Goal: Task Accomplishment & Management: Use online tool/utility

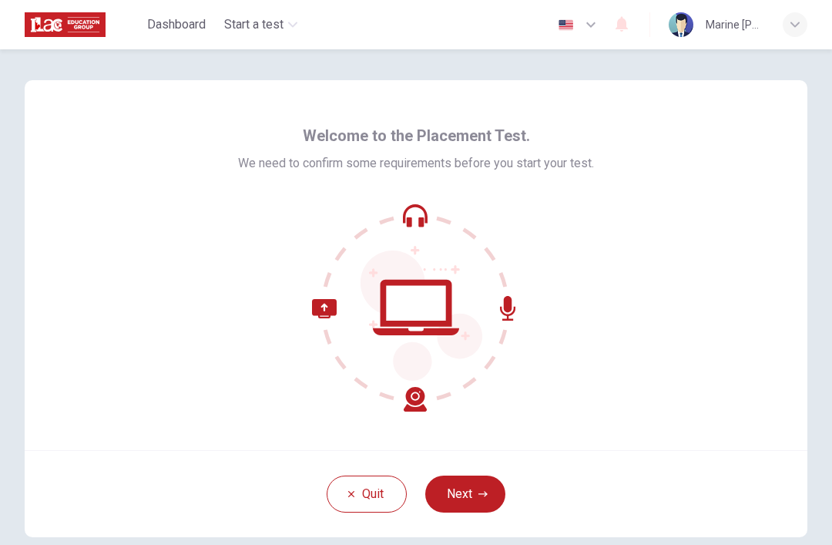
click at [411, 214] on icon at bounding box center [416, 307] width 208 height 208
click at [488, 489] on button "Next" at bounding box center [465, 493] width 80 height 37
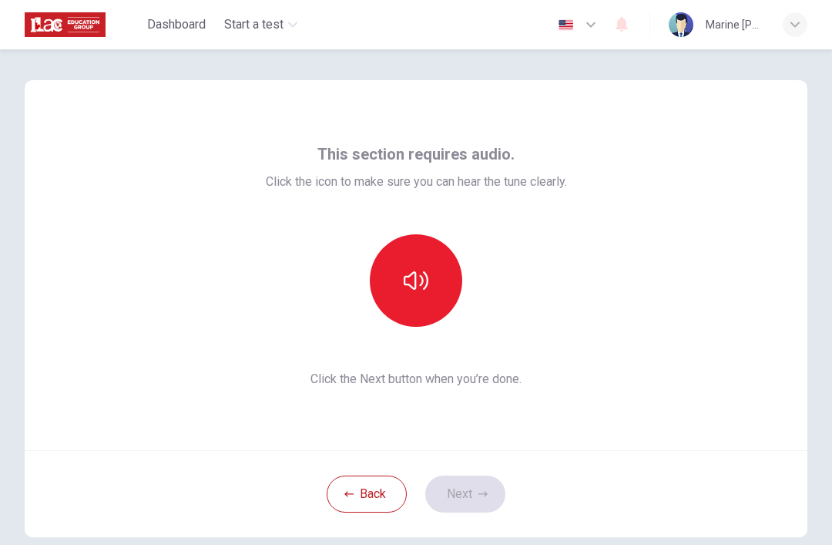
click at [449, 299] on button "button" at bounding box center [416, 280] width 92 height 92
click at [418, 293] on button "button" at bounding box center [416, 280] width 92 height 92
click at [439, 272] on button "button" at bounding box center [416, 280] width 92 height 92
click at [425, 293] on button "button" at bounding box center [416, 280] width 92 height 92
click at [416, 297] on button "button" at bounding box center [416, 280] width 92 height 92
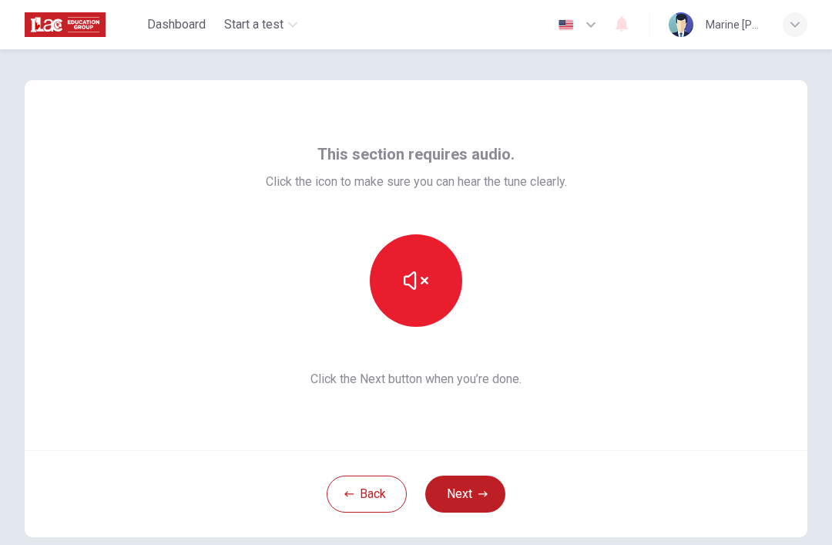
click at [484, 492] on icon "button" at bounding box center [482, 493] width 9 height 5
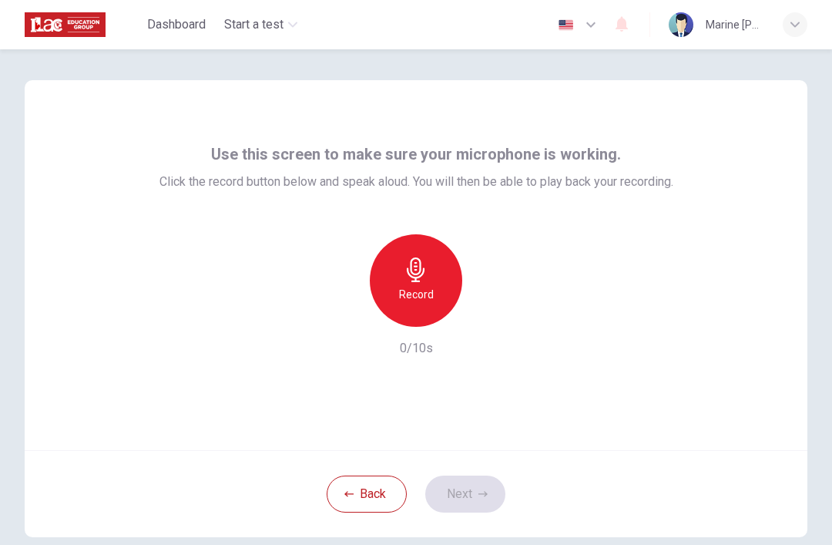
click at [414, 289] on h6 "Record" at bounding box center [416, 294] width 35 height 18
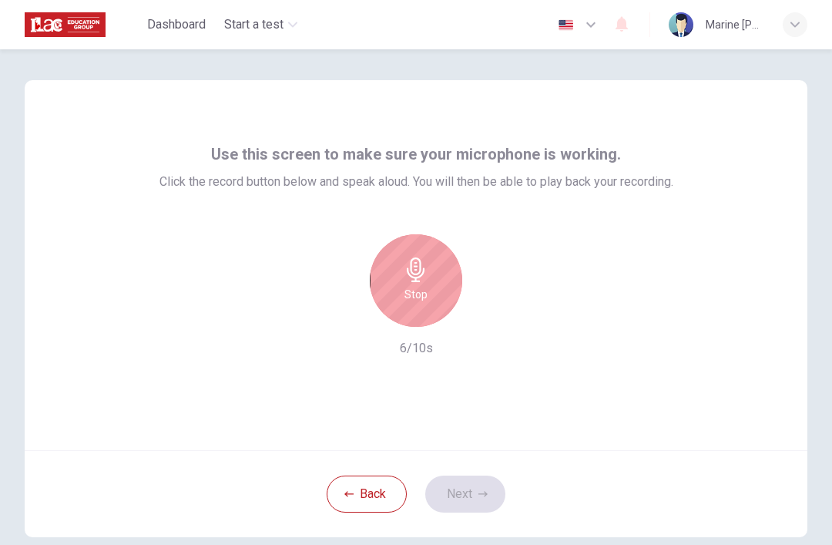
click at [428, 271] on div "Stop" at bounding box center [416, 280] width 92 height 92
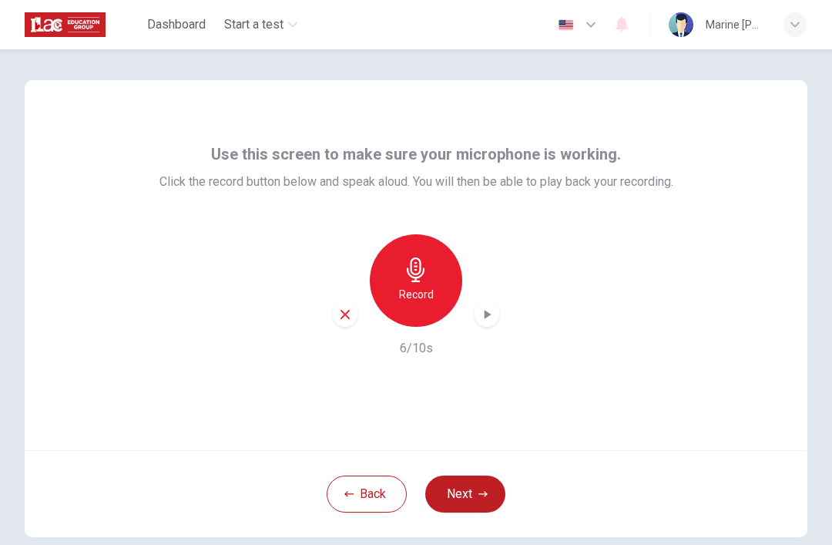
click at [490, 311] on icon "button" at bounding box center [486, 314] width 15 height 15
click at [482, 494] on icon "button" at bounding box center [482, 493] width 9 height 5
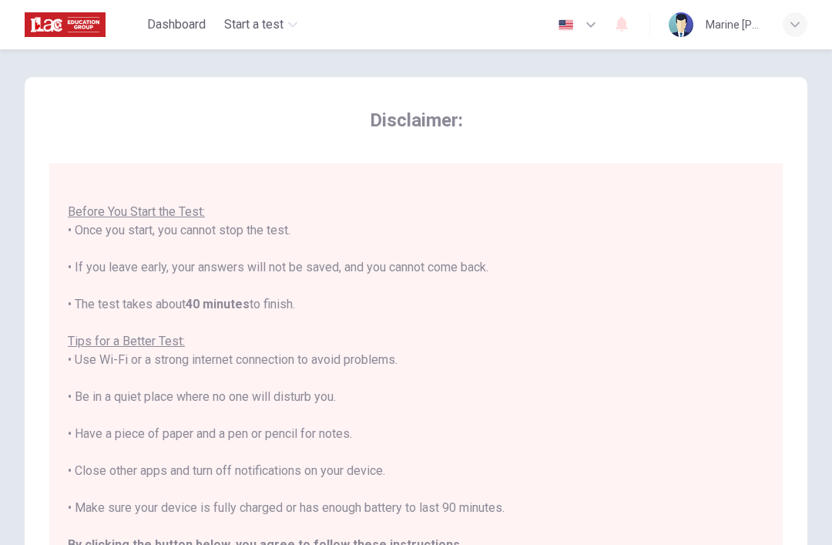
scroll to position [224, 0]
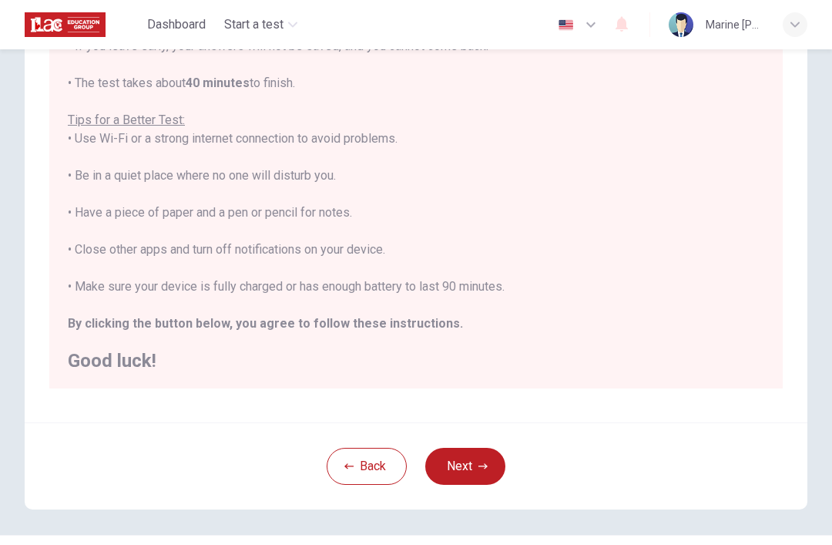
click at [488, 467] on button "Next" at bounding box center [465, 466] width 80 height 37
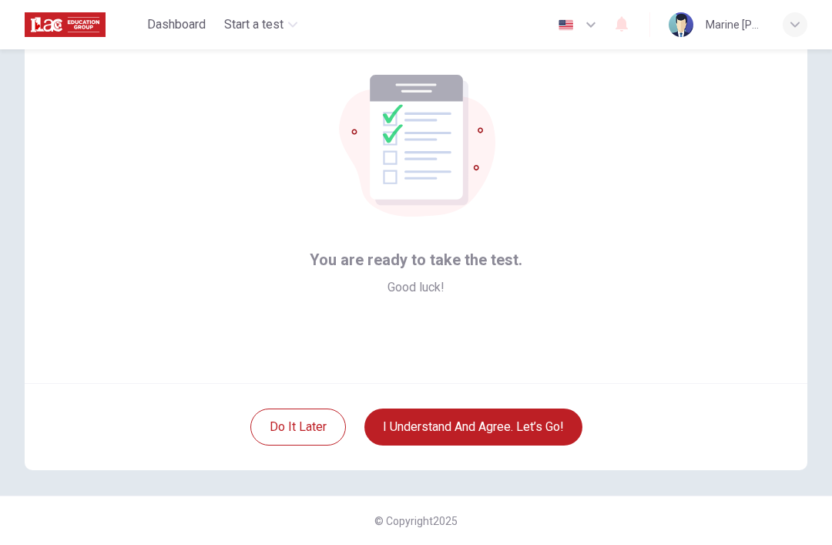
click at [515, 418] on button "I understand and agree. Let’s go!" at bounding box center [473, 426] width 218 height 37
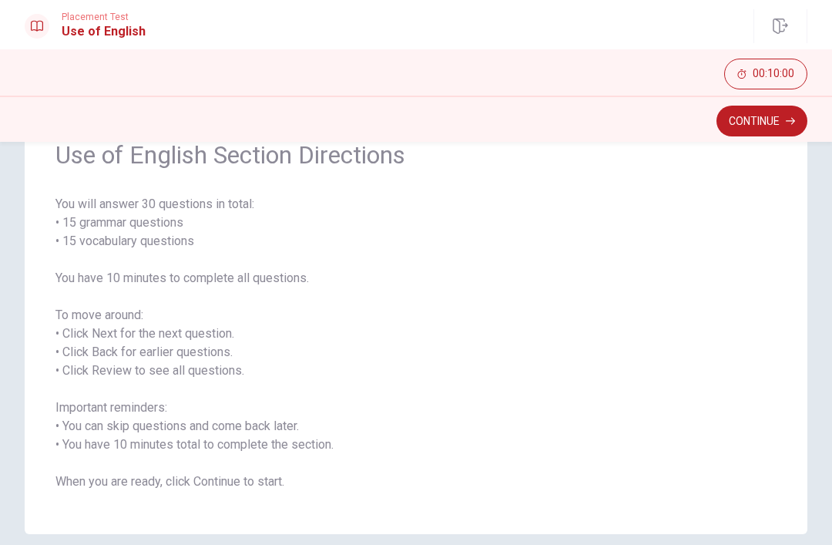
scroll to position [88, 0]
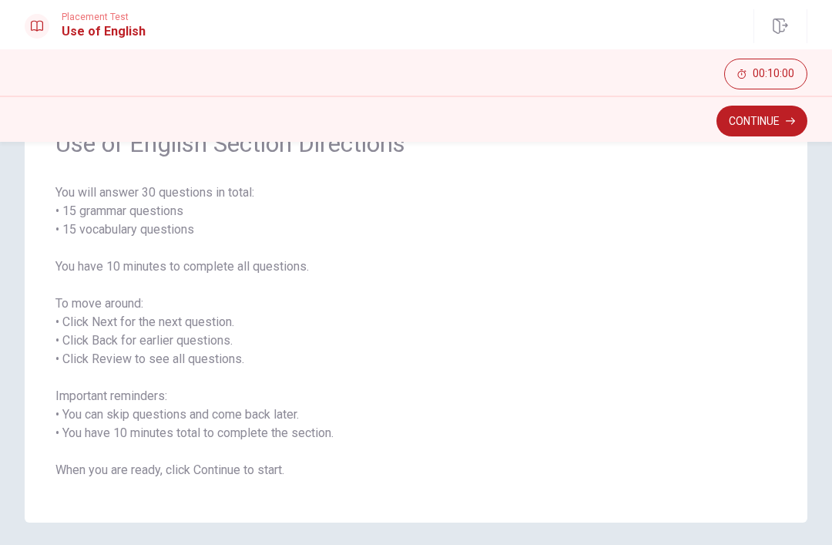
click at [781, 126] on button "Continue" at bounding box center [762, 121] width 91 height 31
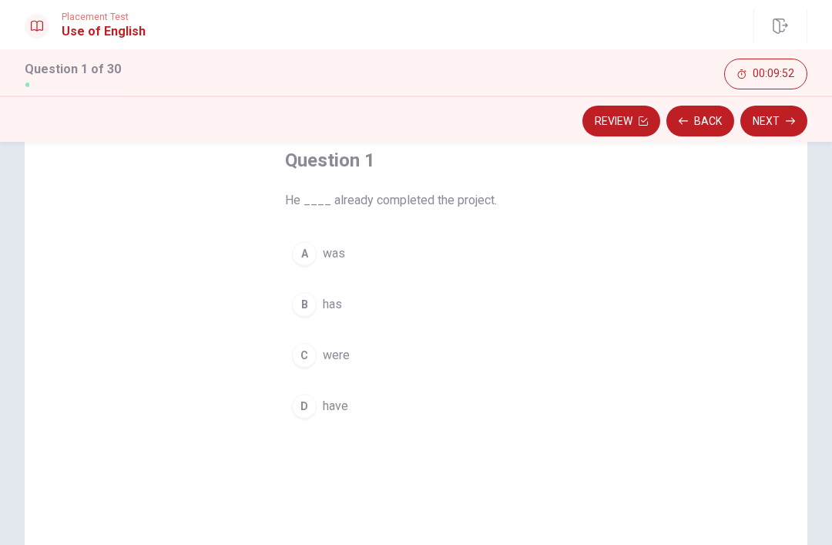
click at [310, 301] on div "B" at bounding box center [304, 304] width 25 height 25
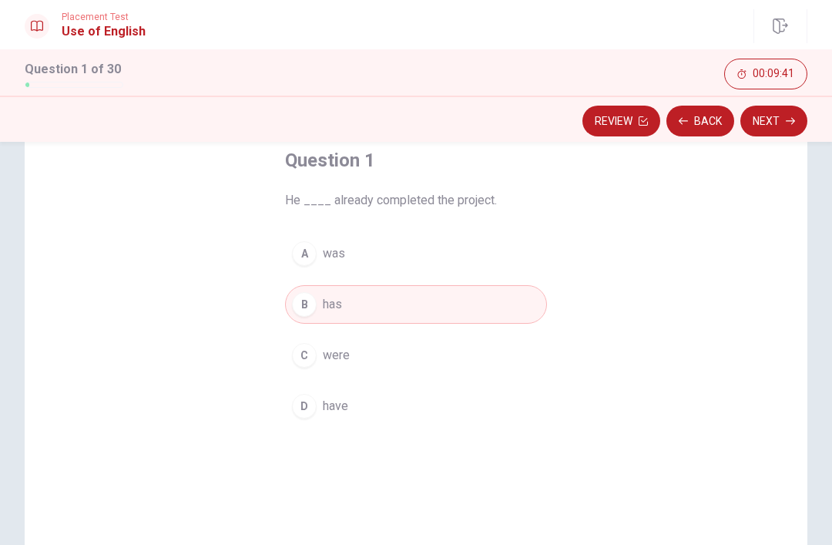
click at [787, 122] on icon "button" at bounding box center [790, 120] width 9 height 9
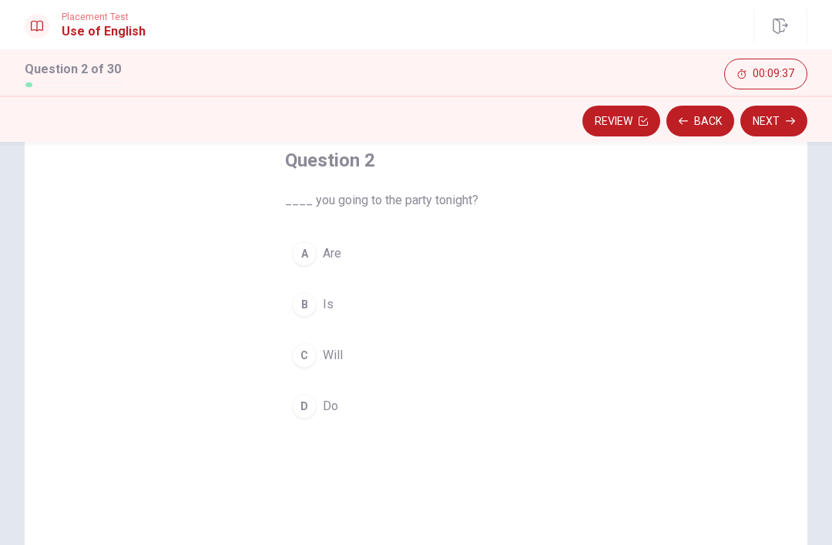
click at [313, 248] on div "A" at bounding box center [304, 253] width 25 height 25
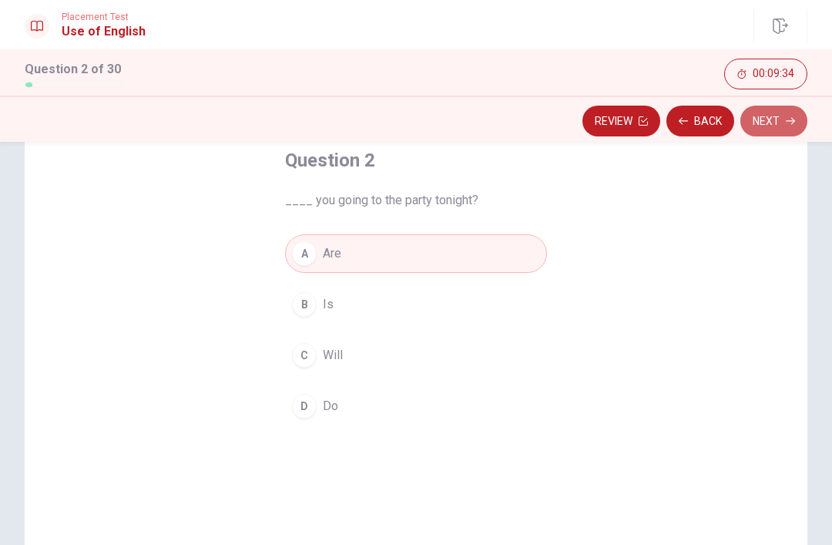
click at [778, 123] on button "Next" at bounding box center [773, 121] width 67 height 31
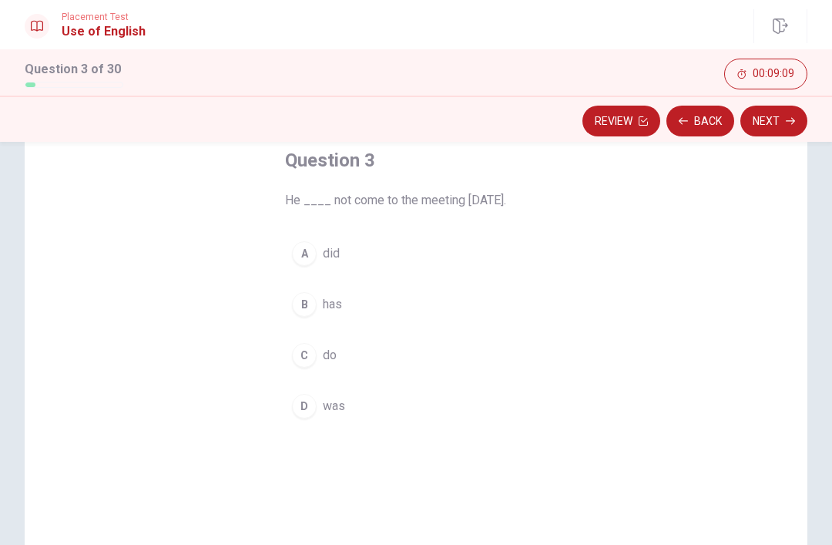
click at [788, 133] on button "Next" at bounding box center [773, 121] width 67 height 31
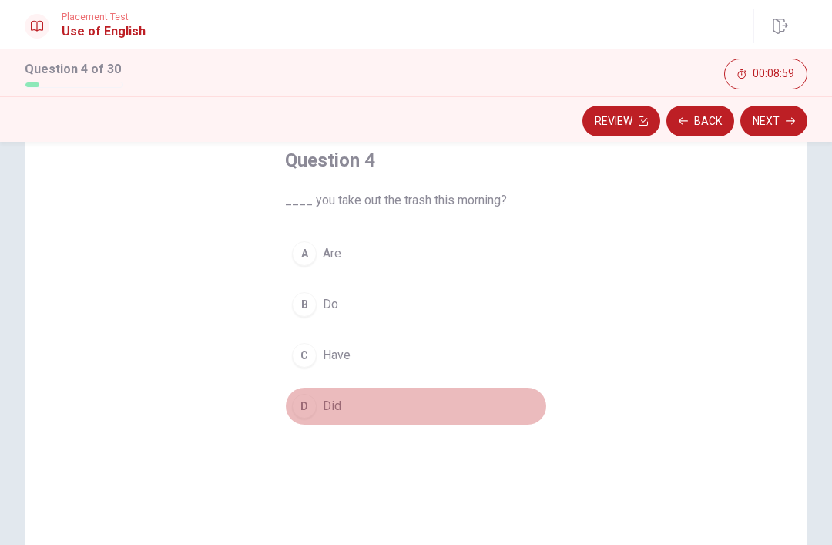
click at [306, 406] on div "D" at bounding box center [304, 406] width 25 height 25
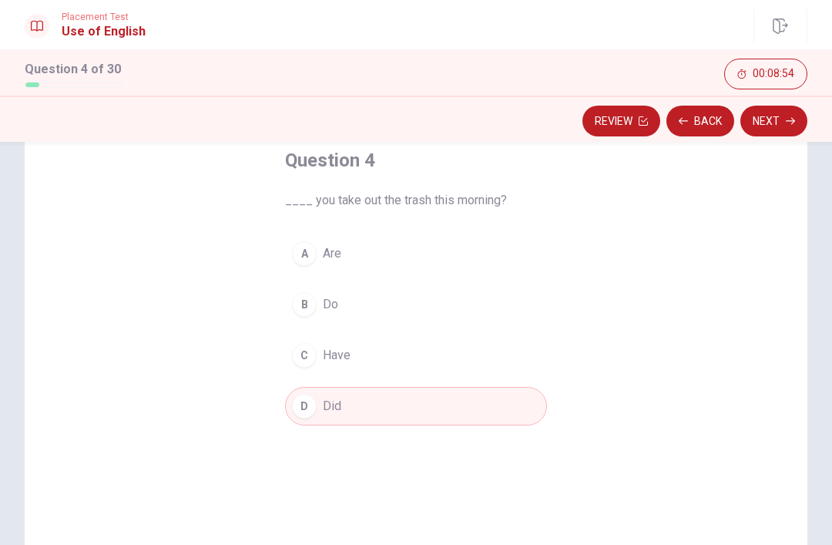
click at [784, 123] on button "Next" at bounding box center [773, 121] width 67 height 31
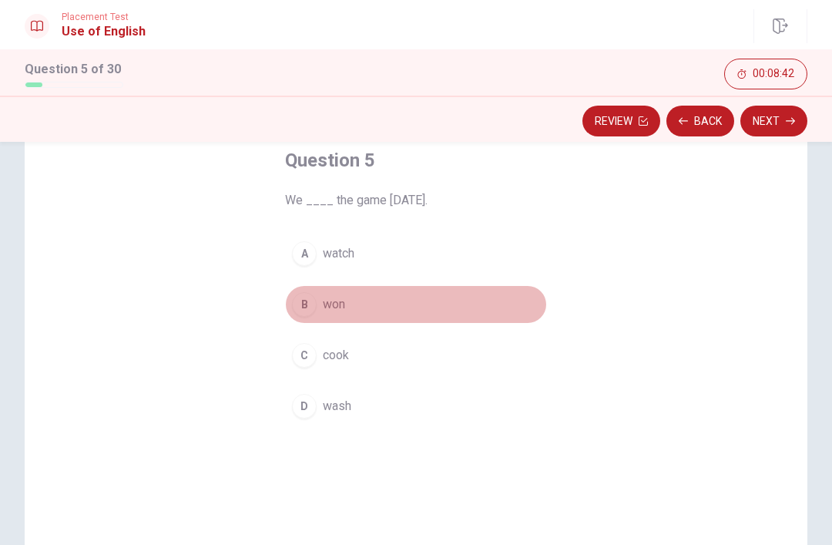
click at [314, 299] on div "B" at bounding box center [304, 304] width 25 height 25
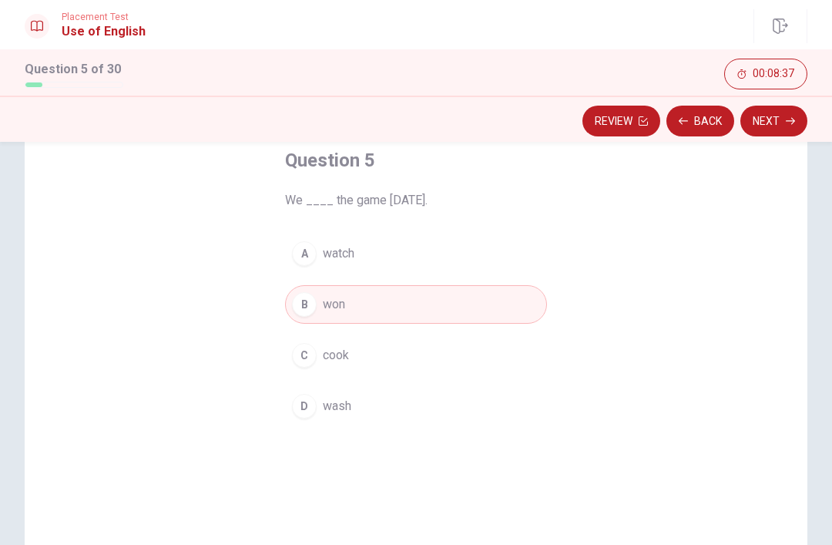
click at [782, 125] on button "Next" at bounding box center [773, 121] width 67 height 31
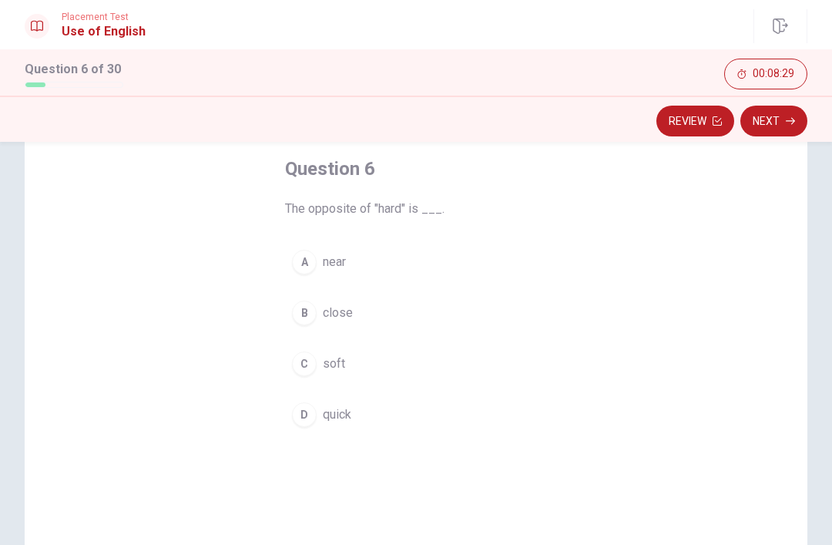
scroll to position [80, 0]
click at [314, 361] on div "C" at bounding box center [304, 363] width 25 height 25
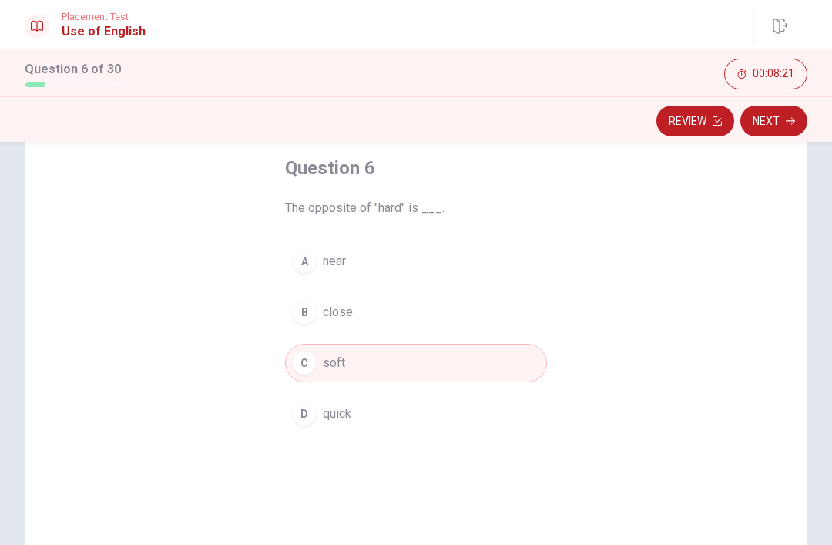
click at [701, 122] on button "Review" at bounding box center [695, 121] width 78 height 31
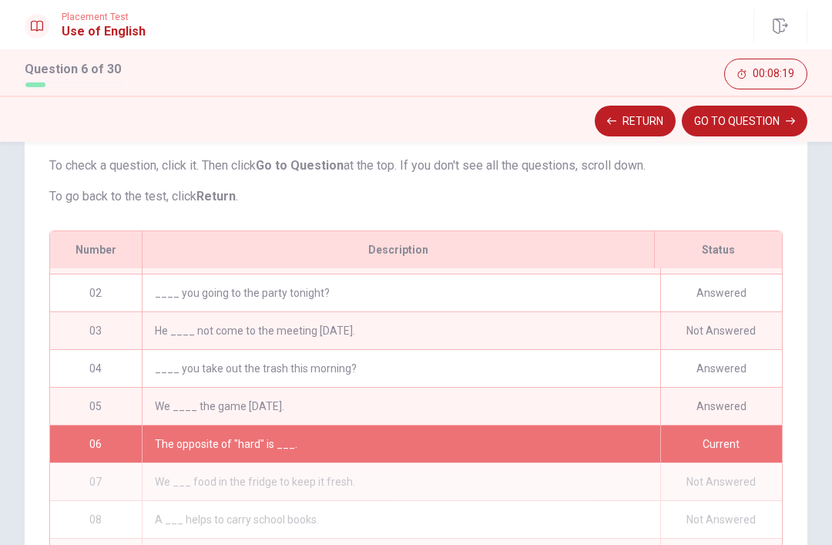
scroll to position [138, 0]
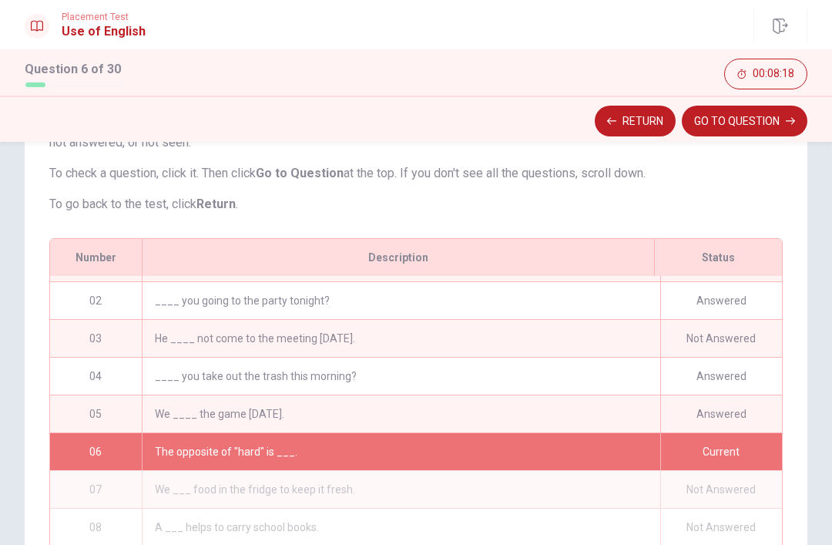
click at [280, 340] on div "He ____ not come to the meeting [DATE]." at bounding box center [401, 338] width 519 height 37
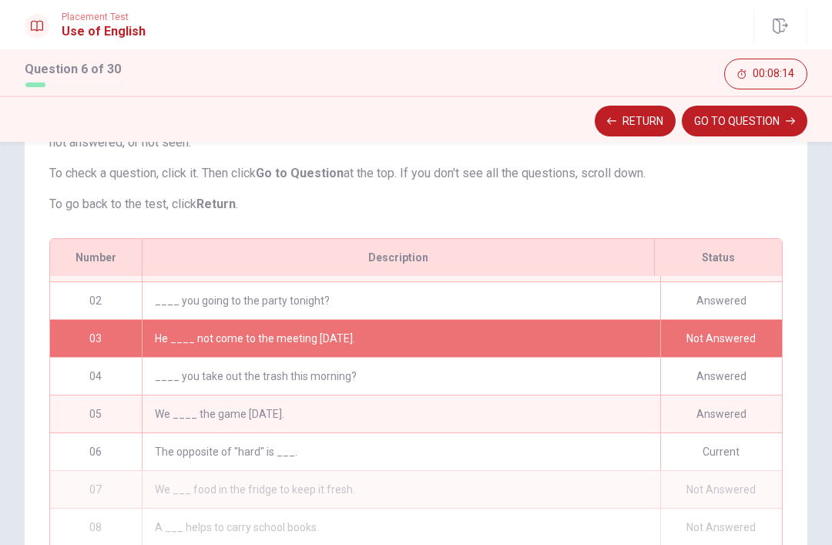
click at [742, 123] on button "GO TO QUESTION" at bounding box center [745, 121] width 126 height 31
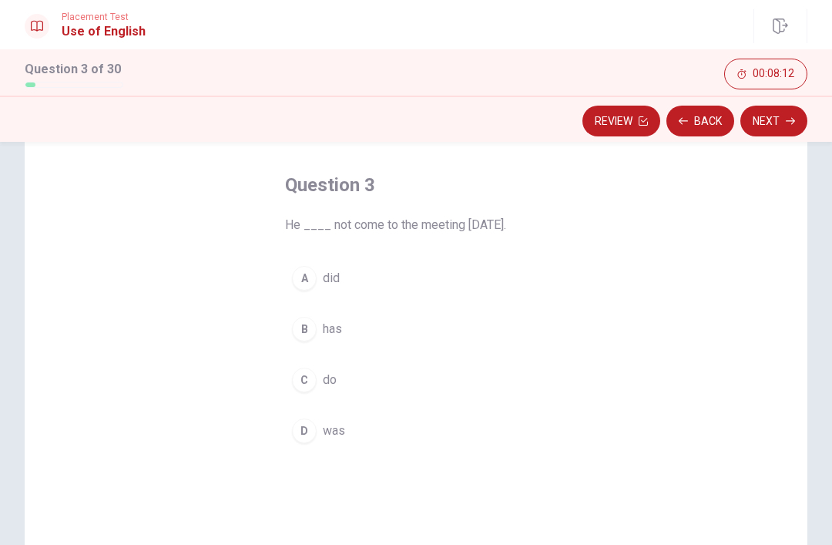
scroll to position [62, 0]
click at [313, 282] on div "A" at bounding box center [304, 279] width 25 height 25
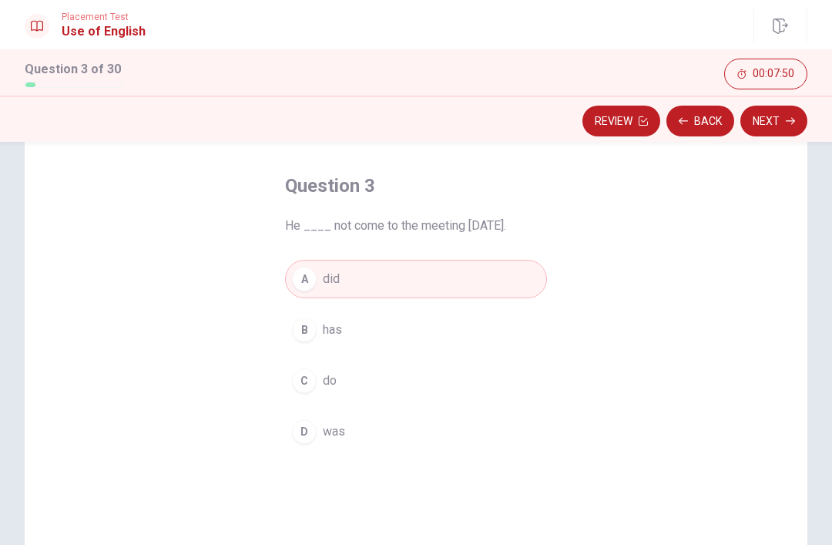
click at [308, 434] on div "D" at bounding box center [304, 431] width 25 height 25
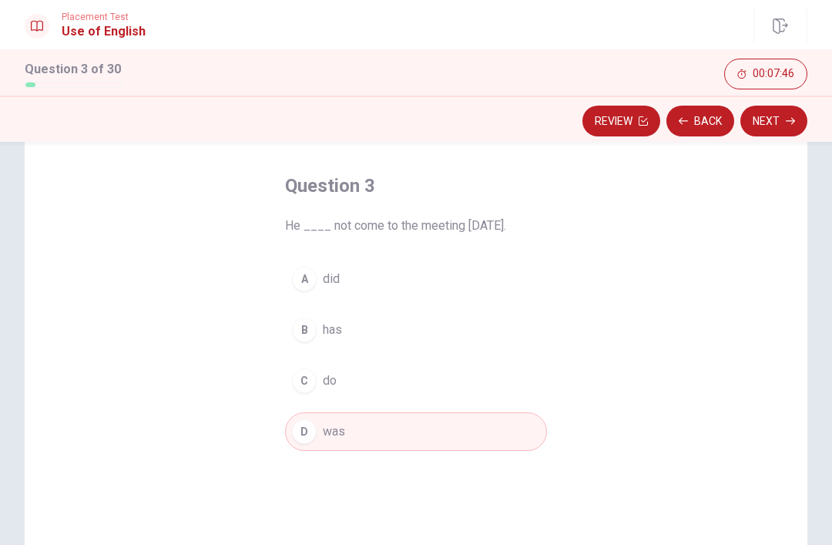
click at [784, 123] on button "Next" at bounding box center [773, 121] width 67 height 31
click at [622, 125] on button "Review" at bounding box center [621, 121] width 78 height 31
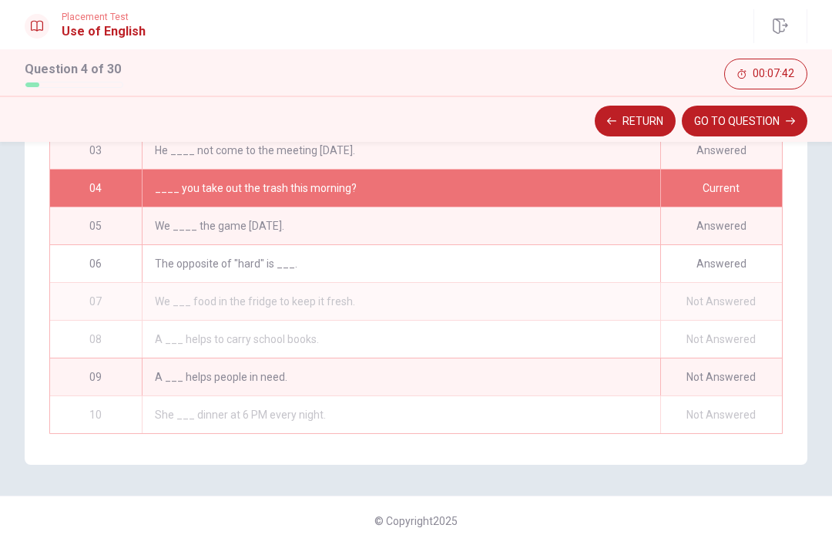
scroll to position [32, 0]
click at [474, 375] on div "A ___ helps people in need." at bounding box center [401, 376] width 519 height 37
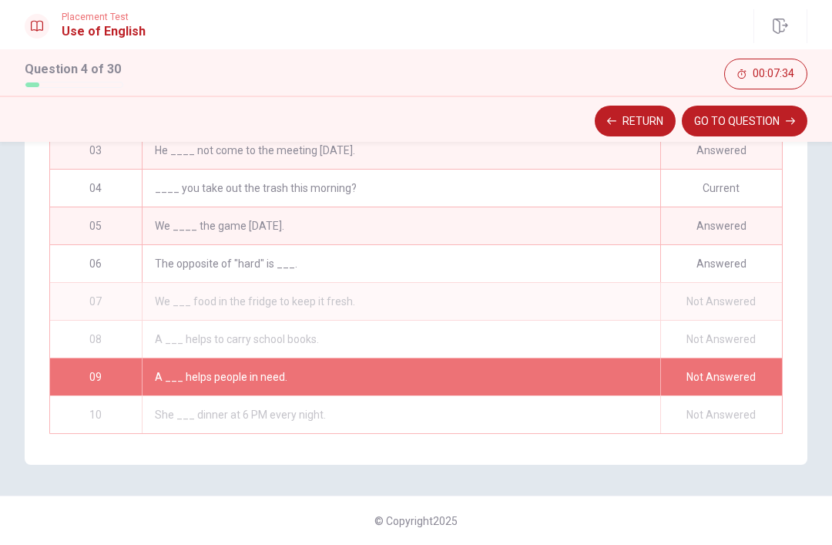
click at [579, 300] on div "We ___ food in the fridge to keep it fresh." at bounding box center [401, 301] width 519 height 37
click at [542, 303] on div "We ___ food in the fridge to keep it fresh." at bounding box center [401, 301] width 519 height 37
click at [528, 260] on div "The opposite of "hard" is ___." at bounding box center [401, 263] width 519 height 37
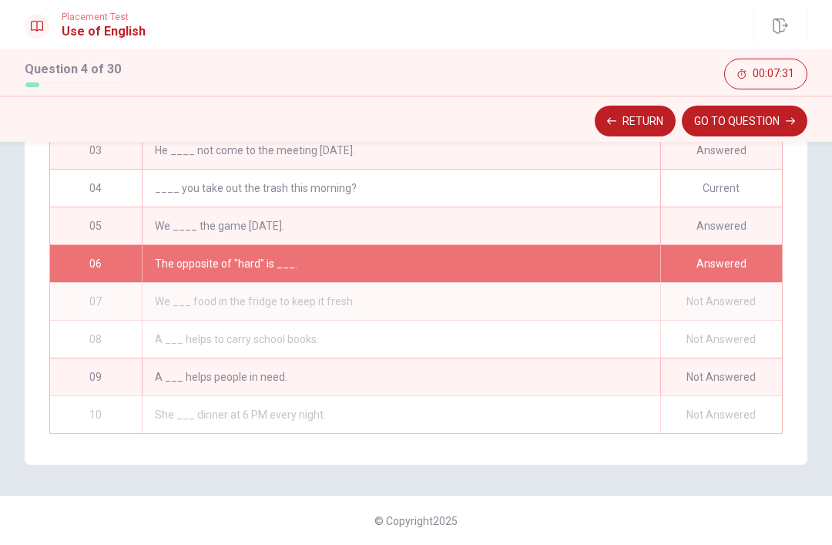
click at [745, 122] on button "GO TO QUESTION" at bounding box center [745, 121] width 126 height 31
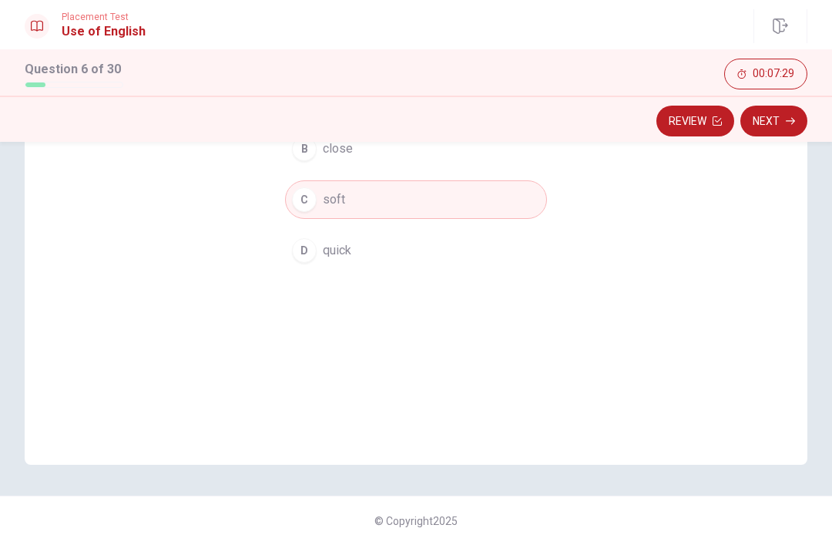
click at [790, 126] on button "Next" at bounding box center [773, 121] width 67 height 31
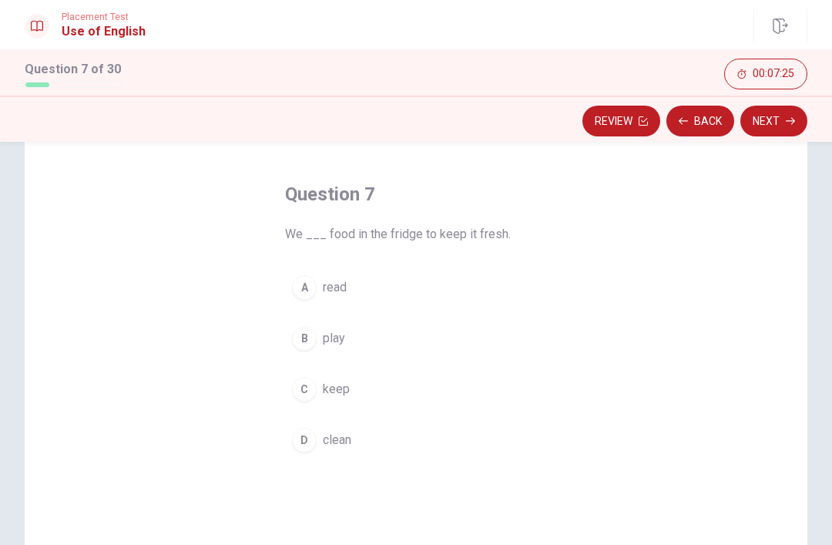
scroll to position [54, 0]
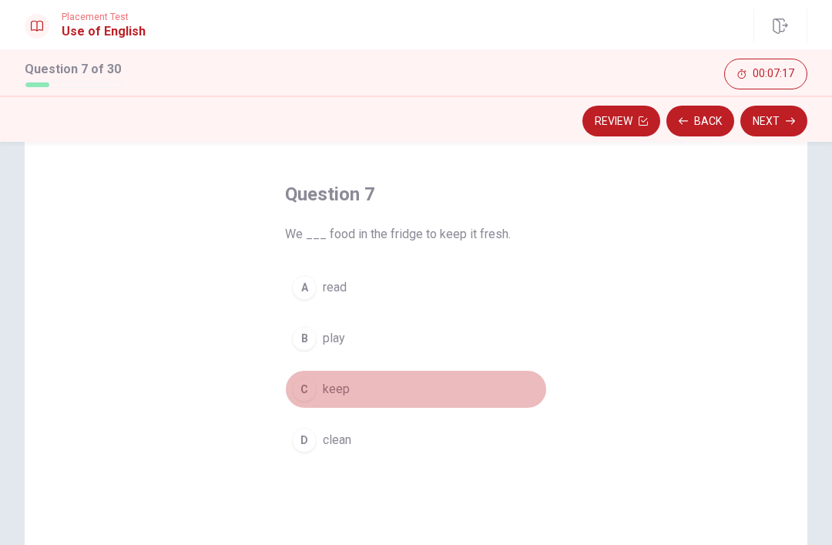
click at [314, 387] on div "C" at bounding box center [304, 389] width 25 height 25
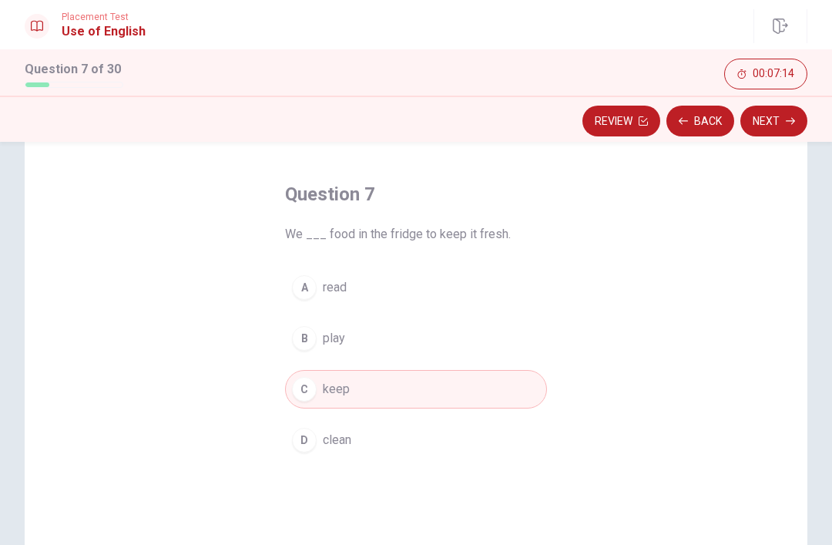
click at [784, 126] on button "Next" at bounding box center [773, 121] width 67 height 31
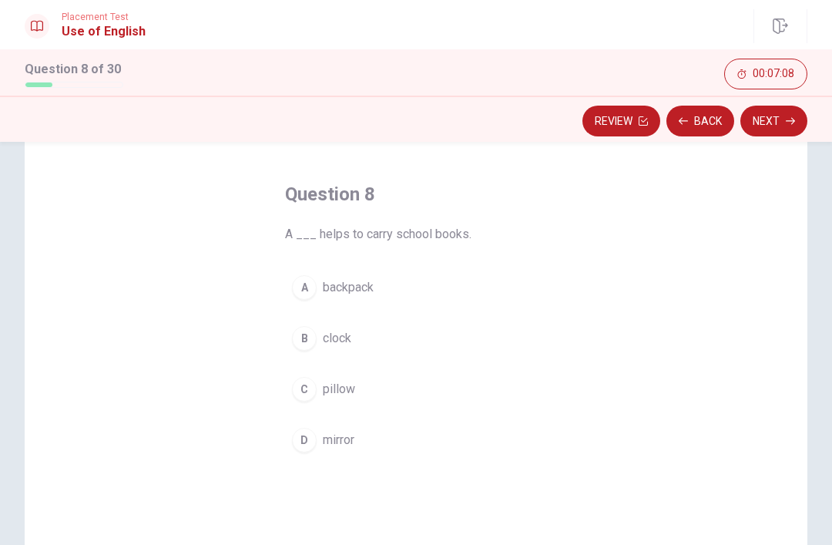
click at [312, 284] on div "A" at bounding box center [304, 287] width 25 height 25
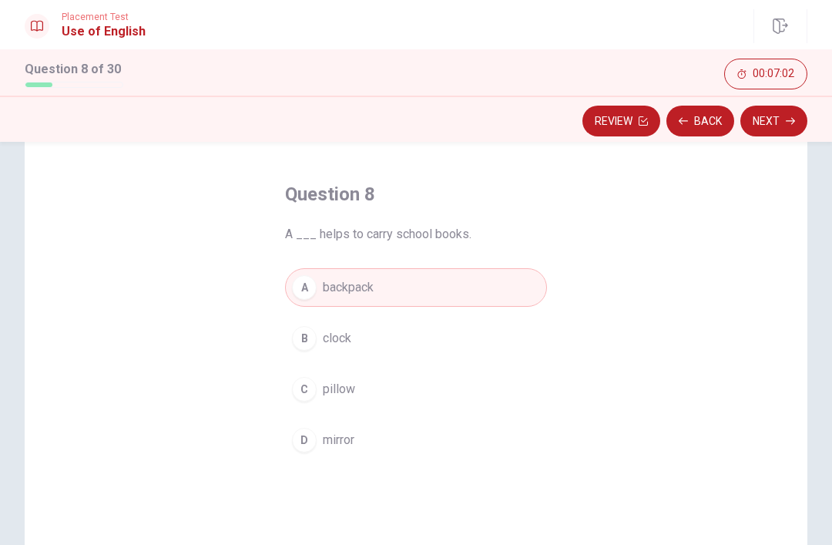
click at [790, 126] on button "Next" at bounding box center [773, 121] width 67 height 31
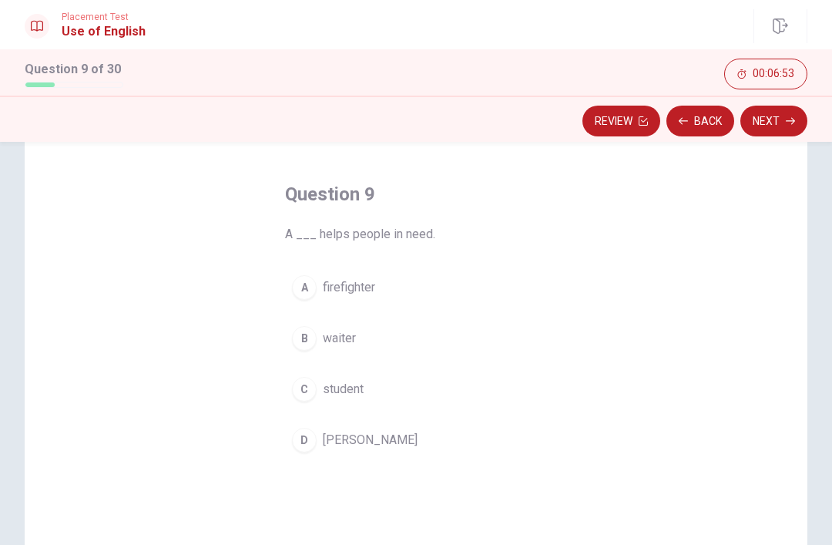
click at [313, 284] on div "A" at bounding box center [304, 287] width 25 height 25
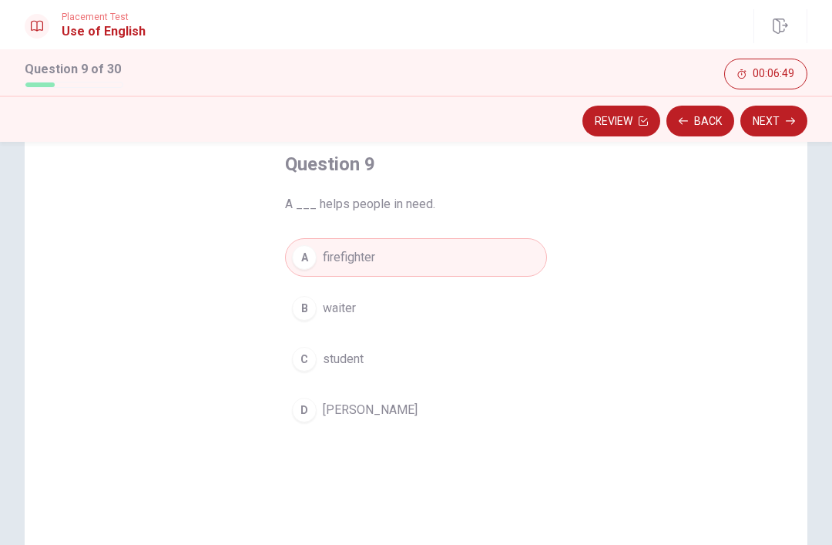
scroll to position [84, 0]
click at [787, 120] on icon "button" at bounding box center [790, 120] width 9 height 9
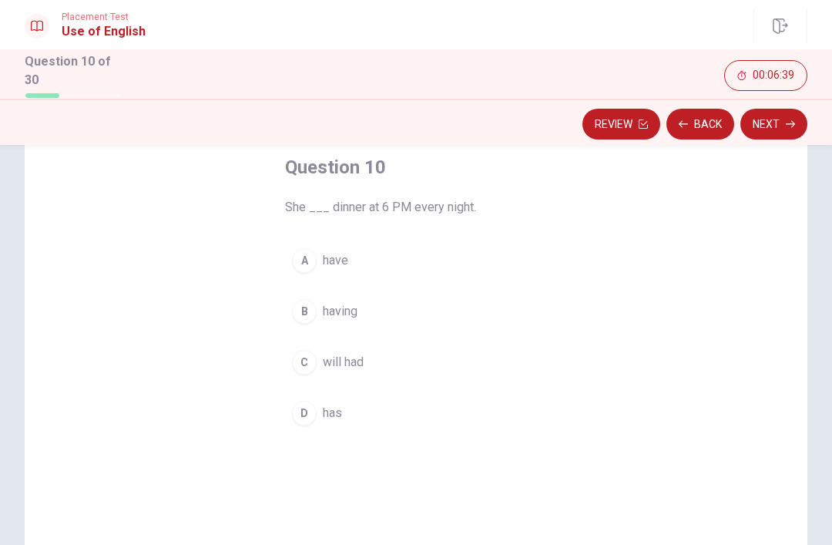
click at [312, 262] on div "A" at bounding box center [304, 260] width 25 height 25
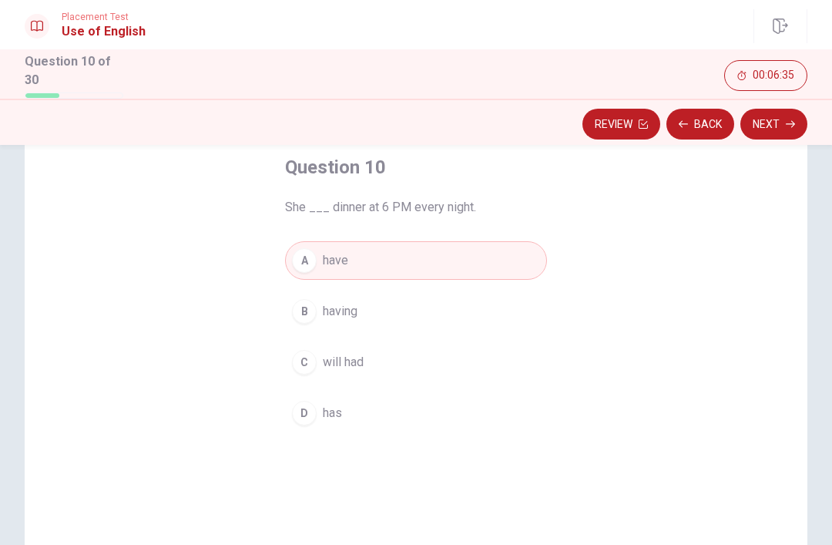
click at [316, 413] on div "D" at bounding box center [304, 413] width 25 height 25
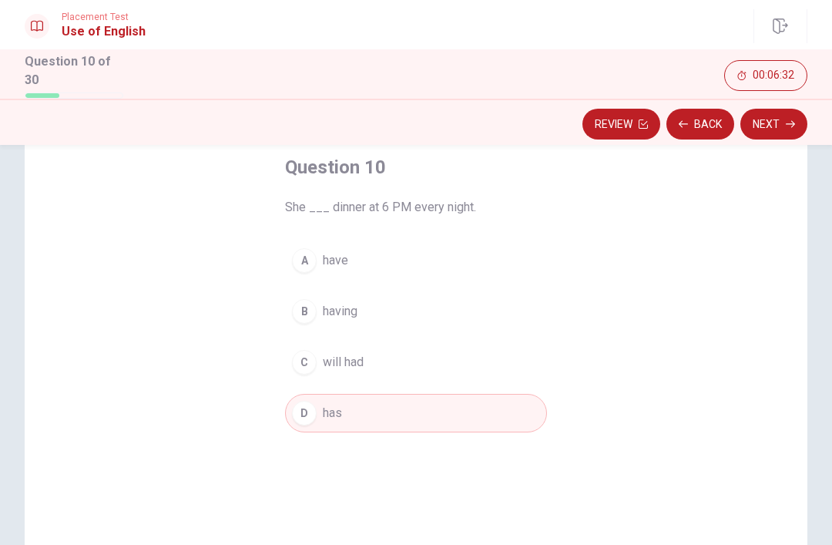
click at [780, 125] on button "Next" at bounding box center [773, 124] width 67 height 31
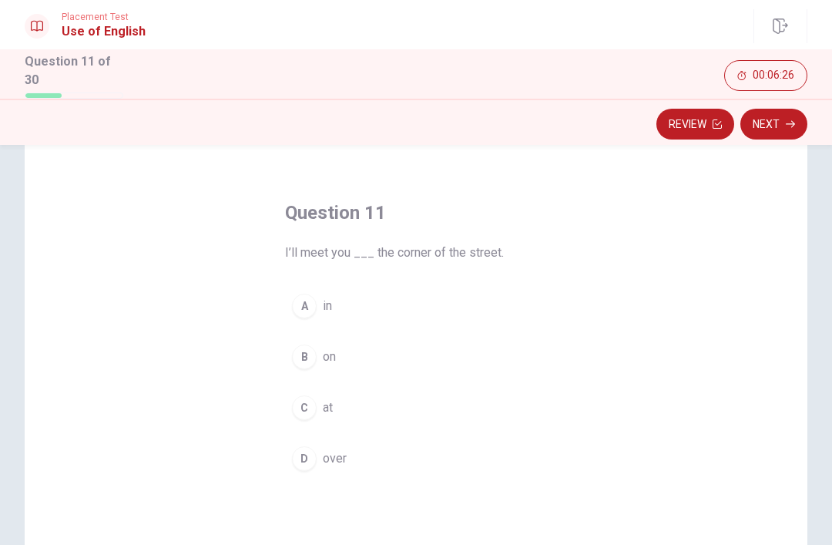
scroll to position [40, 0]
click at [307, 406] on div "C" at bounding box center [304, 406] width 25 height 25
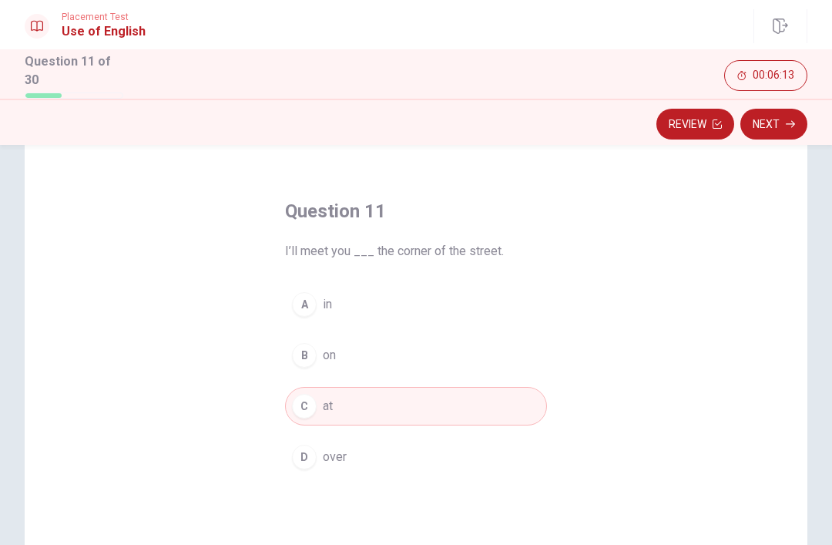
click at [782, 127] on button "Next" at bounding box center [773, 124] width 67 height 31
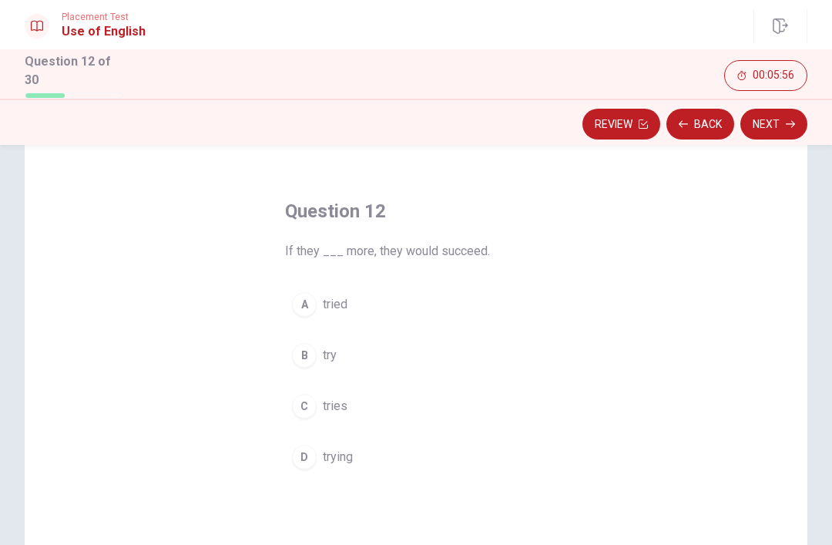
click at [310, 348] on div "B" at bounding box center [304, 355] width 25 height 25
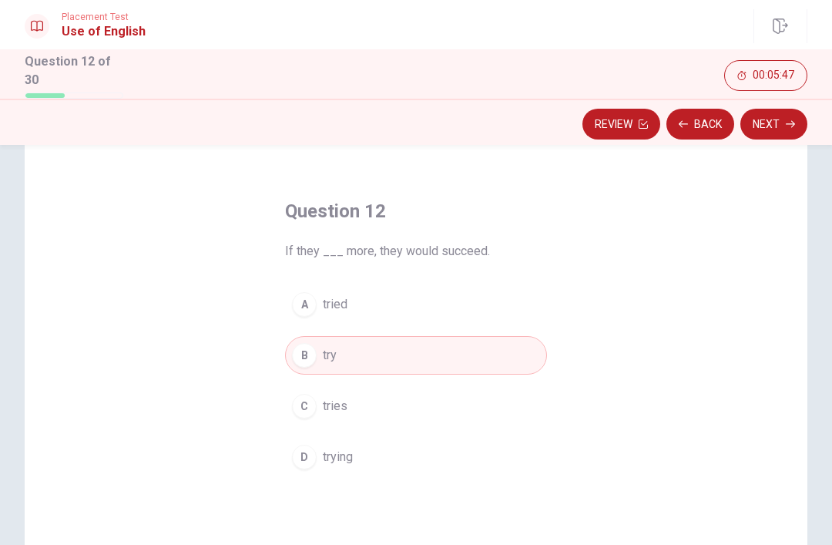
click at [344, 295] on span "tried" at bounding box center [335, 304] width 25 height 18
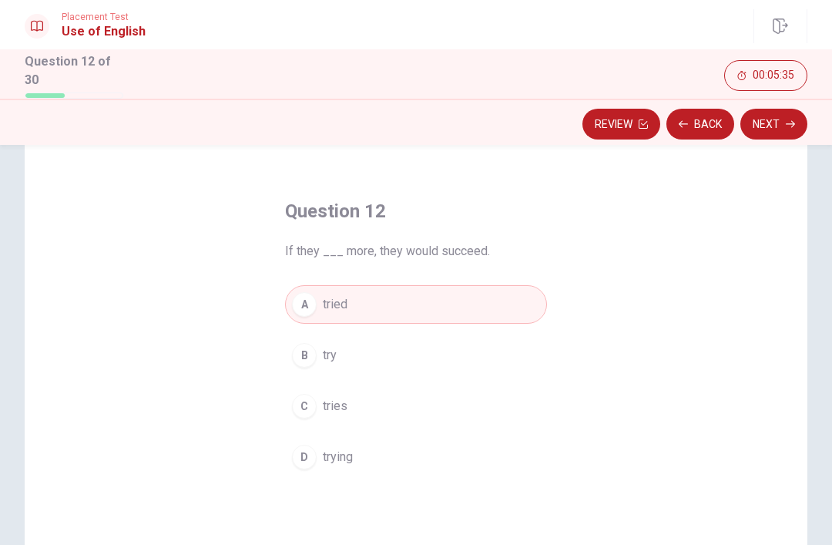
click at [785, 135] on button "Next" at bounding box center [773, 124] width 67 height 31
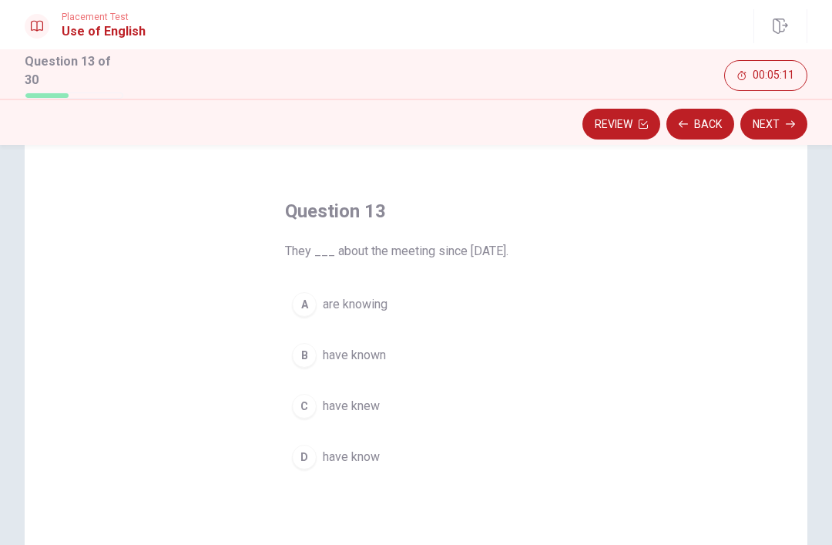
click at [311, 336] on button "B have known" at bounding box center [416, 355] width 262 height 39
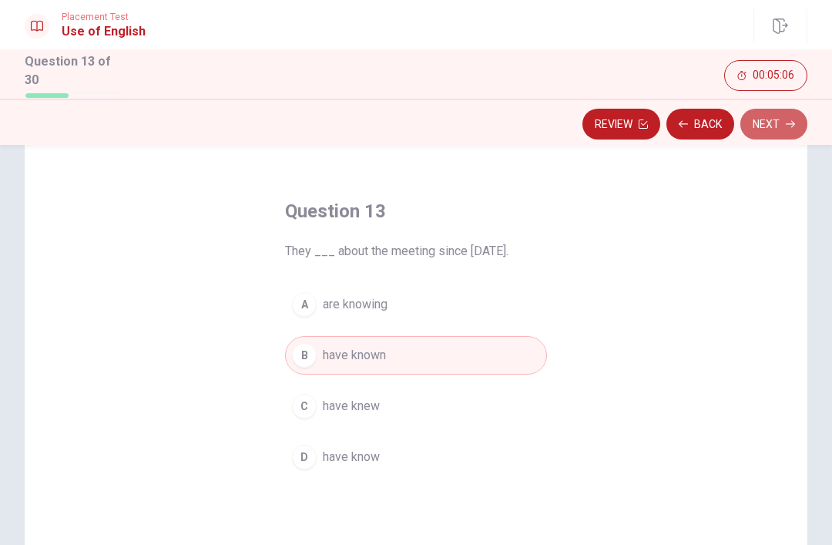
click at [781, 123] on button "Next" at bounding box center [773, 124] width 67 height 31
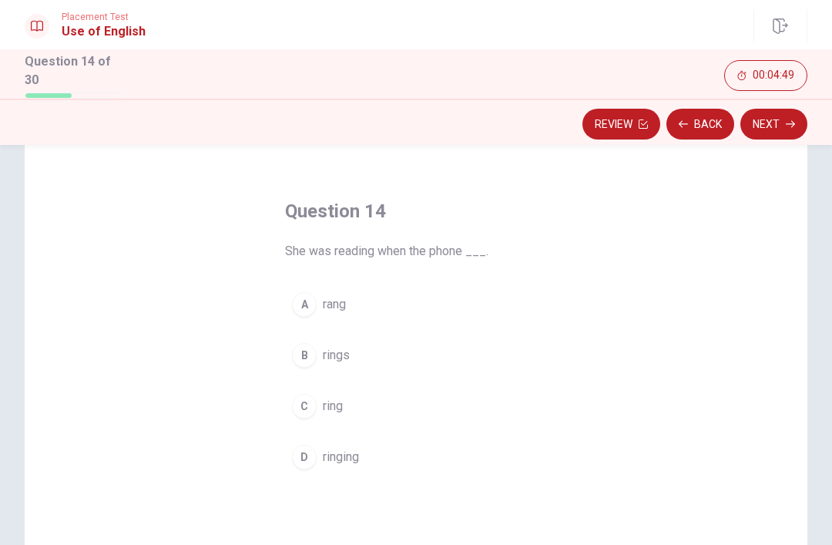
click at [307, 304] on div "A" at bounding box center [304, 304] width 25 height 25
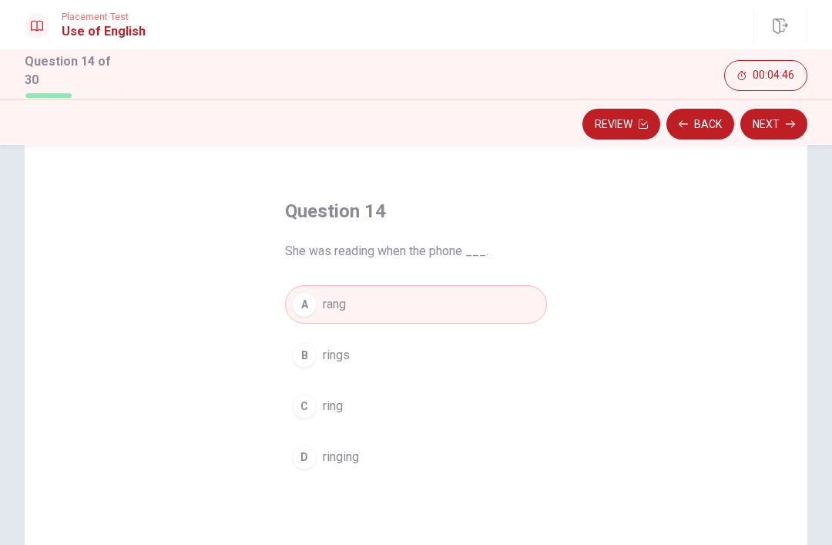
click at [784, 121] on button "Next" at bounding box center [773, 124] width 67 height 31
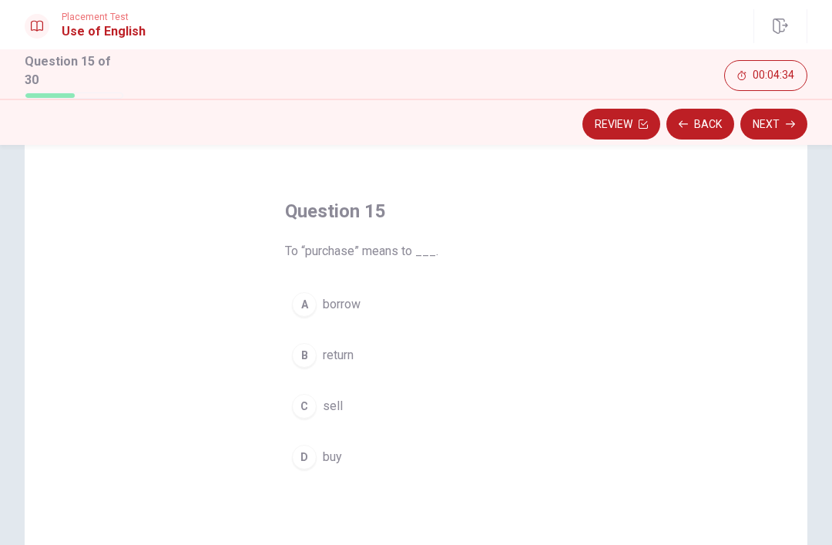
click at [310, 346] on div "B" at bounding box center [304, 355] width 25 height 25
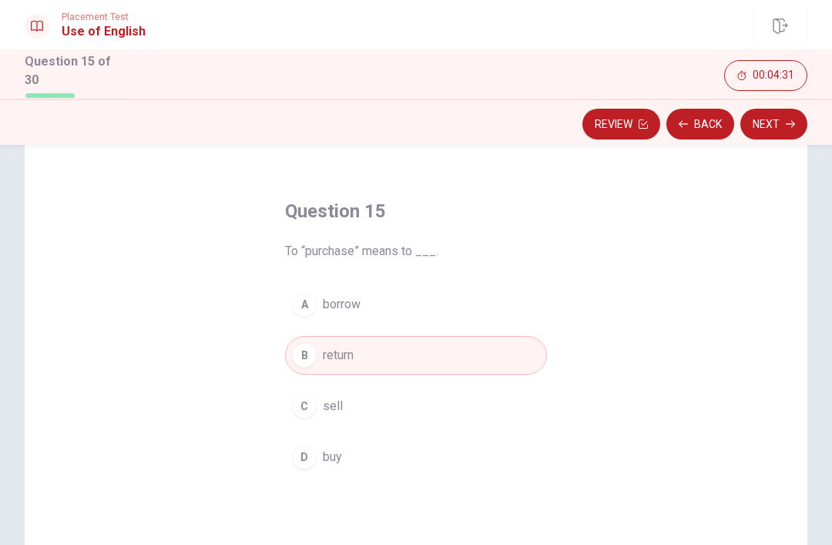
click at [314, 301] on div "A" at bounding box center [304, 304] width 25 height 25
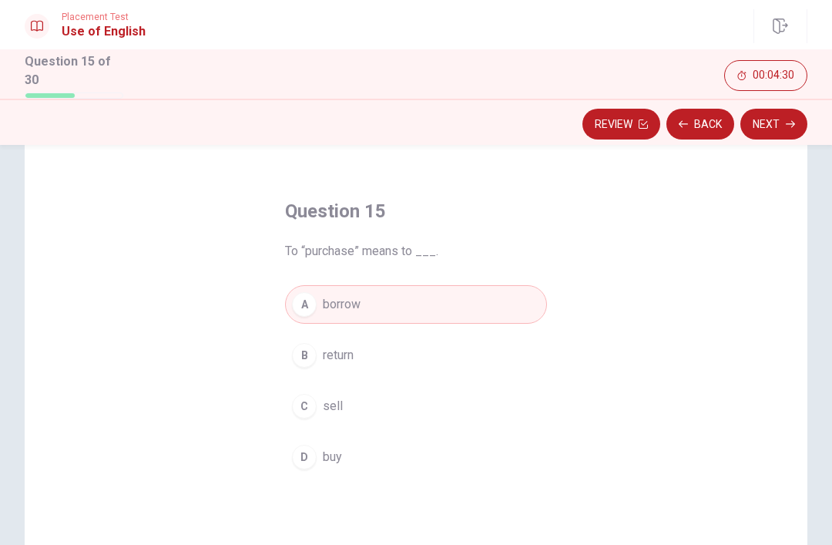
click at [774, 118] on button "Next" at bounding box center [773, 124] width 67 height 31
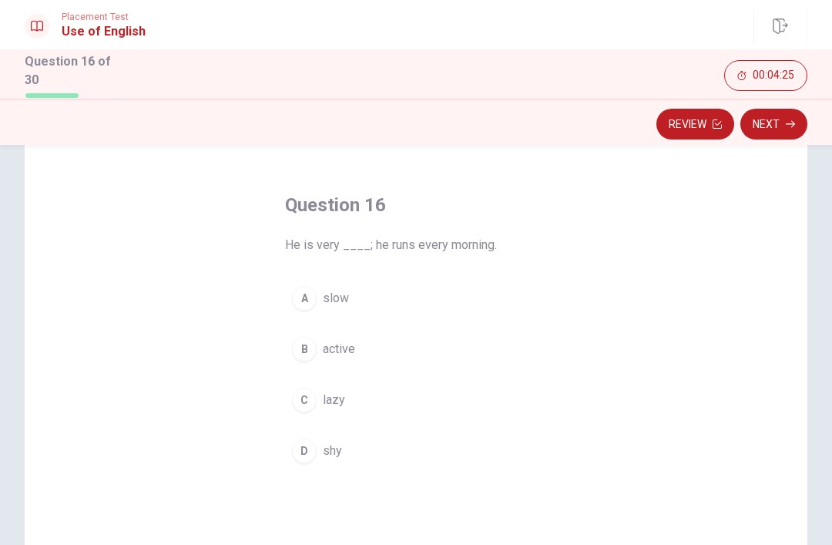
scroll to position [48, 0]
click at [310, 332] on button "B active" at bounding box center [416, 347] width 262 height 39
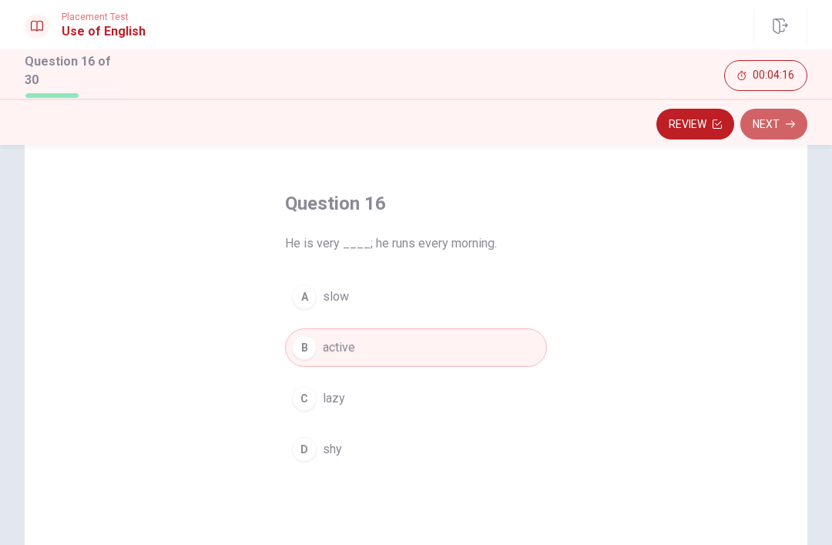
click at [777, 129] on button "Next" at bounding box center [773, 124] width 67 height 31
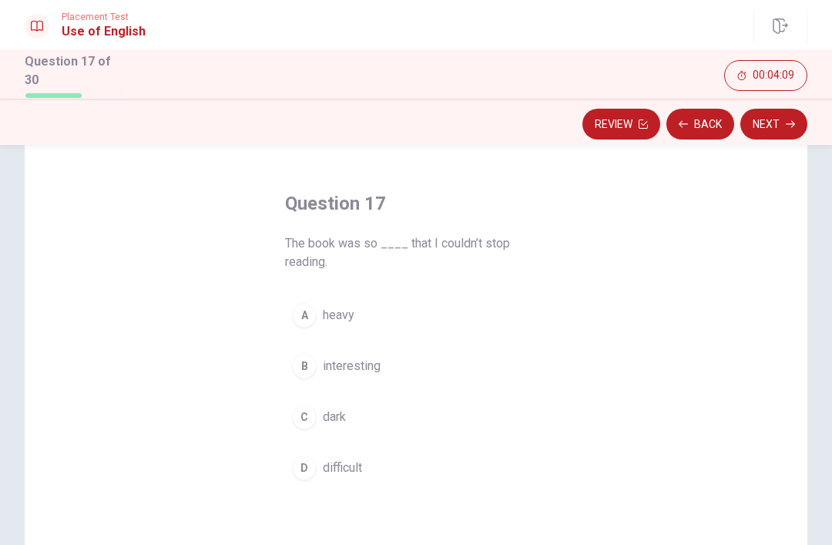
click at [309, 364] on div "B" at bounding box center [304, 366] width 25 height 25
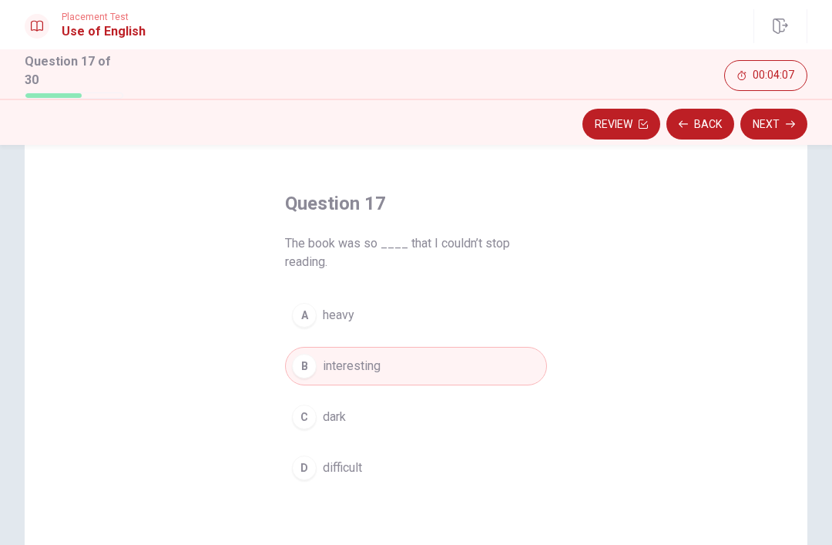
click at [787, 123] on icon "button" at bounding box center [790, 123] width 9 height 9
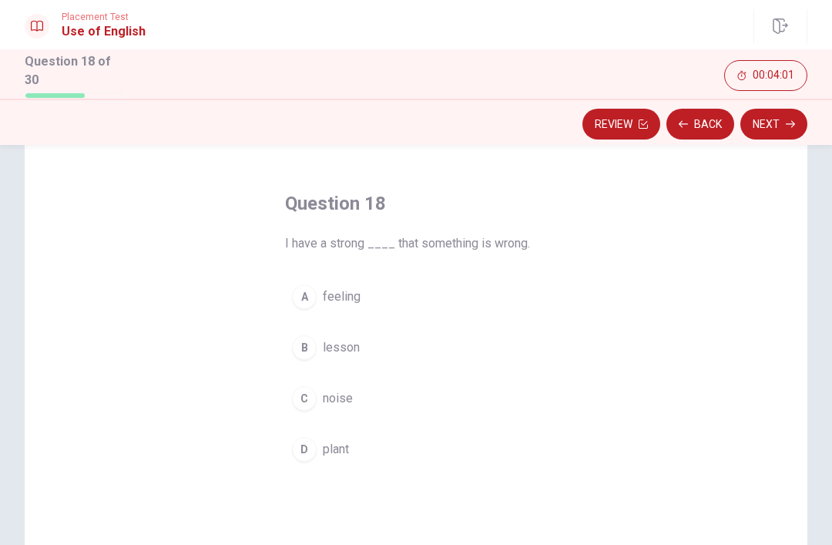
click at [315, 296] on div "A" at bounding box center [304, 296] width 25 height 25
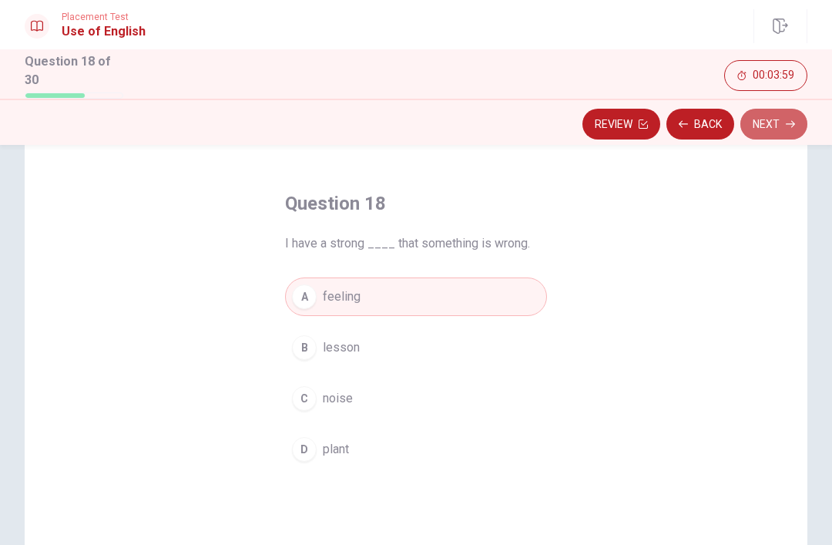
click at [780, 124] on button "Next" at bounding box center [773, 124] width 67 height 31
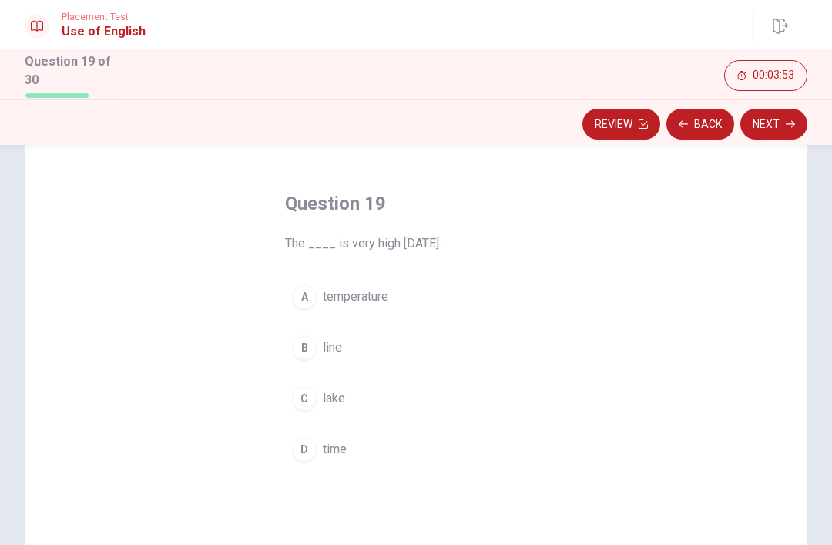
click at [317, 290] on button "A temperature" at bounding box center [416, 296] width 262 height 39
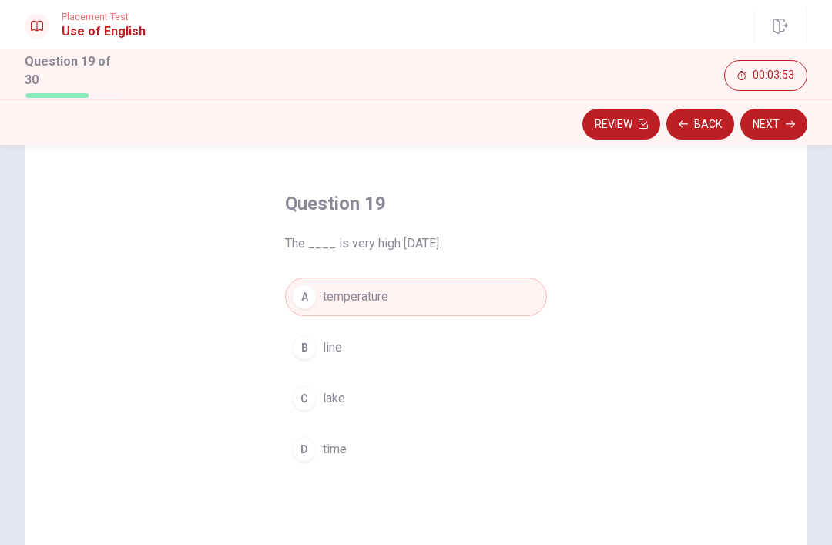
click at [789, 121] on icon "button" at bounding box center [790, 124] width 9 height 7
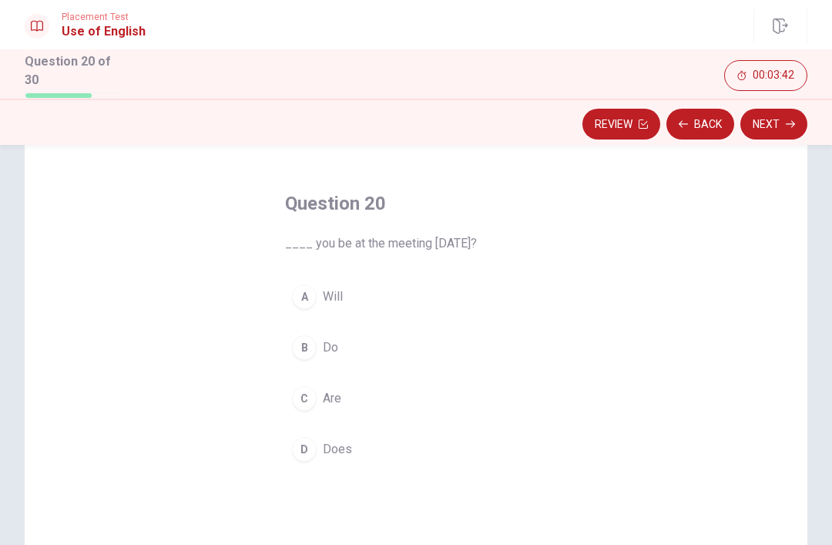
click at [309, 294] on div "A" at bounding box center [304, 296] width 25 height 25
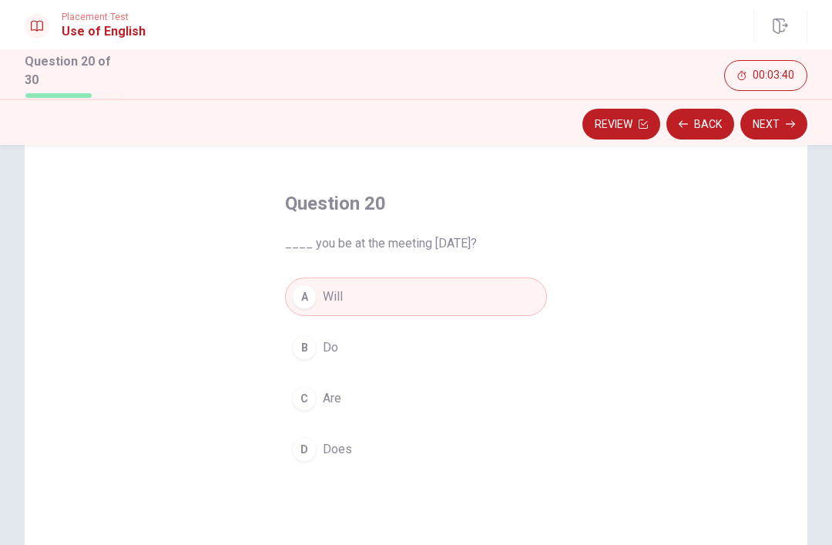
click at [784, 128] on button "Next" at bounding box center [773, 124] width 67 height 31
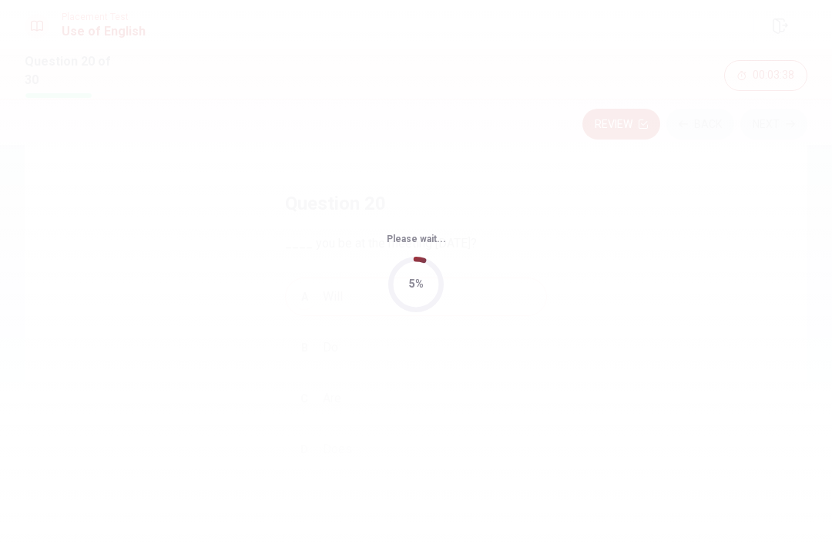
scroll to position [0, 0]
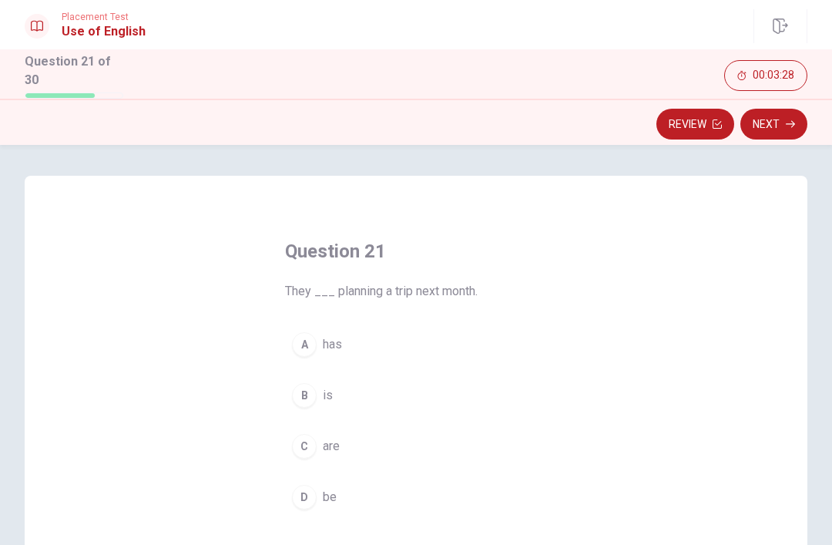
click at [308, 440] on div "C" at bounding box center [304, 446] width 25 height 25
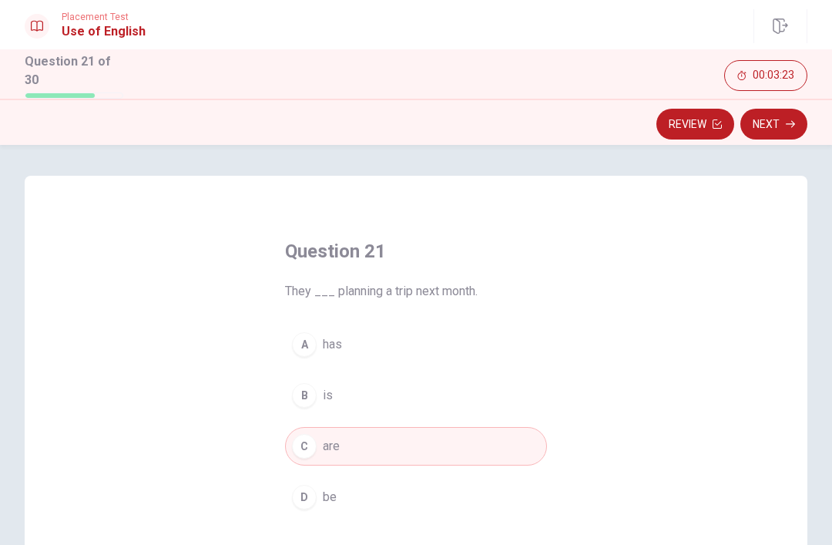
click at [784, 119] on button "Next" at bounding box center [773, 124] width 67 height 31
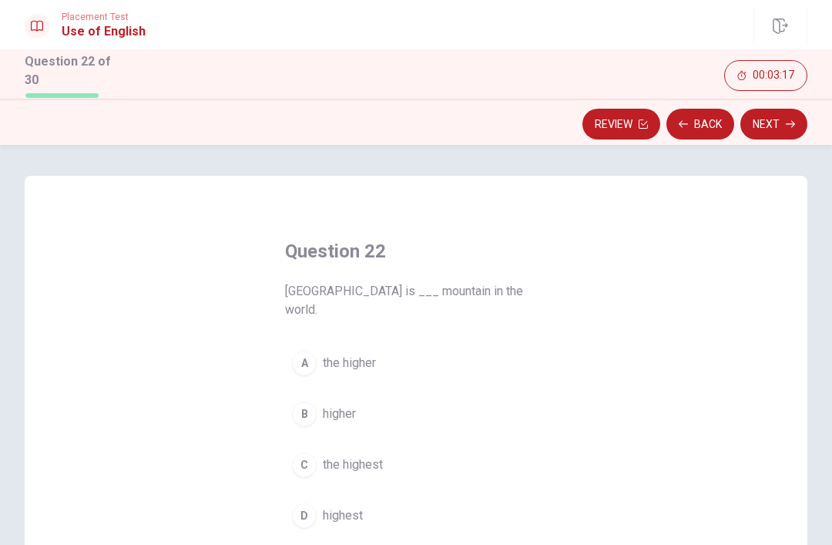
click at [324, 455] on span "the highest" at bounding box center [353, 464] width 60 height 18
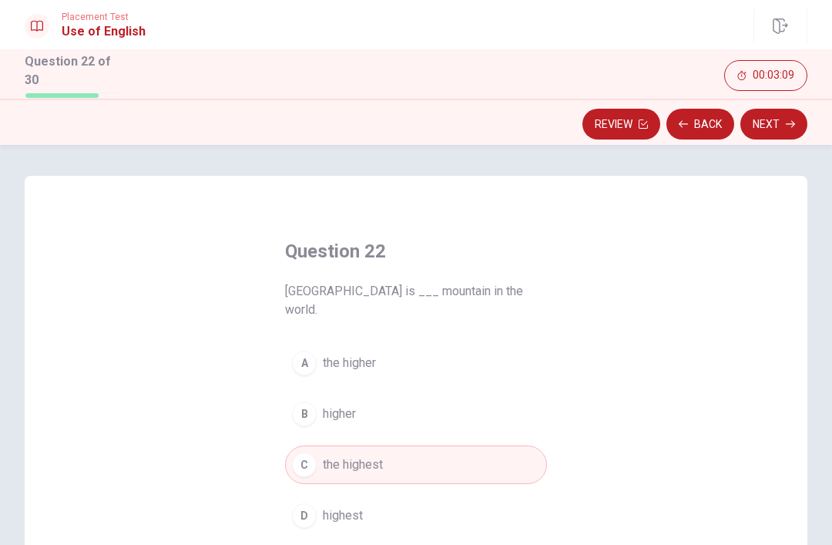
click at [786, 121] on icon "button" at bounding box center [790, 124] width 9 height 7
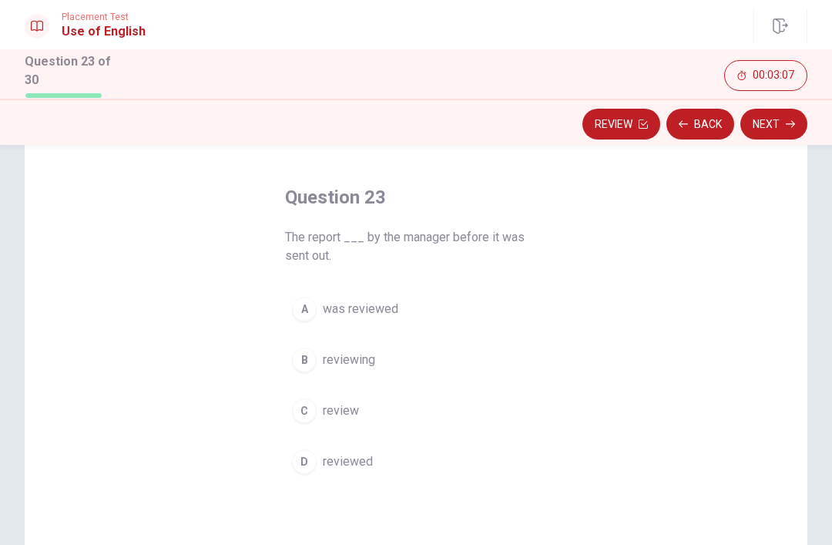
scroll to position [54, 0]
click at [364, 472] on button "D reviewed" at bounding box center [416, 461] width 262 height 39
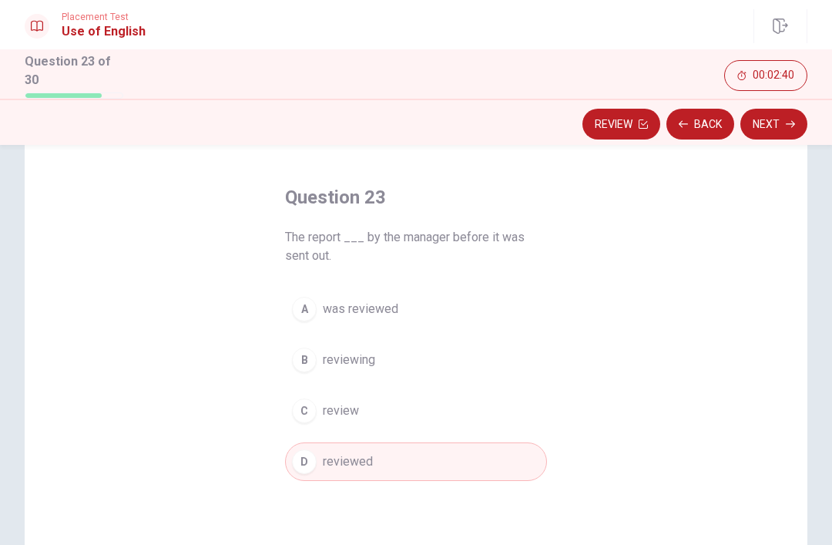
click at [781, 124] on button "Next" at bounding box center [773, 124] width 67 height 31
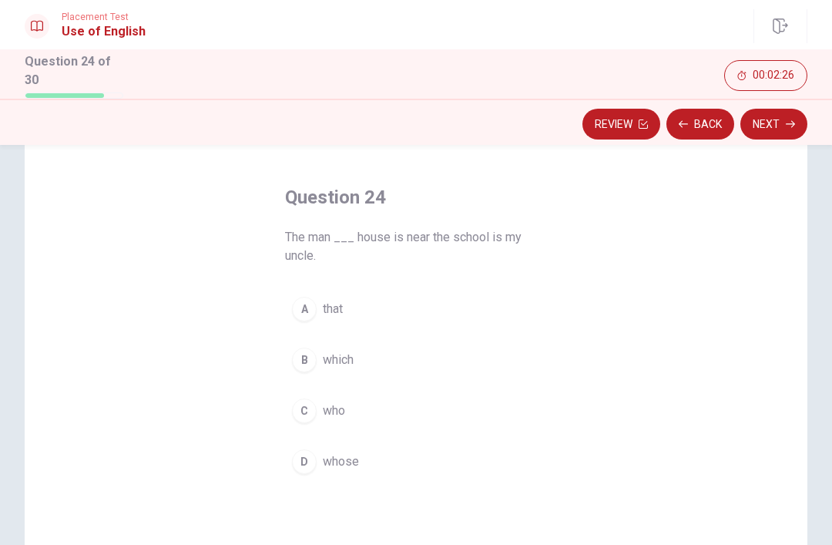
click at [307, 465] on div "D" at bounding box center [304, 461] width 25 height 25
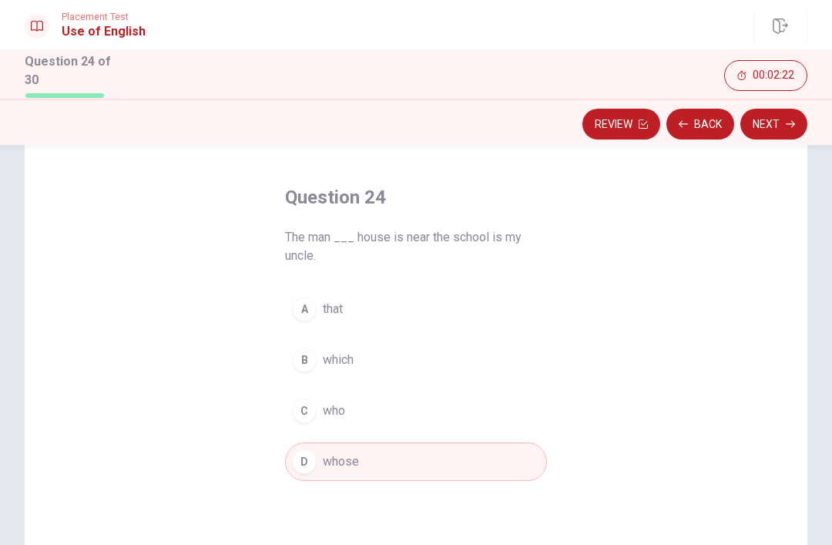
click at [337, 346] on button "B which" at bounding box center [416, 360] width 262 height 39
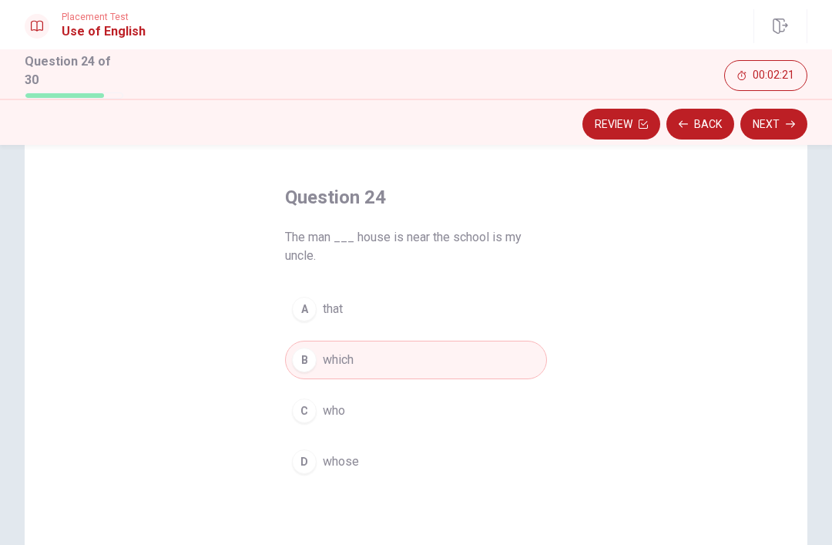
click at [794, 131] on button "Next" at bounding box center [773, 124] width 67 height 31
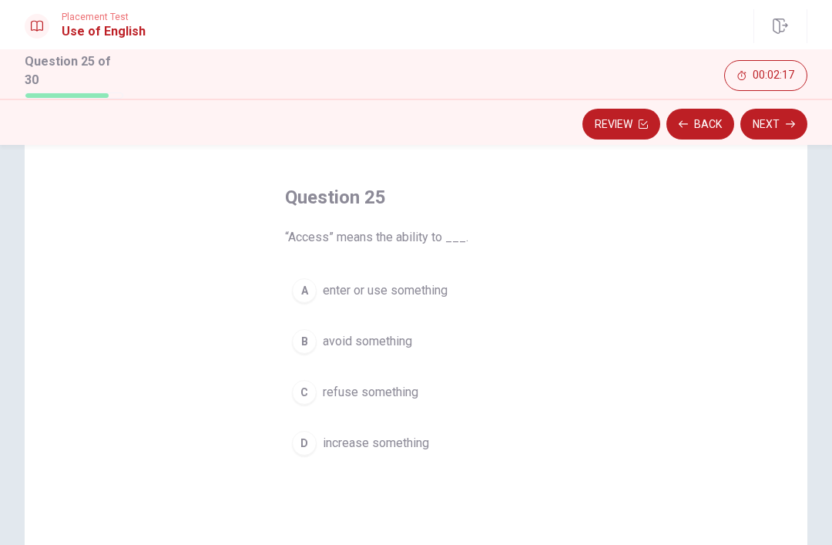
click at [432, 284] on span "enter or use something" at bounding box center [385, 290] width 125 height 18
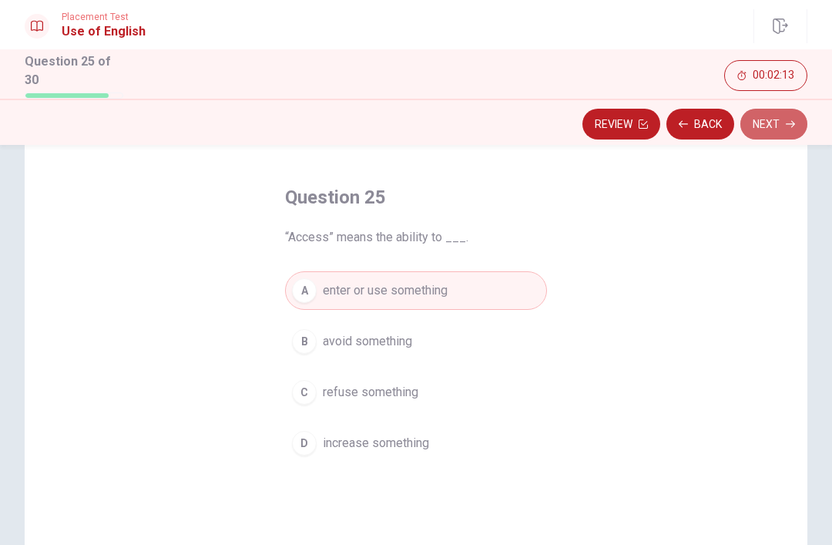
click at [785, 121] on button "Next" at bounding box center [773, 124] width 67 height 31
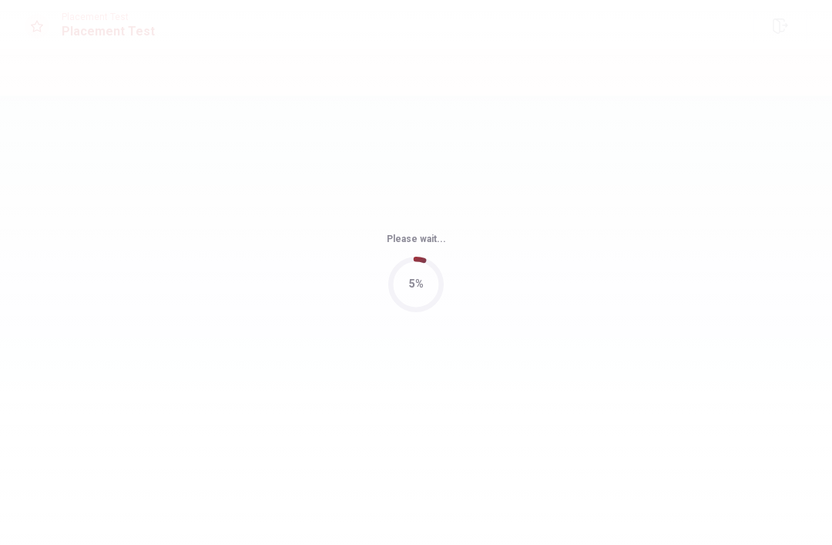
scroll to position [0, 0]
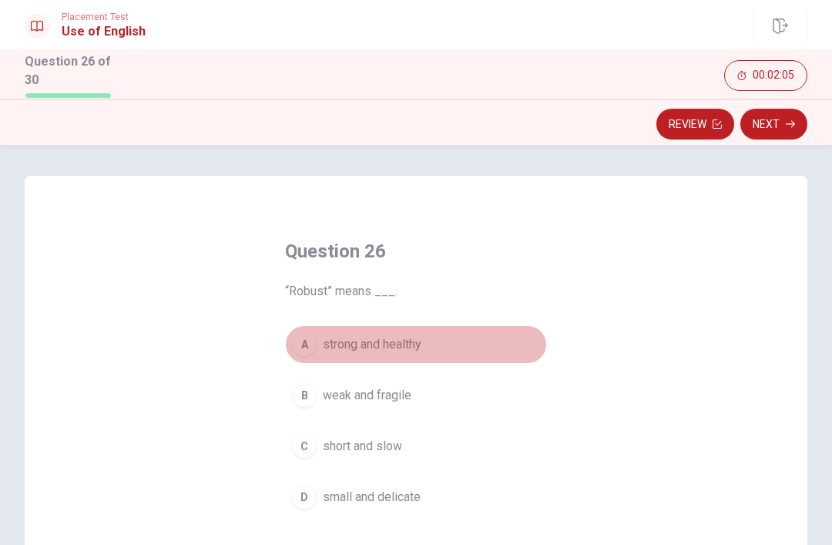
click at [415, 347] on span "strong and healthy" at bounding box center [372, 344] width 99 height 18
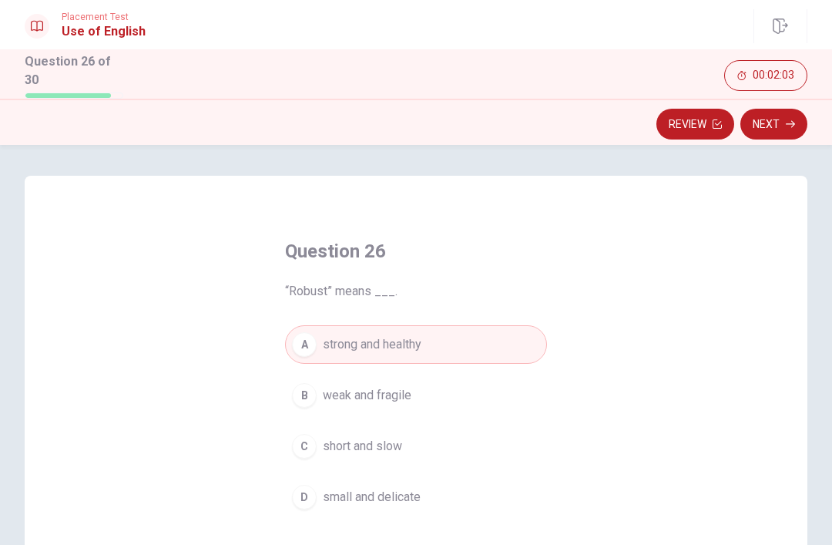
click at [784, 119] on button "Next" at bounding box center [773, 124] width 67 height 31
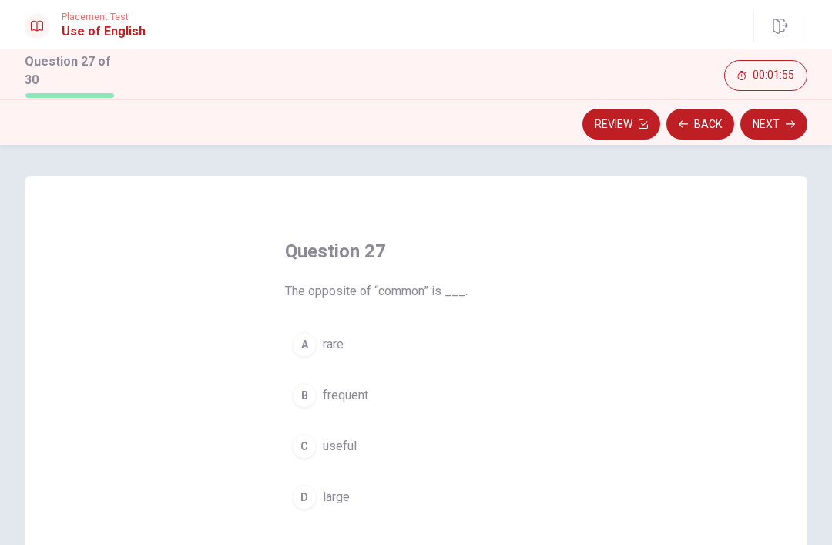
click at [414, 347] on button "A rare" at bounding box center [416, 344] width 262 height 39
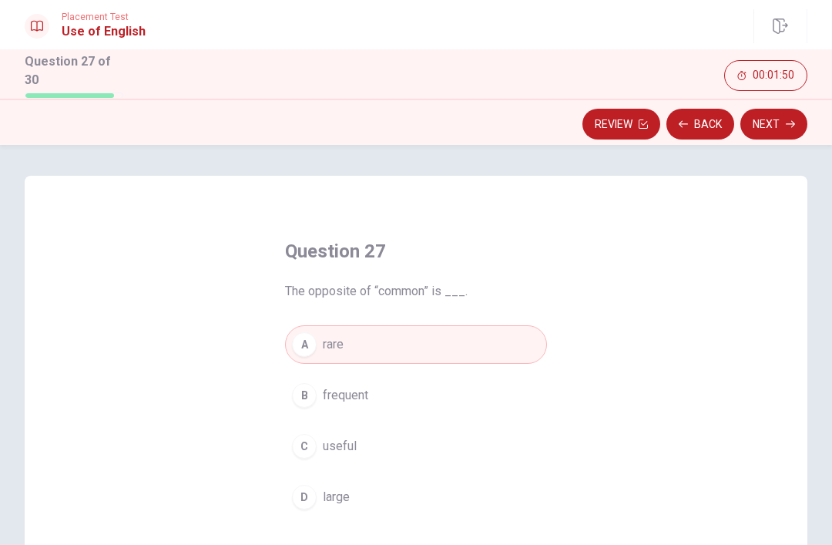
click at [784, 122] on button "Next" at bounding box center [773, 124] width 67 height 31
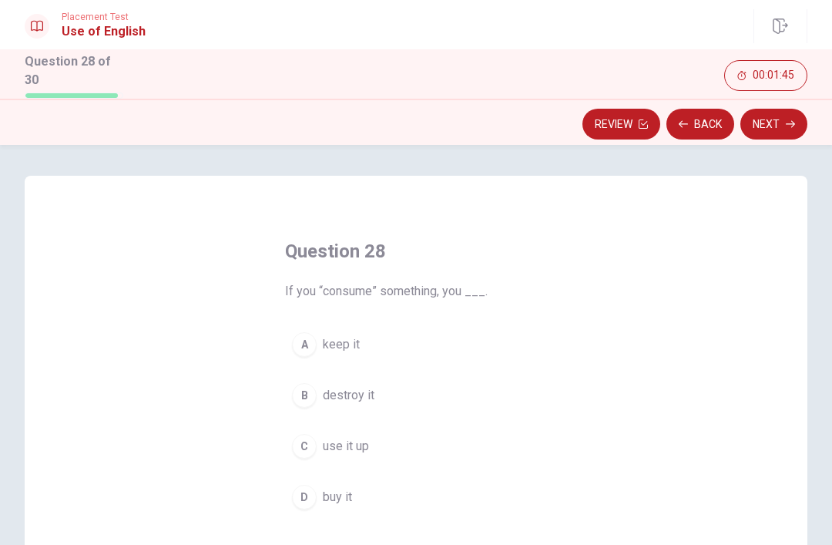
click at [384, 401] on button "B destroy it" at bounding box center [416, 395] width 262 height 39
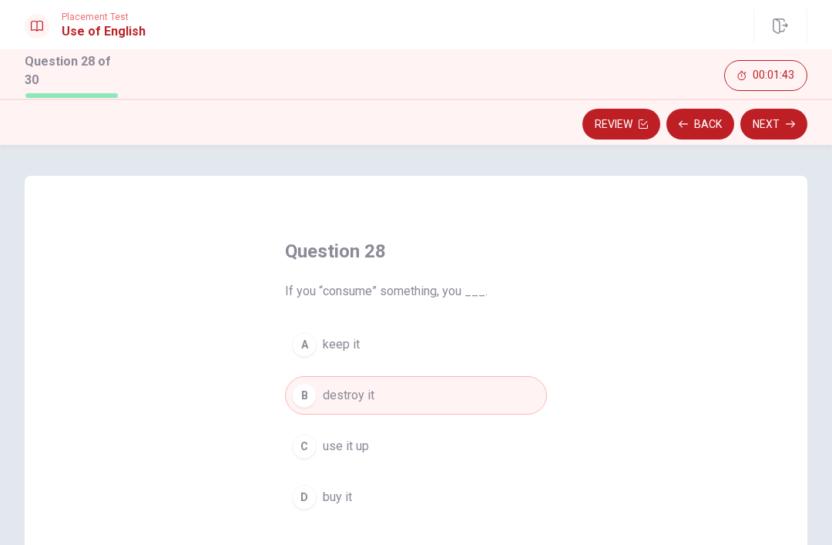
click at [415, 435] on button "C use it up" at bounding box center [416, 446] width 262 height 39
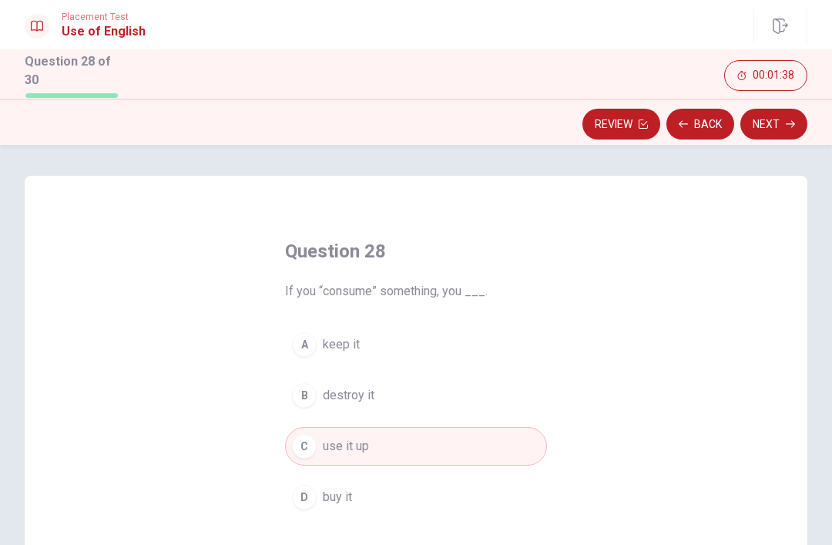
click at [789, 119] on icon "button" at bounding box center [790, 123] width 9 height 9
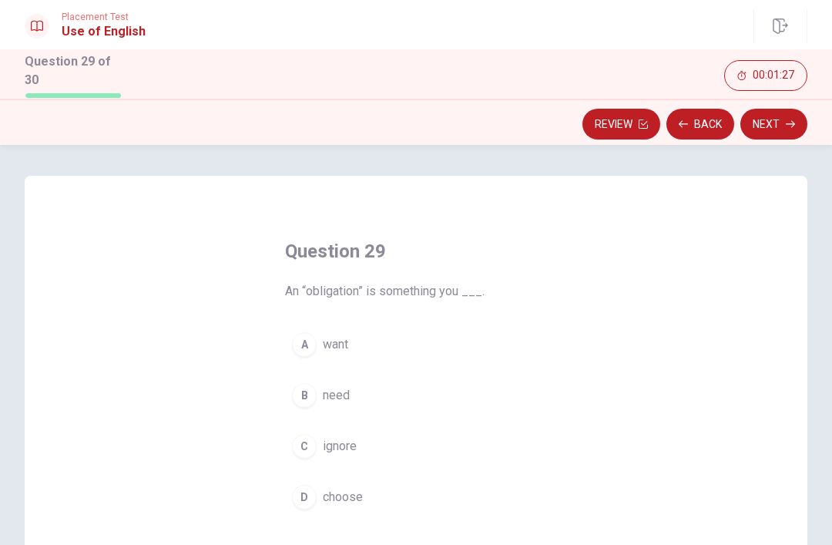
click at [382, 402] on button "B need" at bounding box center [416, 395] width 262 height 39
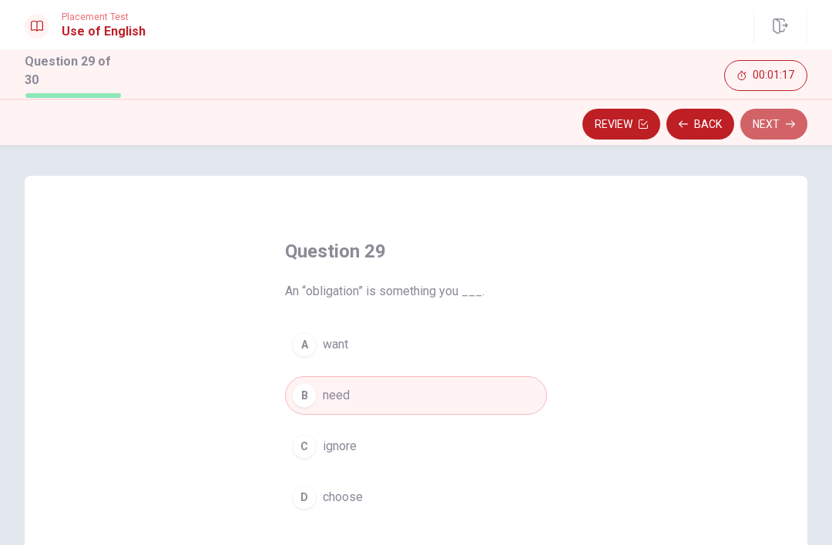
click at [783, 123] on button "Next" at bounding box center [773, 124] width 67 height 31
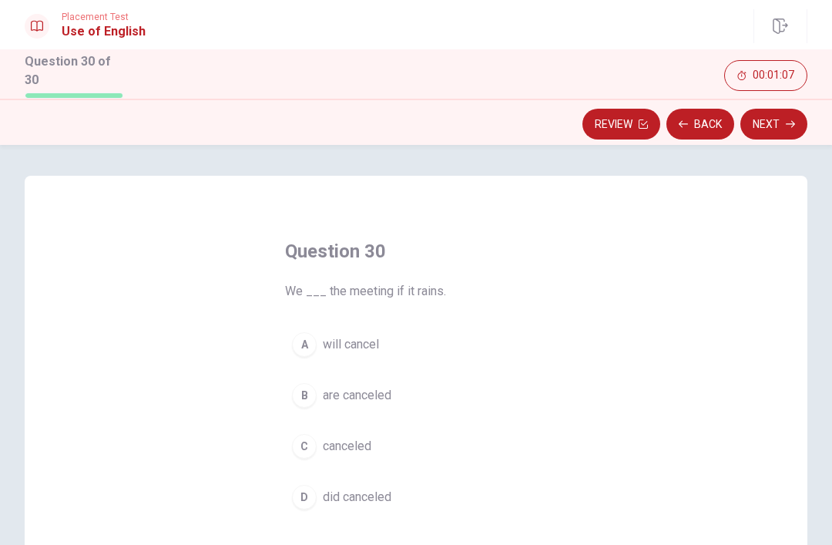
click at [374, 341] on span "will cancel" at bounding box center [351, 344] width 56 height 18
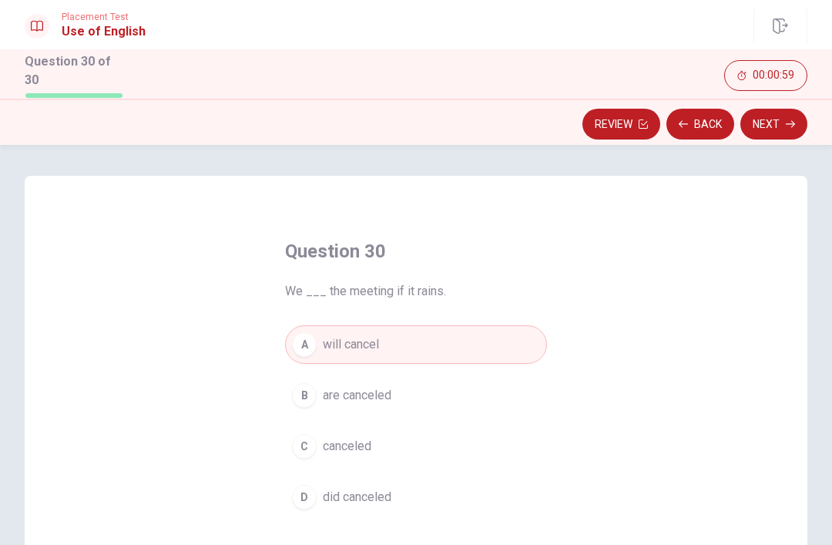
click at [782, 117] on button "Next" at bounding box center [773, 124] width 67 height 31
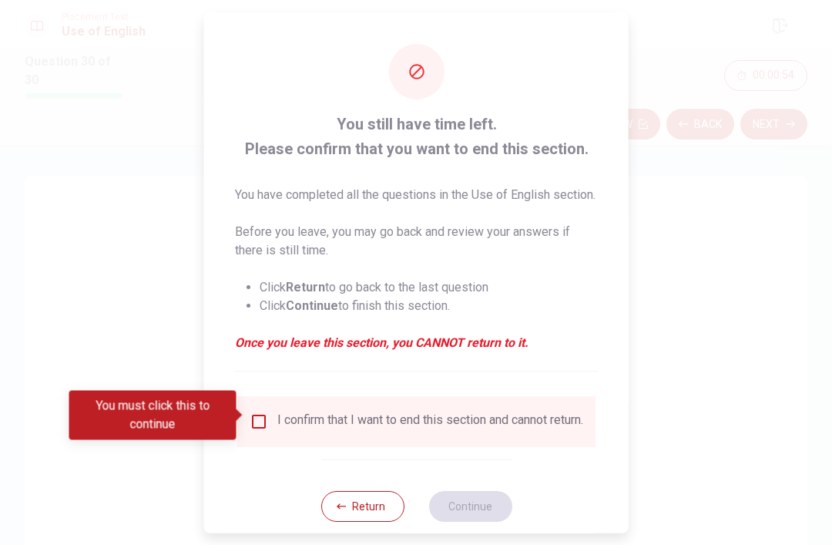
click at [378, 511] on button "Return" at bounding box center [362, 505] width 83 height 31
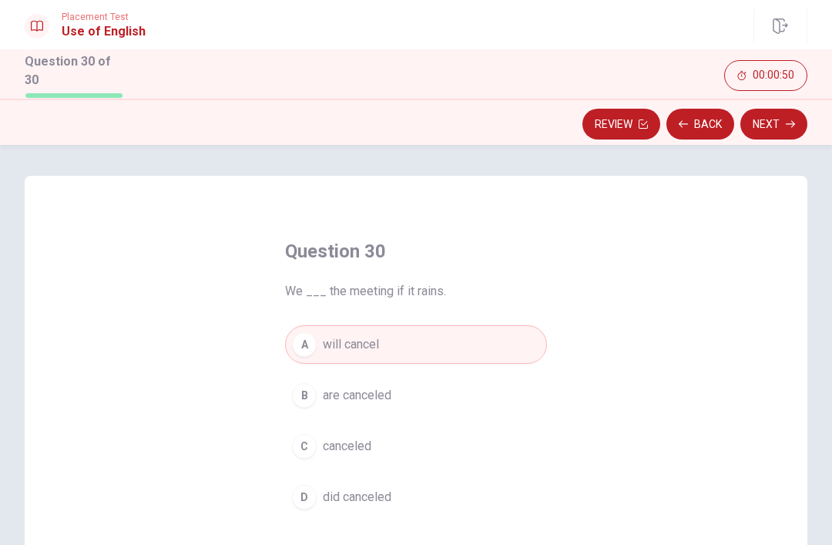
click at [632, 121] on button "Review" at bounding box center [621, 124] width 78 height 31
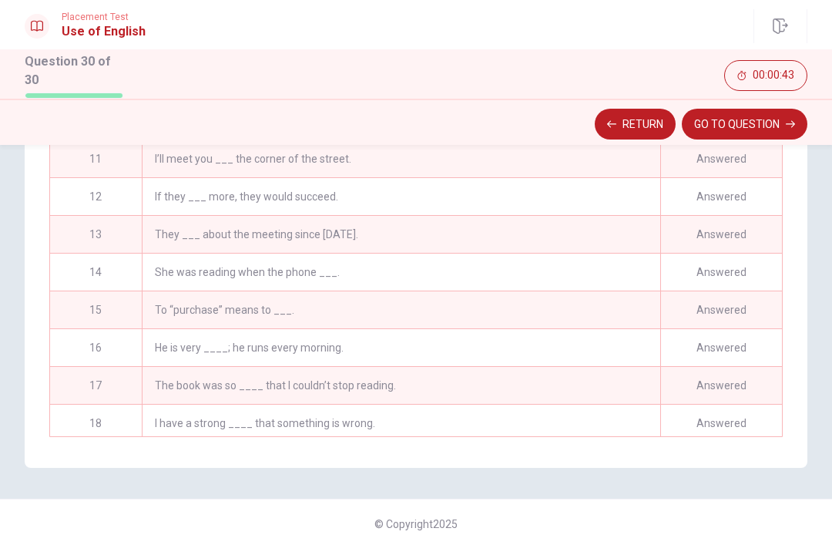
scroll to position [330, 0]
click at [497, 301] on div "To “purchase” means to ___." at bounding box center [401, 308] width 519 height 37
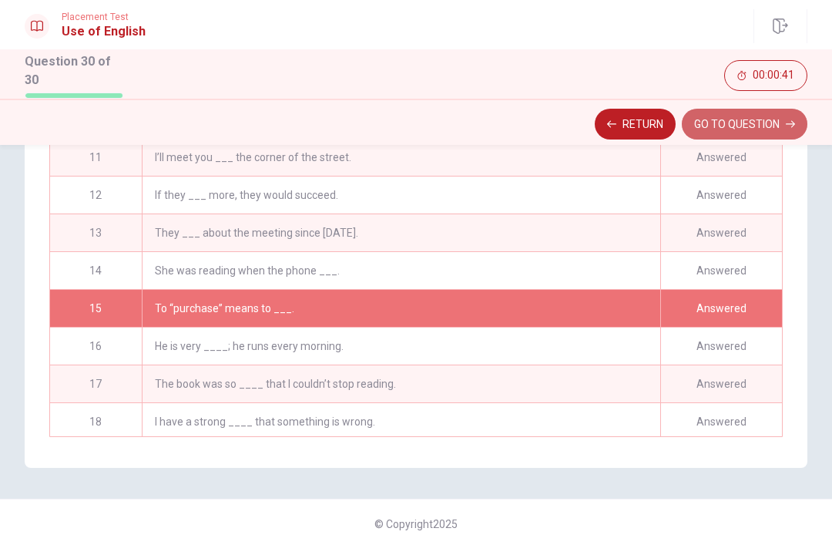
click at [757, 121] on button "GO TO QUESTION" at bounding box center [745, 124] width 126 height 31
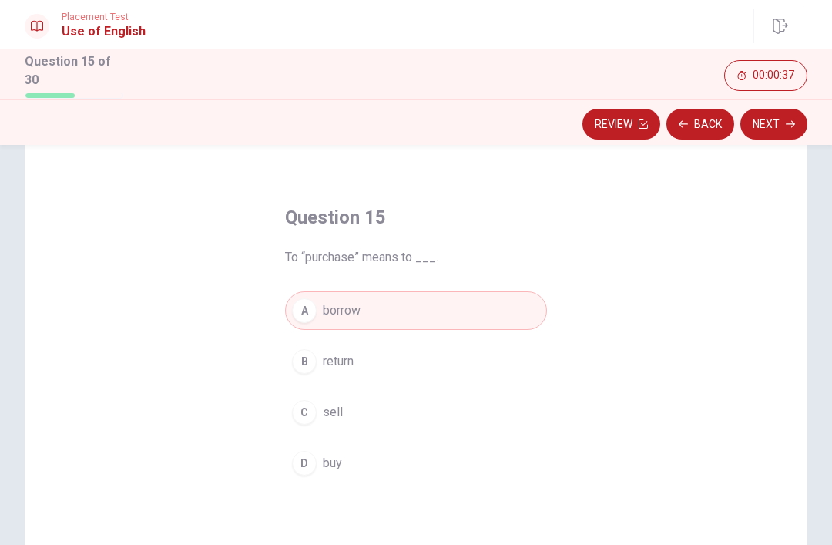
scroll to position [34, 0]
click at [780, 117] on button "Next" at bounding box center [773, 124] width 67 height 31
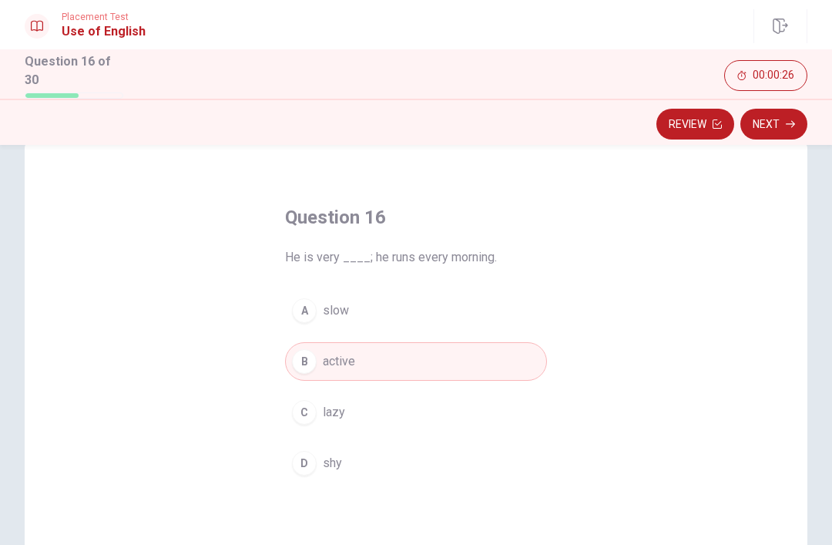
click at [787, 129] on button "Next" at bounding box center [773, 124] width 67 height 31
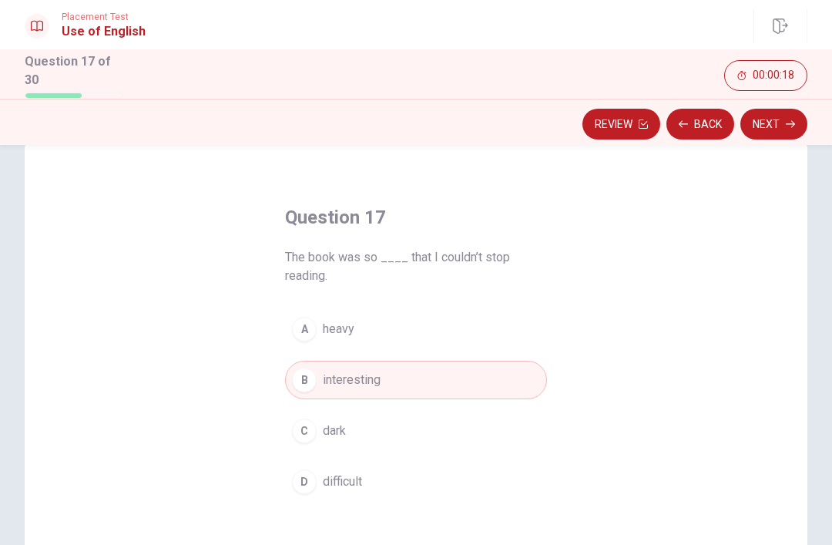
click at [617, 120] on button "Review" at bounding box center [621, 124] width 78 height 31
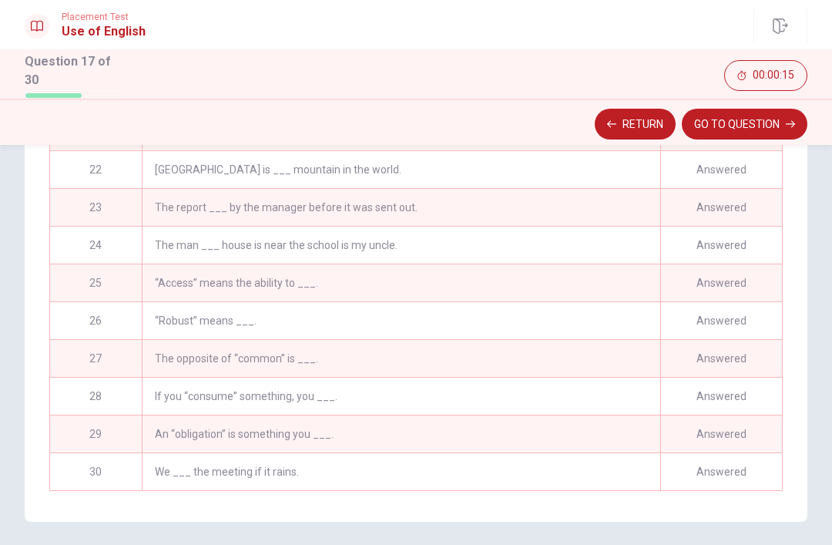
scroll to position [787, 0]
click at [509, 481] on div "We ___ the meeting if it rains." at bounding box center [401, 471] width 519 height 37
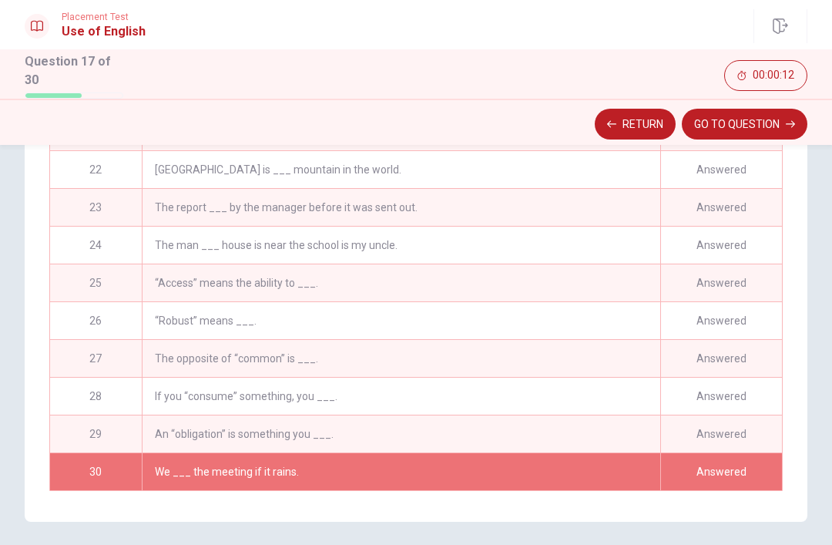
click at [748, 117] on button "GO TO QUESTION" at bounding box center [745, 124] width 126 height 31
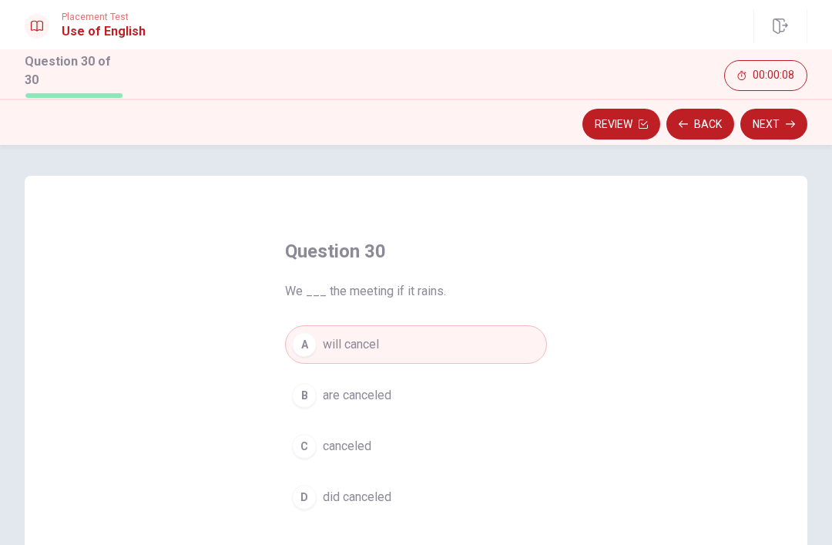
scroll to position [0, 0]
click at [778, 117] on button "Next" at bounding box center [773, 124] width 67 height 31
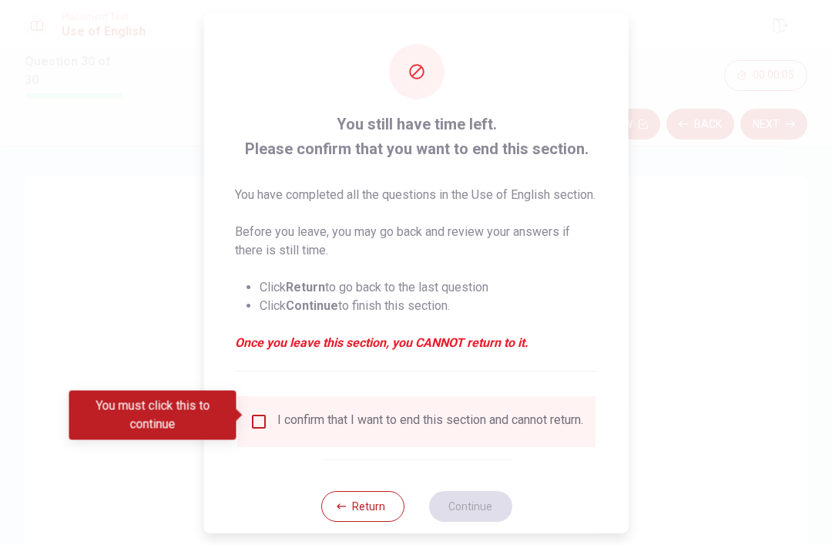
click at [264, 398] on div "I confirm that I want to end this section and cannot return." at bounding box center [416, 420] width 358 height 51
click at [258, 415] on input "You must click this to continue" at bounding box center [259, 420] width 18 height 18
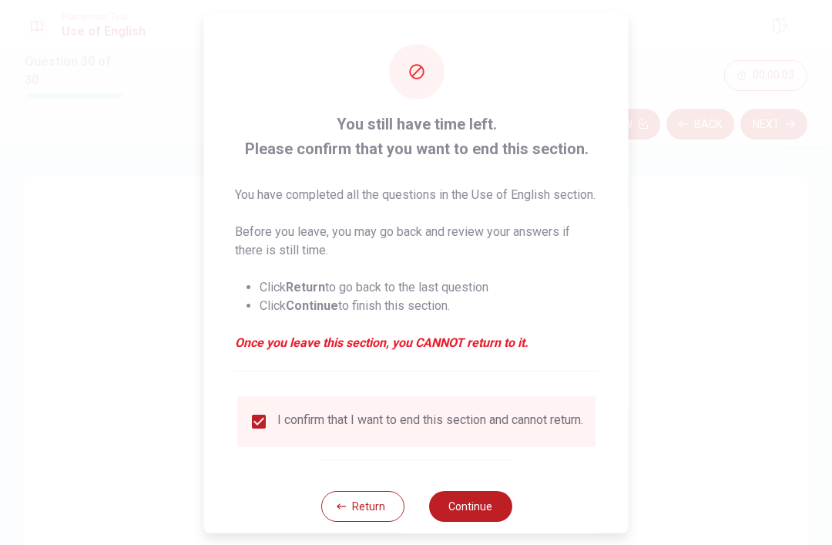
click at [492, 503] on button "Continue" at bounding box center [469, 505] width 83 height 31
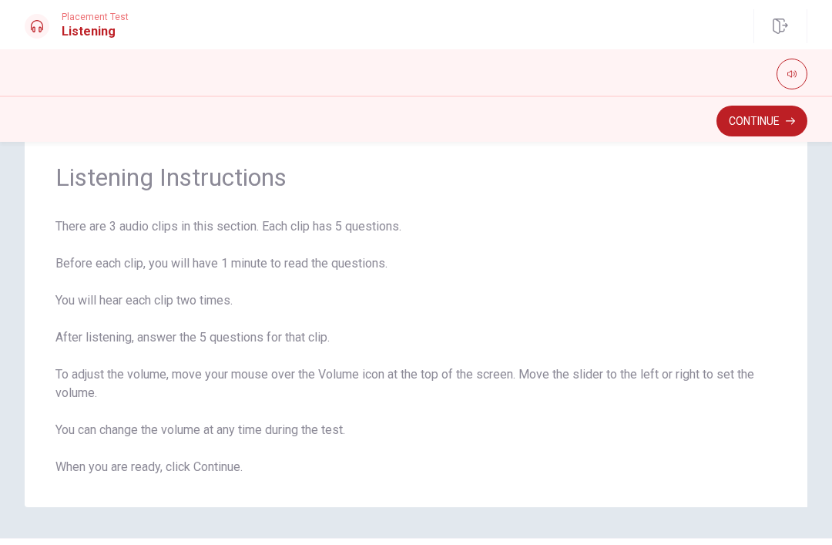
scroll to position [42, 0]
click at [763, 126] on button "Continue" at bounding box center [762, 121] width 91 height 31
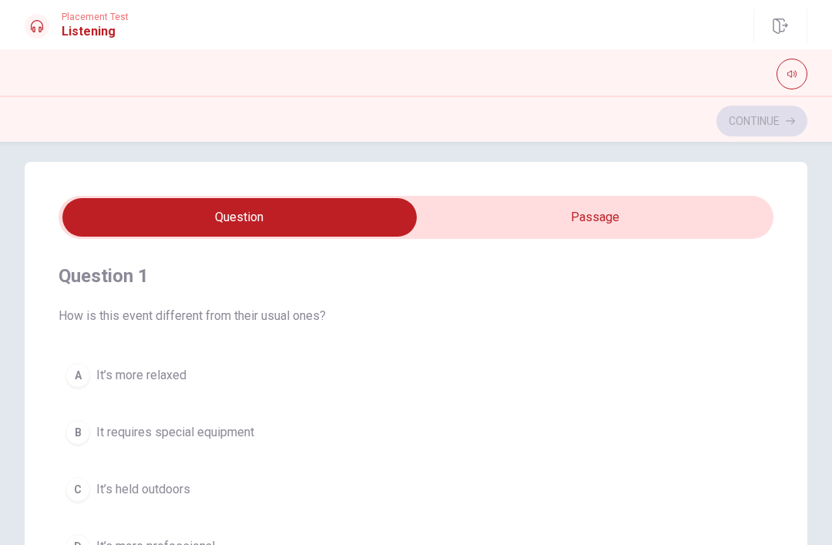
scroll to position [1, 0]
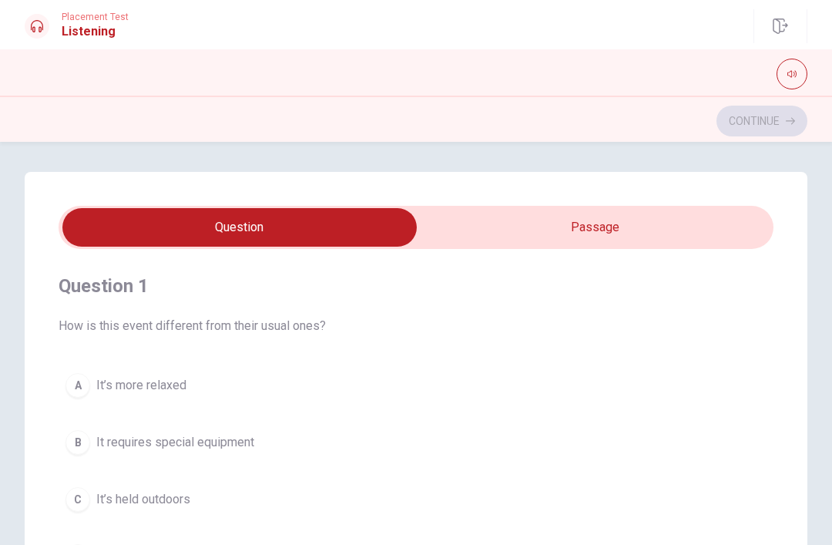
type input "24"
click at [506, 237] on input "checkbox" at bounding box center [239, 227] width 1072 height 39
checkbox input "true"
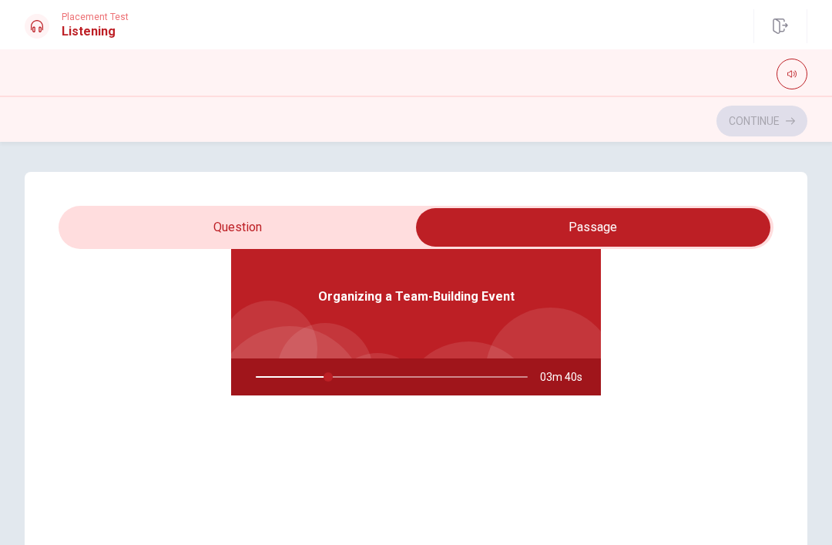
scroll to position [86, 0]
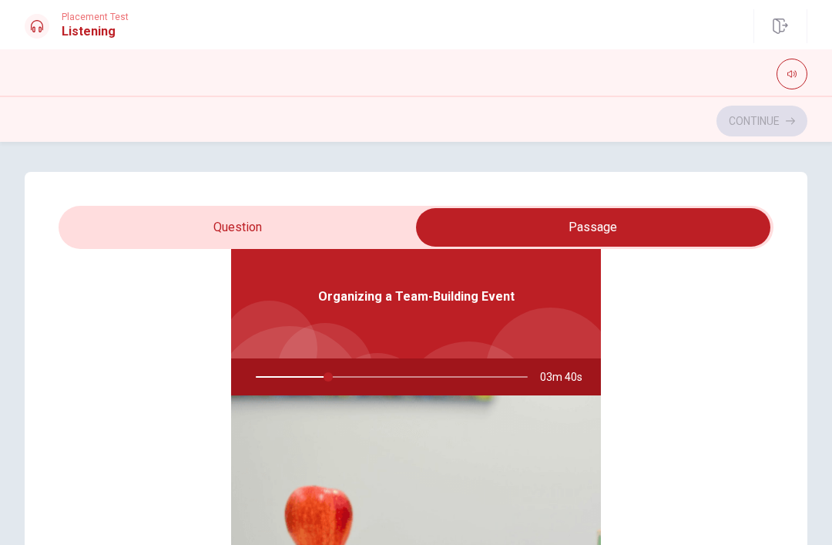
type input "27"
click at [217, 223] on input "checkbox" at bounding box center [593, 227] width 1072 height 39
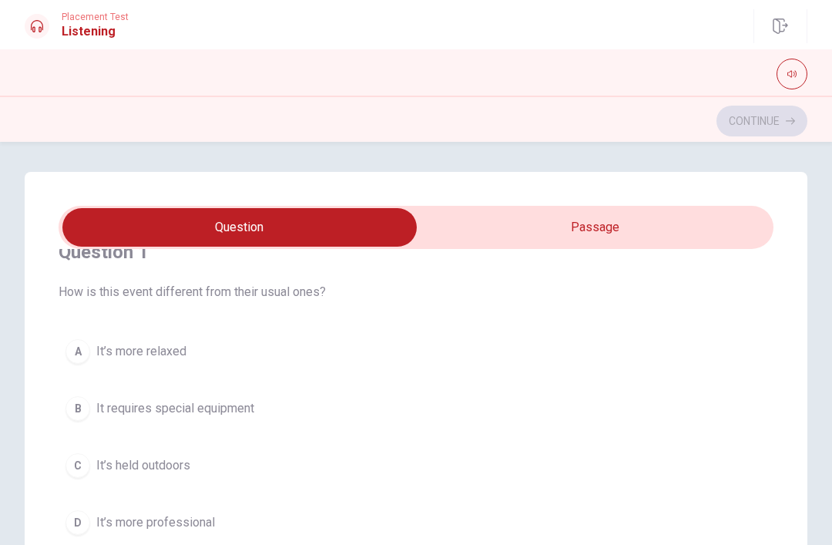
scroll to position [33, 0]
click at [492, 231] on input "checkbox" at bounding box center [239, 227] width 1072 height 39
checkbox input "true"
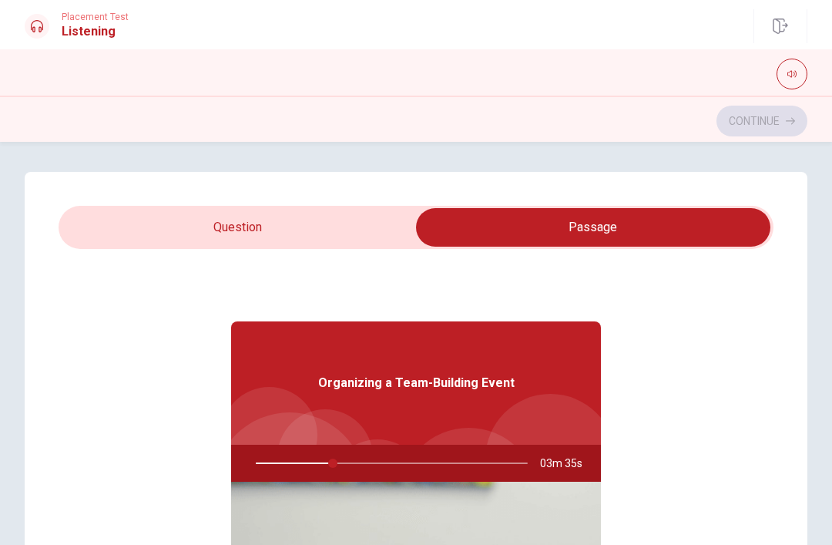
type input "29"
click at [219, 226] on input "checkbox" at bounding box center [593, 227] width 1072 height 39
checkbox input "false"
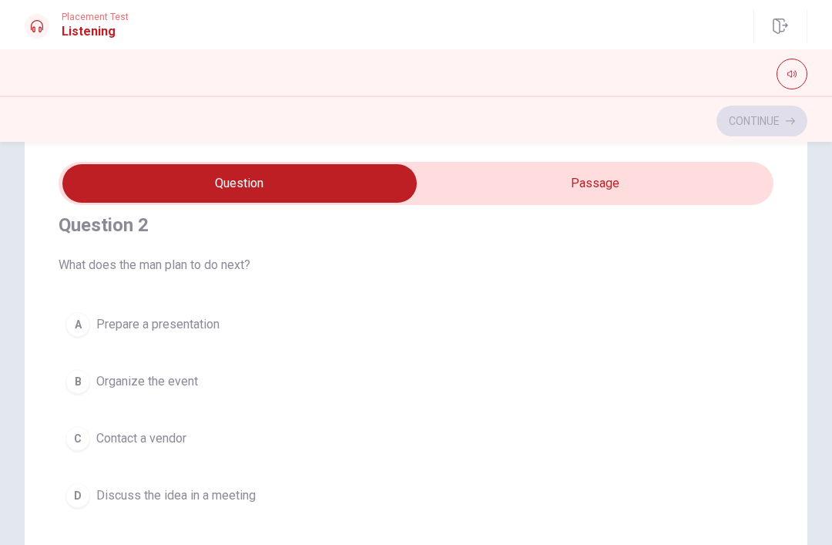
scroll to position [388, 0]
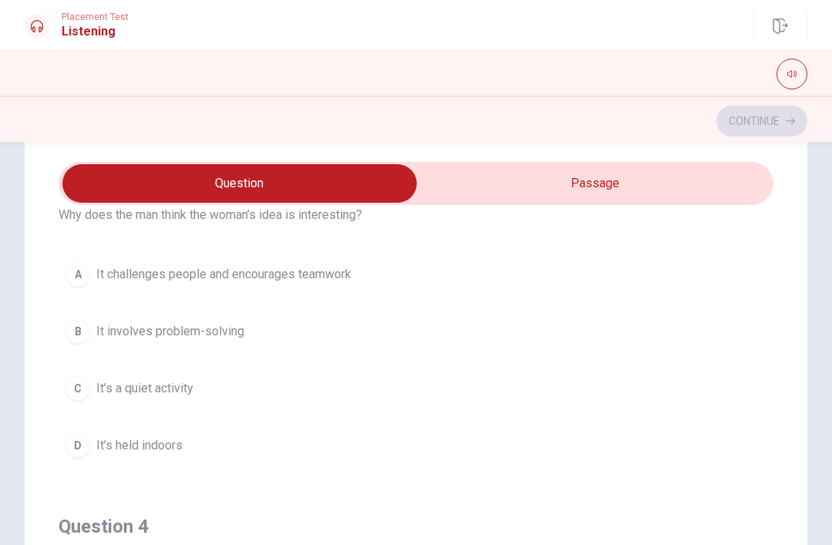
click at [57, 371] on div "Question 1 How is this event different from their usual ones? A It’s more relax…" at bounding box center [416, 437] width 783 height 619
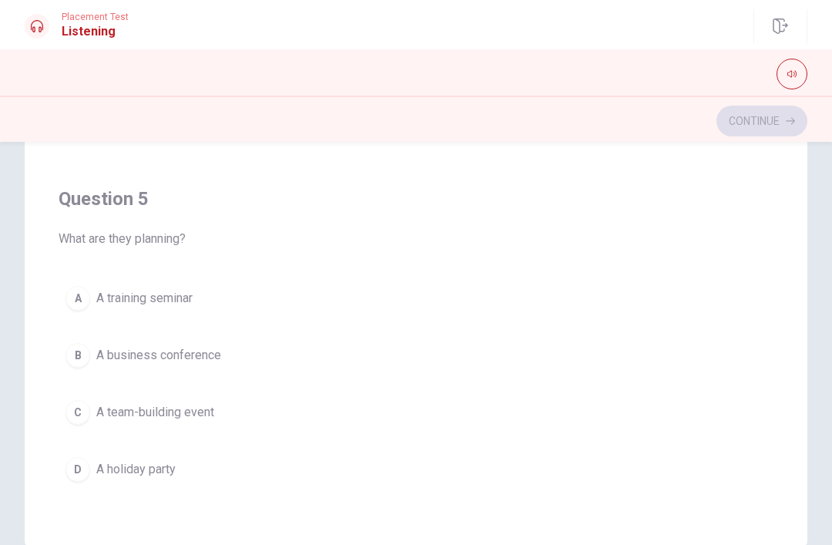
scroll to position [244, 0]
click at [109, 412] on span "A team-building event" at bounding box center [155, 413] width 118 height 18
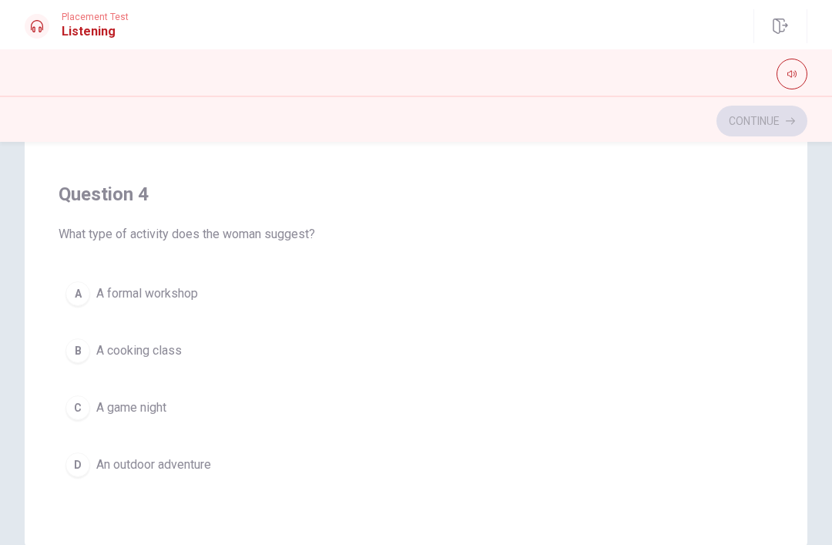
scroll to position [901, 0]
click at [384, 468] on button "D An outdoor adventure" at bounding box center [416, 466] width 715 height 39
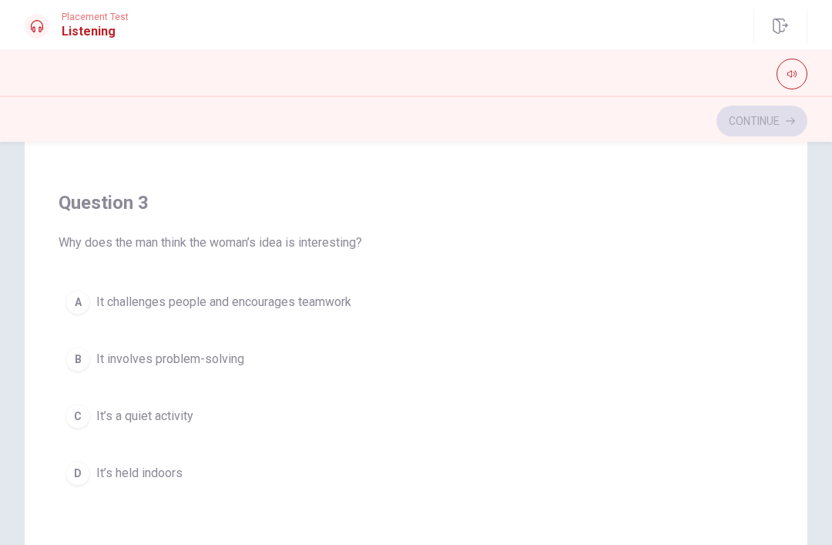
scroll to position [541, 0]
click at [115, 302] on span "It challenges people and encourages teamwork" at bounding box center [223, 303] width 255 height 18
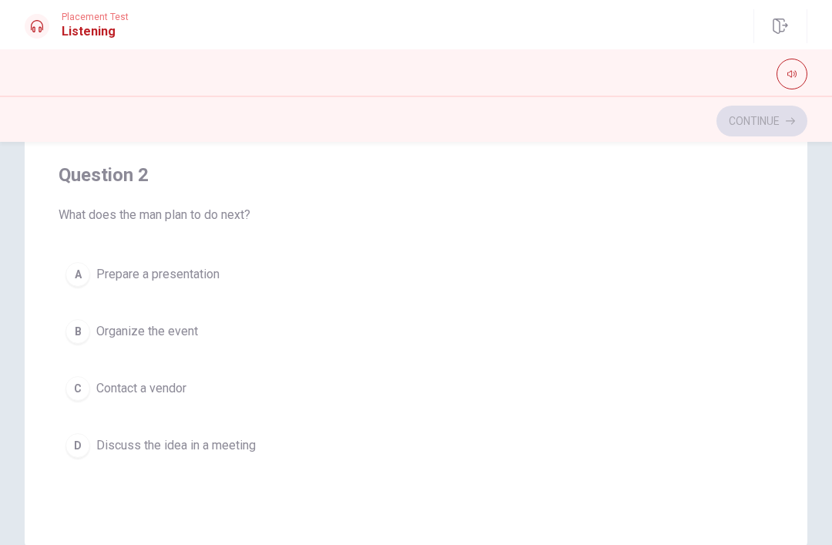
scroll to position [212, 0]
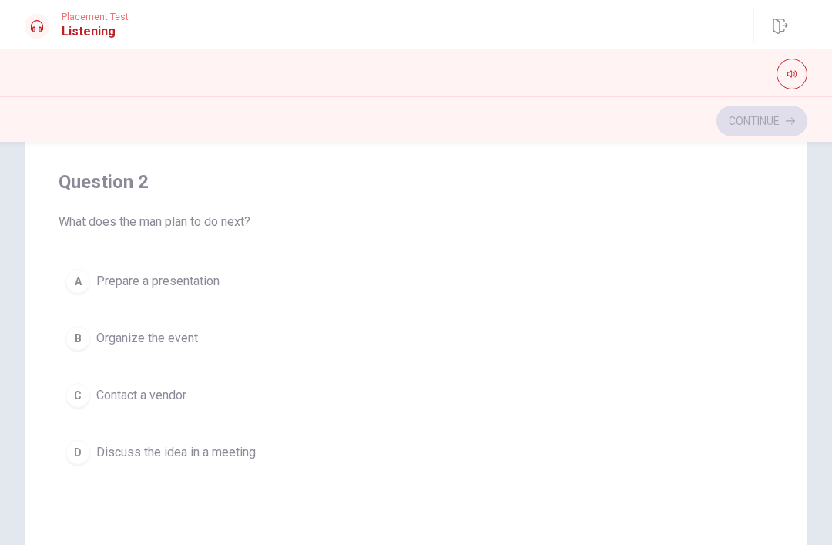
click at [352, 441] on button "D Discuss the idea in a meeting" at bounding box center [416, 452] width 715 height 39
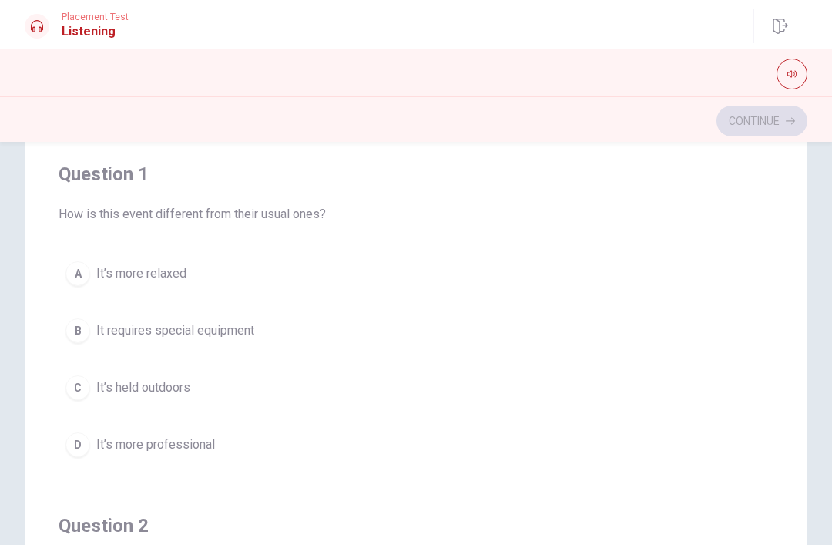
scroll to position [114, 0]
click at [472, 401] on button "C It’s held outdoors" at bounding box center [416, 386] width 715 height 39
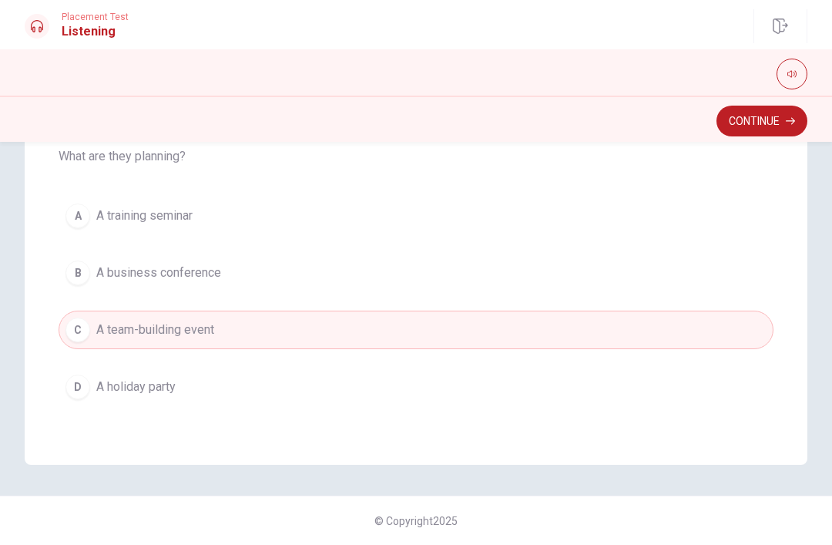
scroll to position [1248, 0]
click at [772, 124] on button "Continue" at bounding box center [762, 121] width 91 height 31
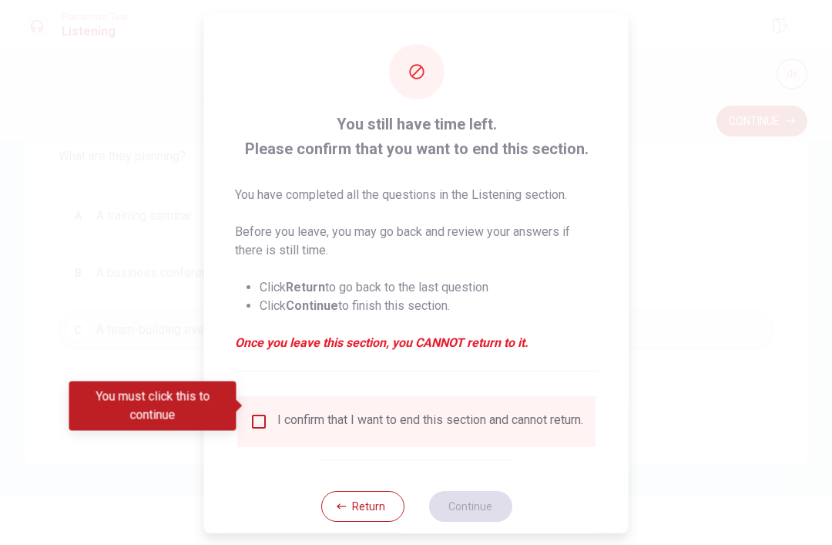
click at [253, 411] on input "You must click this to continue" at bounding box center [259, 420] width 18 height 18
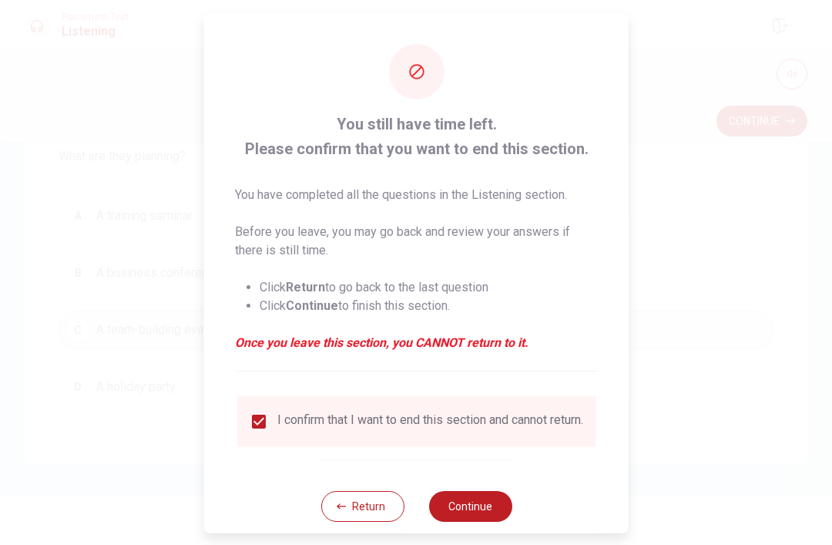
click at [474, 498] on button "Continue" at bounding box center [469, 505] width 83 height 31
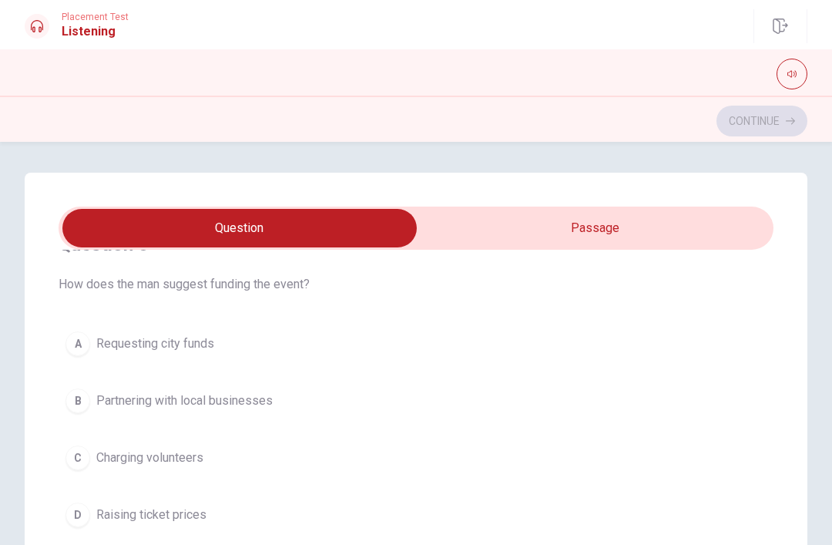
scroll to position [45, 0]
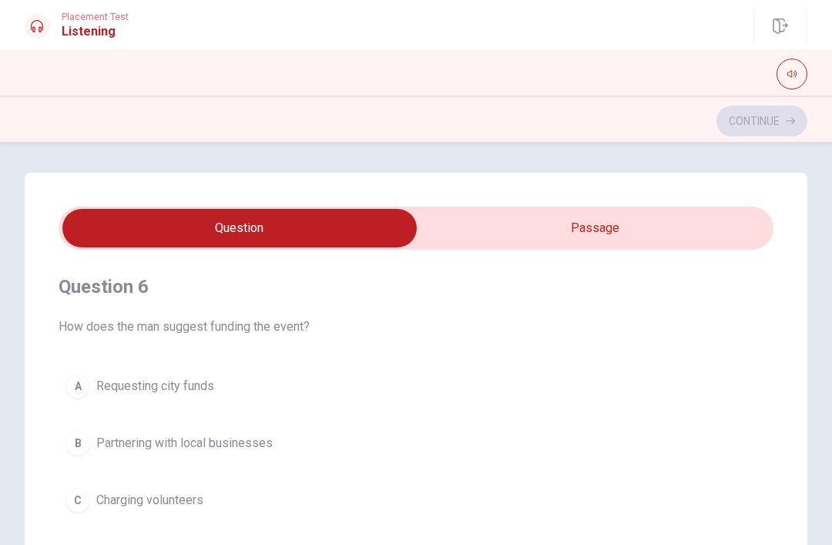
type input "5"
click at [605, 228] on input "checkbox" at bounding box center [239, 228] width 1072 height 39
checkbox input "true"
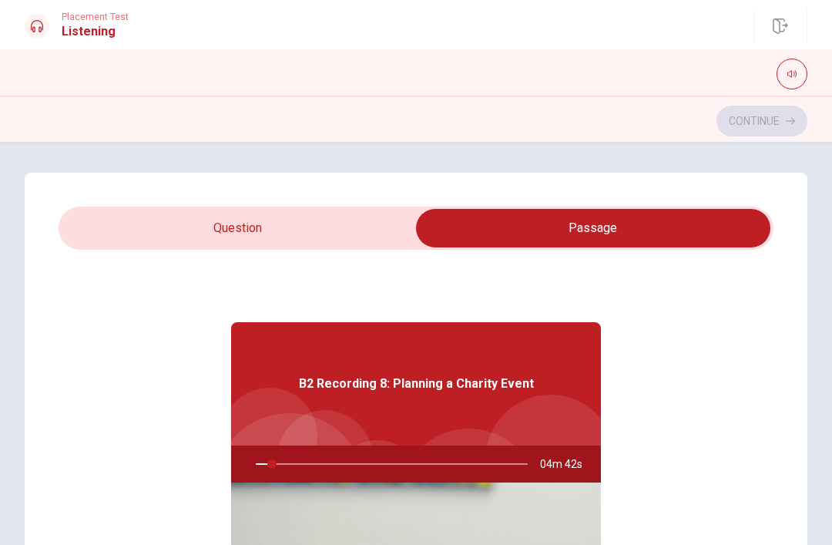
type input "6"
click at [347, 246] on input "checkbox" at bounding box center [593, 228] width 1072 height 39
checkbox input "false"
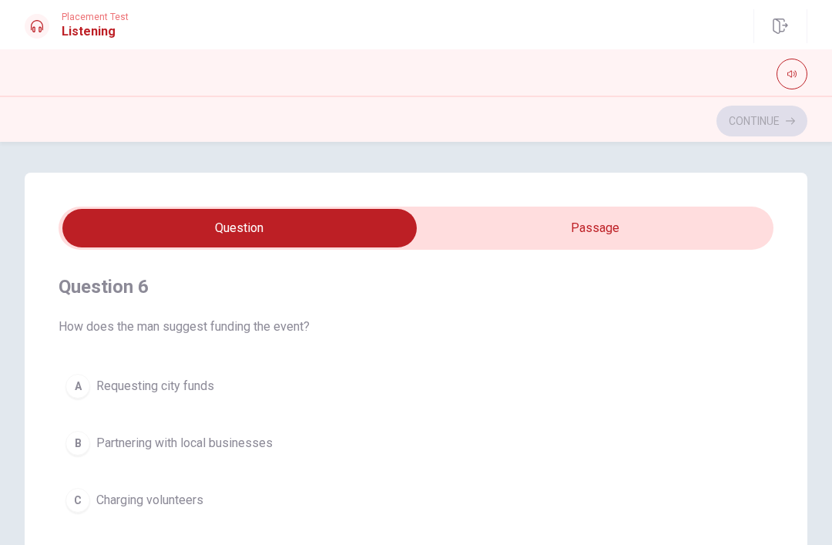
type input "25"
click at [616, 236] on input "checkbox" at bounding box center [239, 228] width 1072 height 39
checkbox input "true"
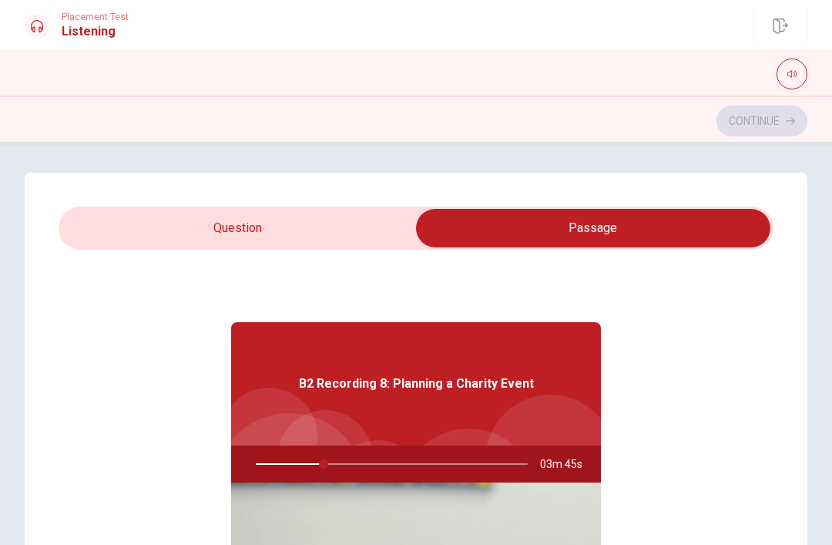
type input "25"
click at [357, 216] on input "checkbox" at bounding box center [593, 228] width 1072 height 39
checkbox input "false"
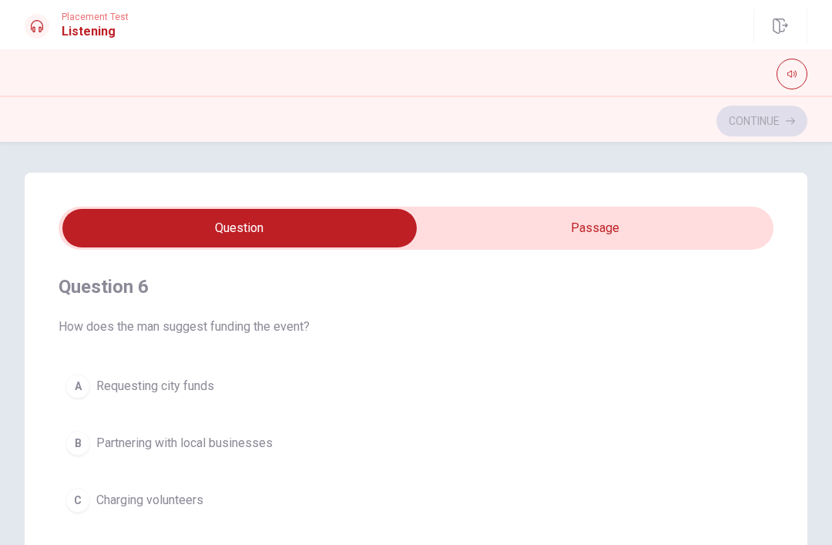
type input "26"
click at [595, 226] on input "checkbox" at bounding box center [239, 228] width 1072 height 39
checkbox input "true"
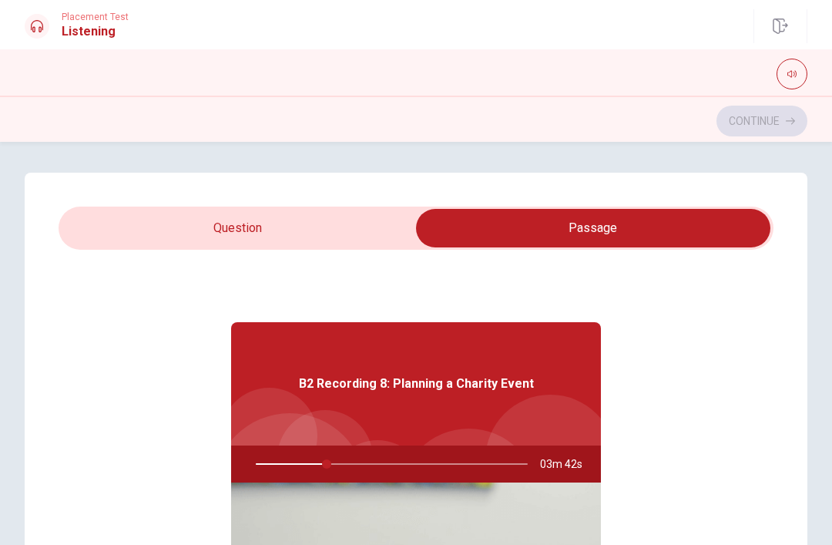
type input "26"
click at [337, 224] on input "checkbox" at bounding box center [593, 228] width 1072 height 39
checkbox input "false"
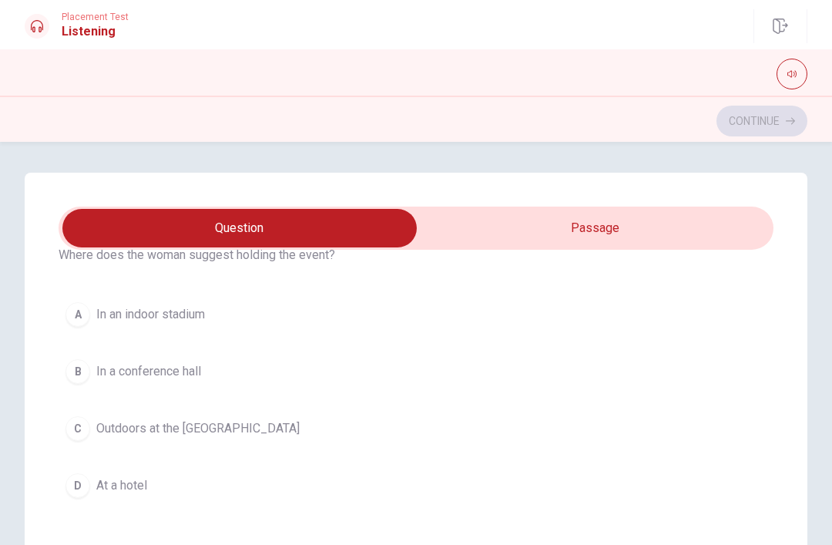
scroll to position [424, 0]
click at [287, 419] on button "C Outdoors at the [GEOGRAPHIC_DATA]" at bounding box center [416, 427] width 715 height 39
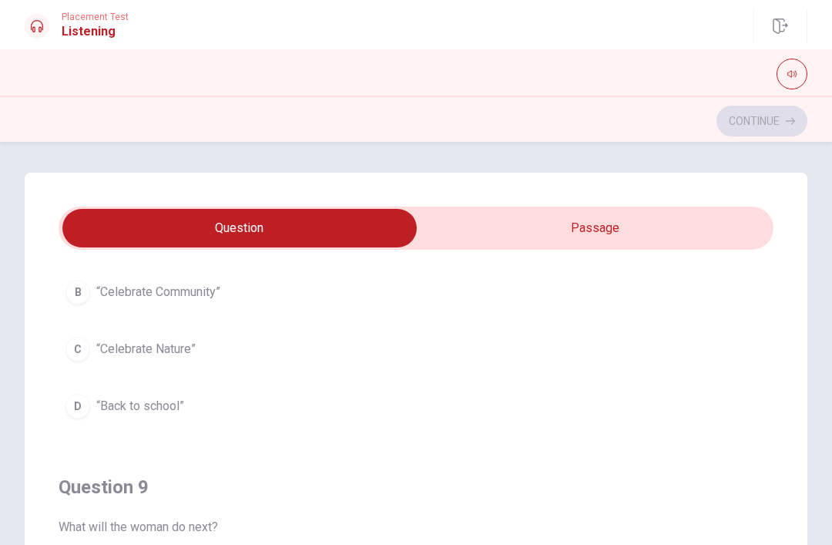
scroll to position [755, 0]
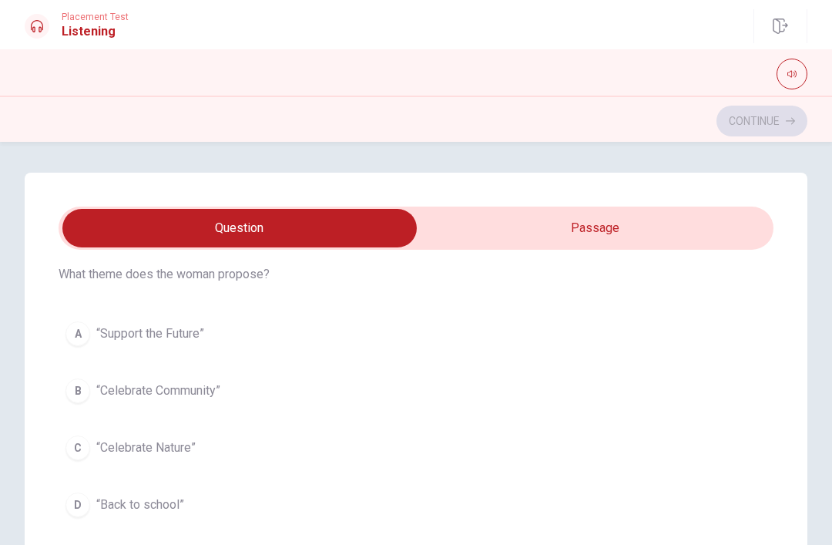
click at [470, 399] on button "B “Celebrate Community”" at bounding box center [416, 390] width 715 height 39
click at [462, 397] on button "B Partnering with local businesses" at bounding box center [416, 389] width 715 height 39
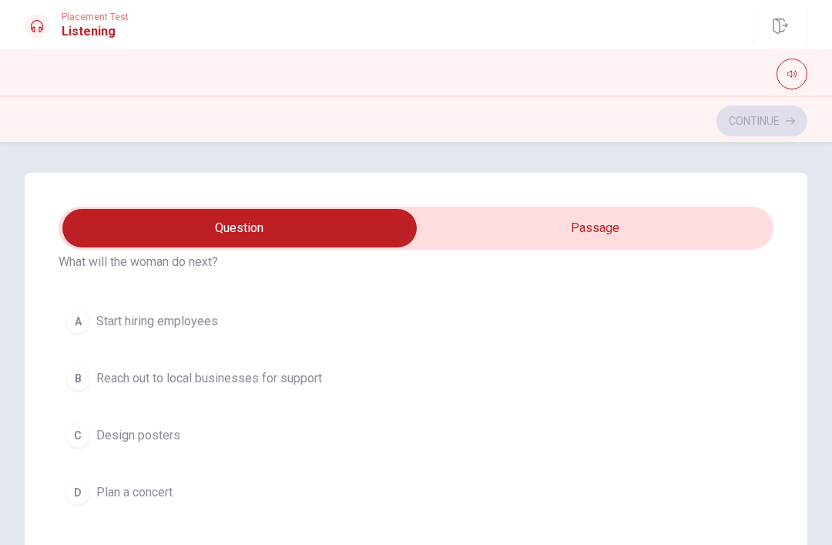
scroll to position [1120, 0]
click at [456, 380] on button "B Reach out to local businesses for support" at bounding box center [416, 376] width 715 height 39
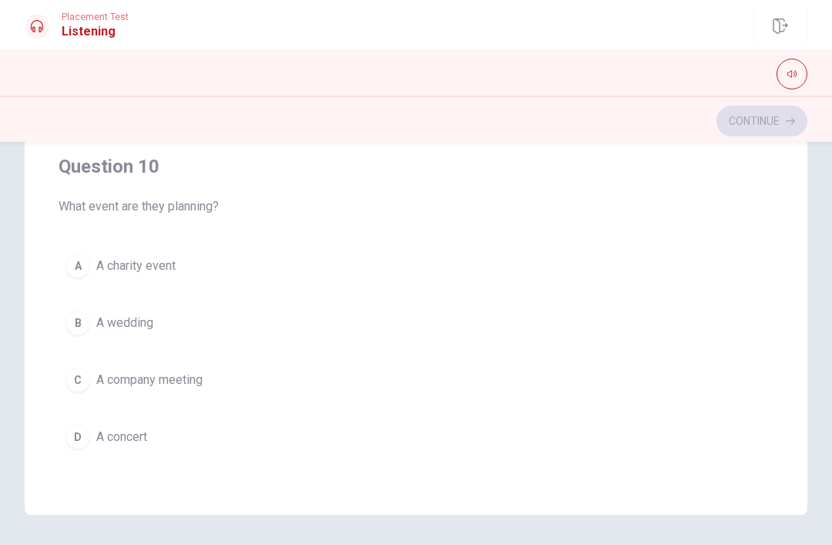
scroll to position [1228, 0]
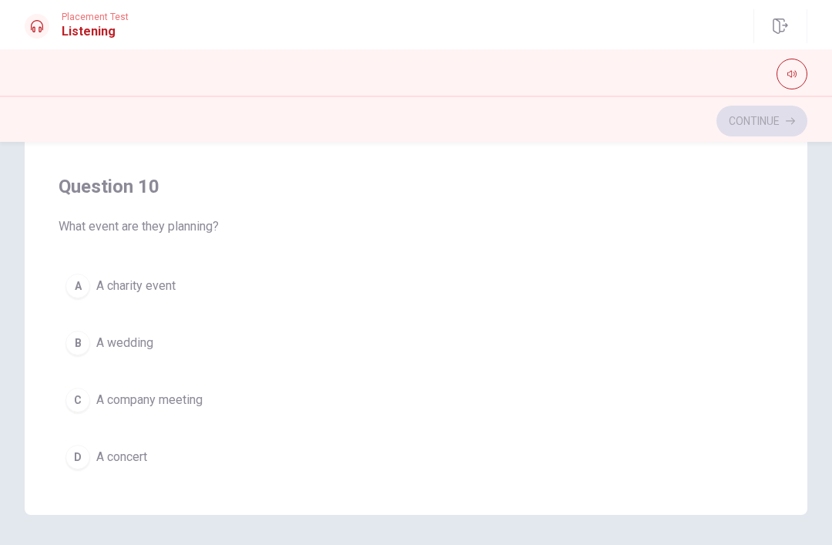
click at [493, 303] on button "A A charity event" at bounding box center [416, 286] width 715 height 39
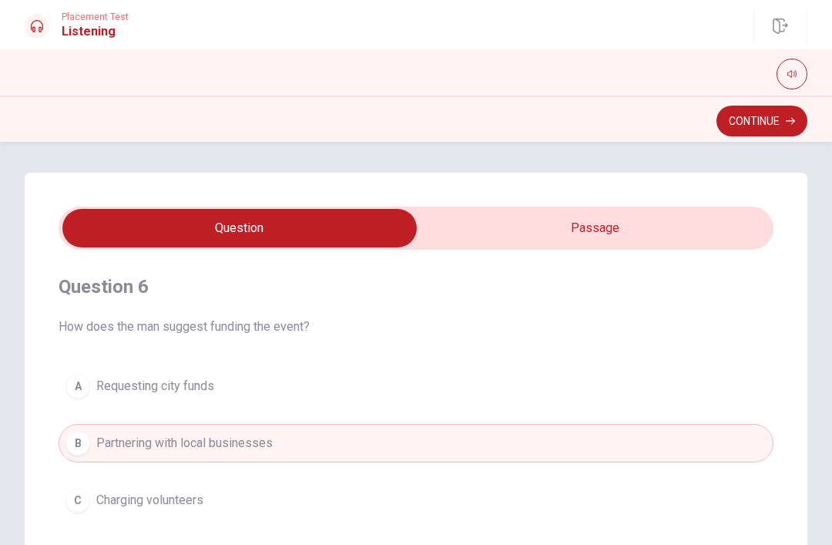
scroll to position [0, 0]
click at [759, 121] on button "Continue" at bounding box center [762, 121] width 91 height 31
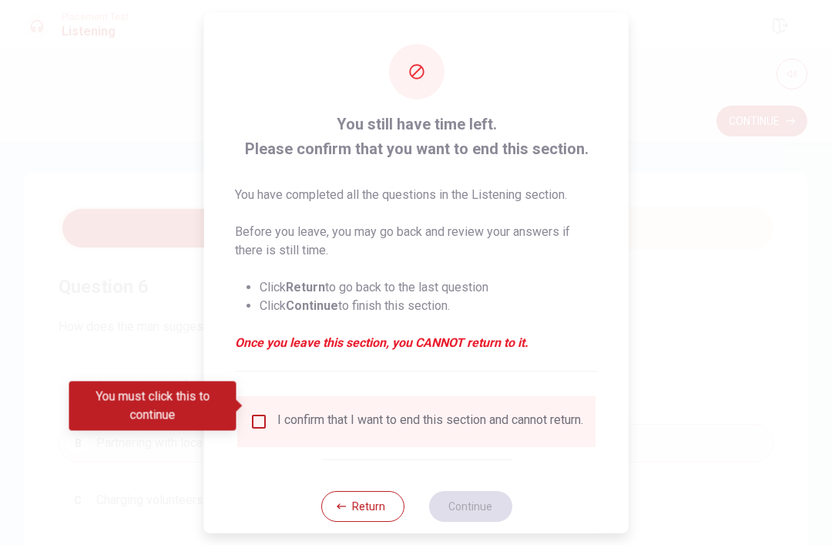
click at [257, 411] on input "You must click this to continue" at bounding box center [259, 420] width 18 height 18
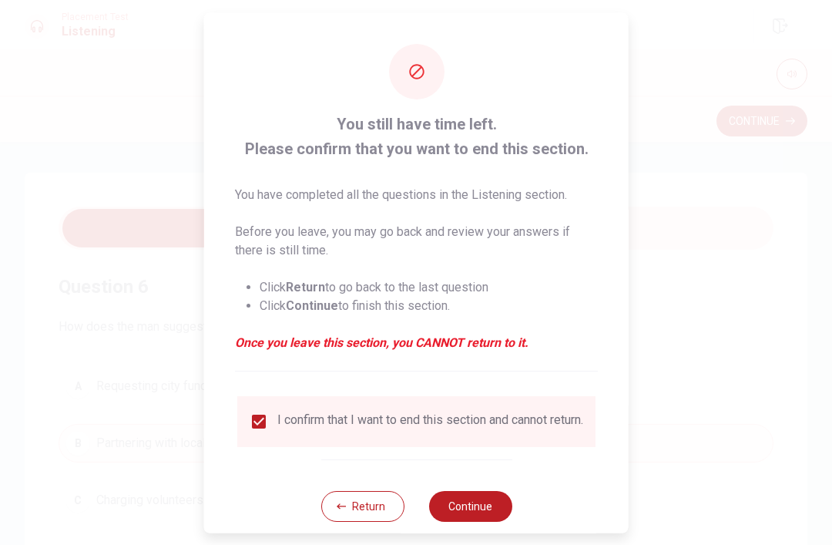
click at [477, 505] on button "Continue" at bounding box center [469, 505] width 83 height 31
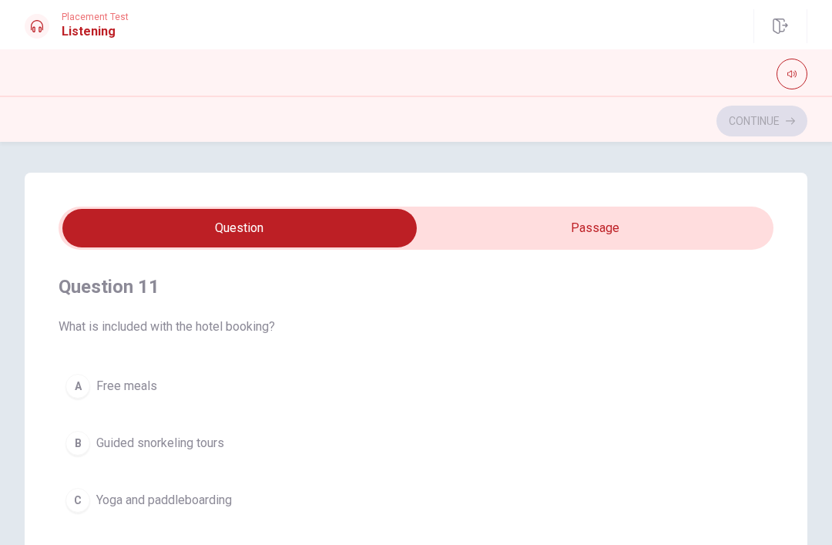
type input "1"
click at [642, 224] on input "checkbox" at bounding box center [239, 228] width 1072 height 39
checkbox input "true"
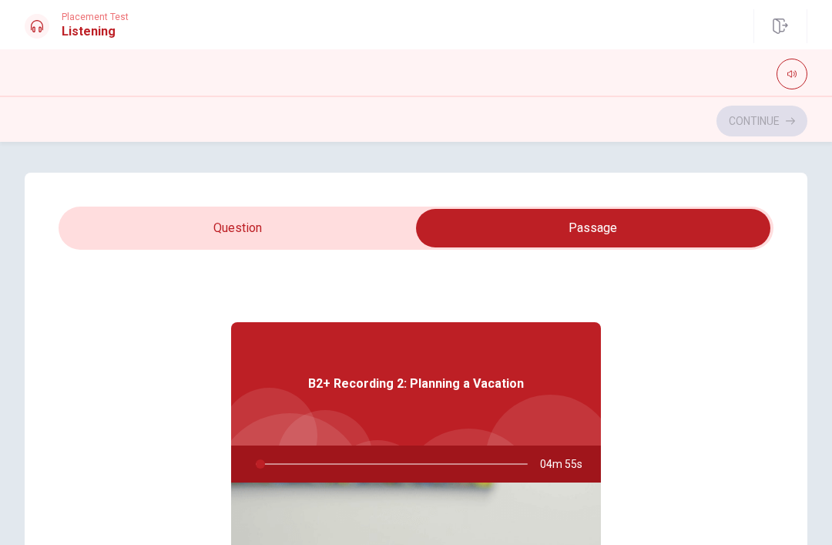
type input "2"
click at [339, 234] on input "checkbox" at bounding box center [593, 228] width 1072 height 39
checkbox input "false"
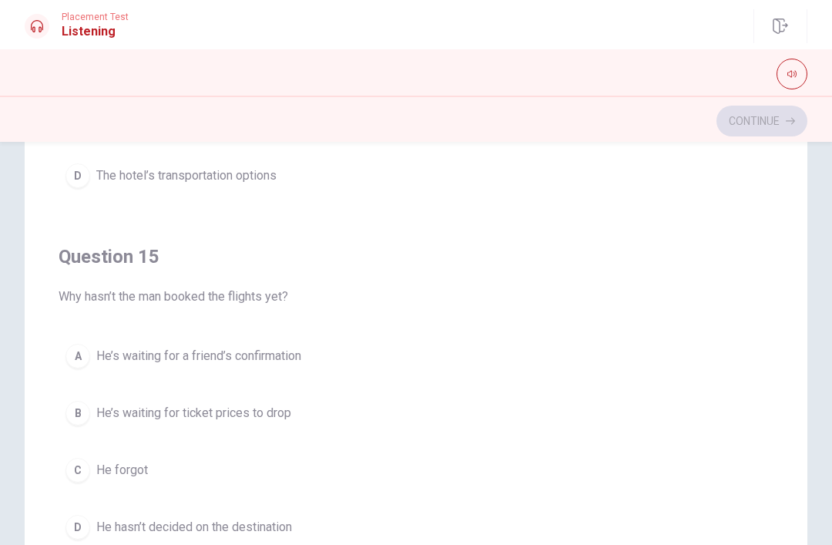
scroll to position [186, 0]
click at [473, 425] on button "B He’s waiting for ticket prices to drop" at bounding box center [416, 413] width 715 height 39
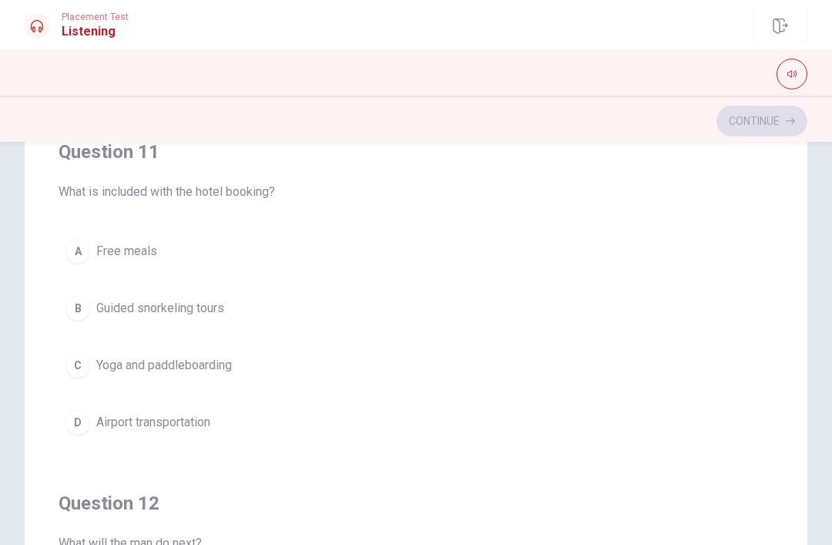
scroll to position [132, 0]
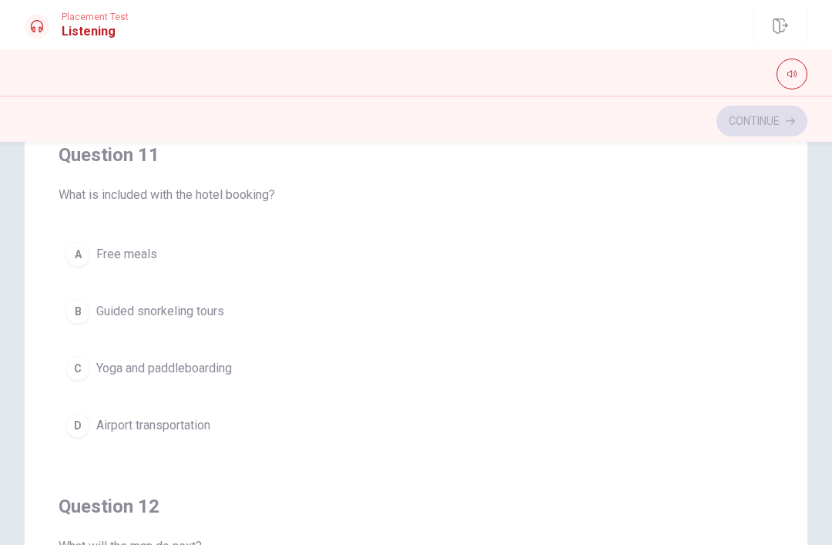
click at [465, 376] on button "C Yoga and paddleboarding" at bounding box center [416, 368] width 715 height 39
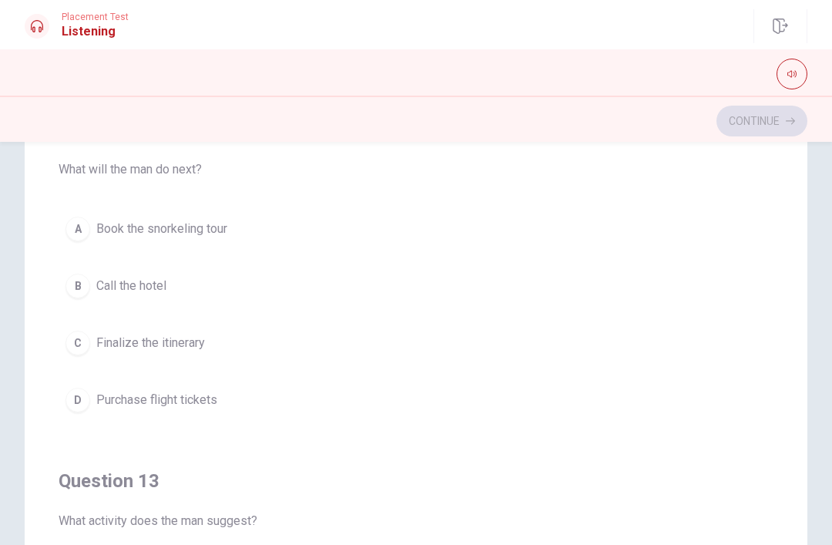
scroll to position [376, 0]
click at [556, 221] on button "A Book the snorkeling tour" at bounding box center [416, 229] width 715 height 39
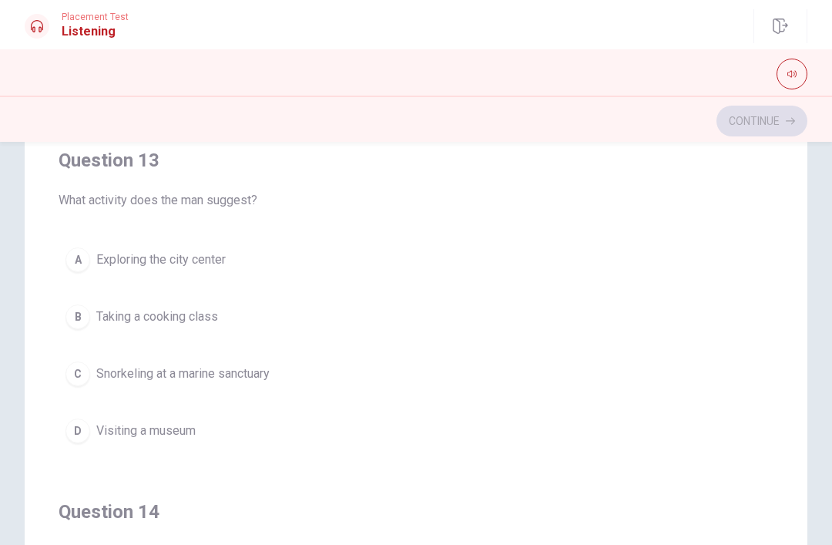
scroll to position [699, 0]
click at [495, 389] on button "C Snorkeling at a marine sanctuary" at bounding box center [416, 372] width 715 height 39
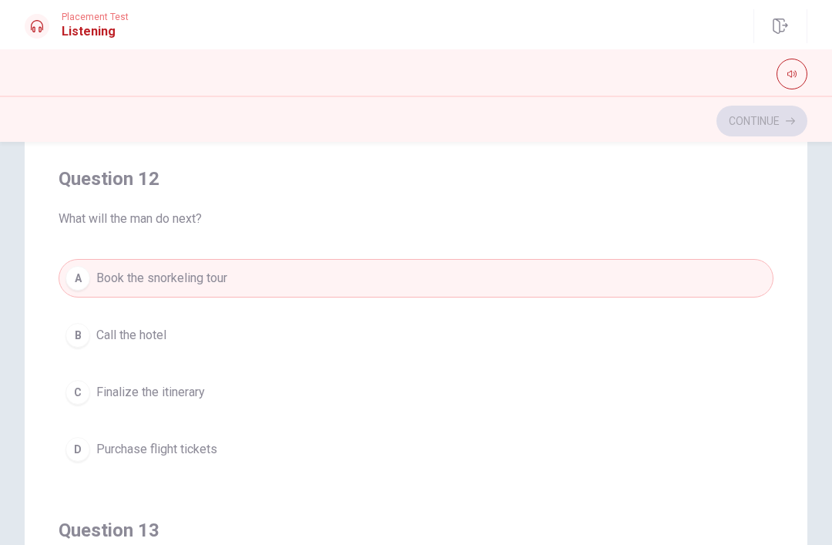
scroll to position [341, 0]
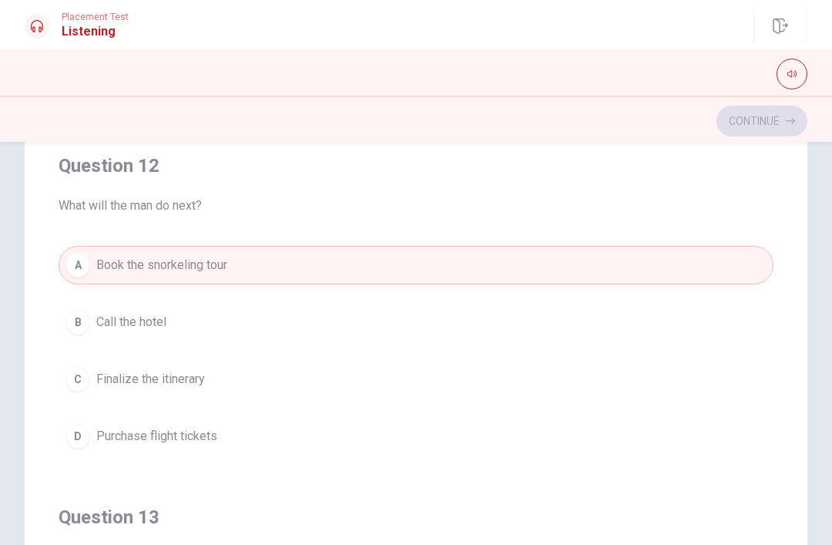
click at [525, 316] on button "B Call the hotel" at bounding box center [416, 322] width 715 height 39
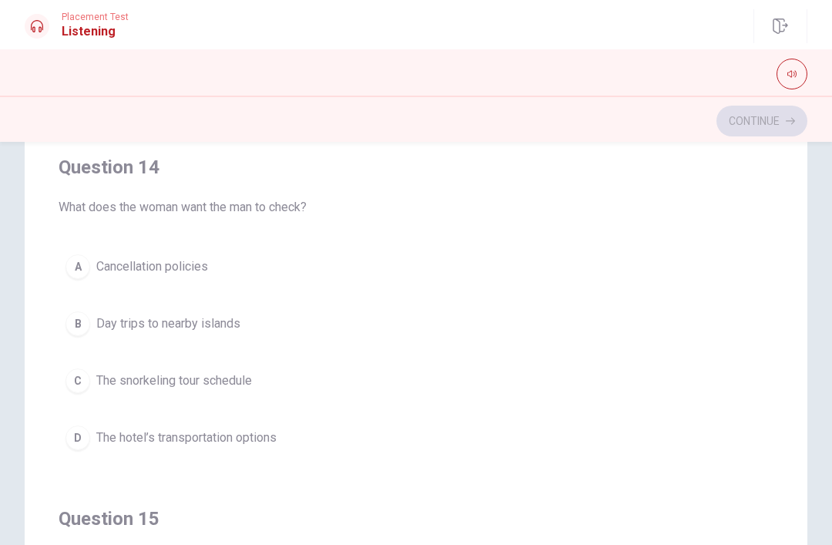
scroll to position [1040, 0]
click at [406, 438] on button "D The hotel’s transportation options" at bounding box center [416, 439] width 715 height 39
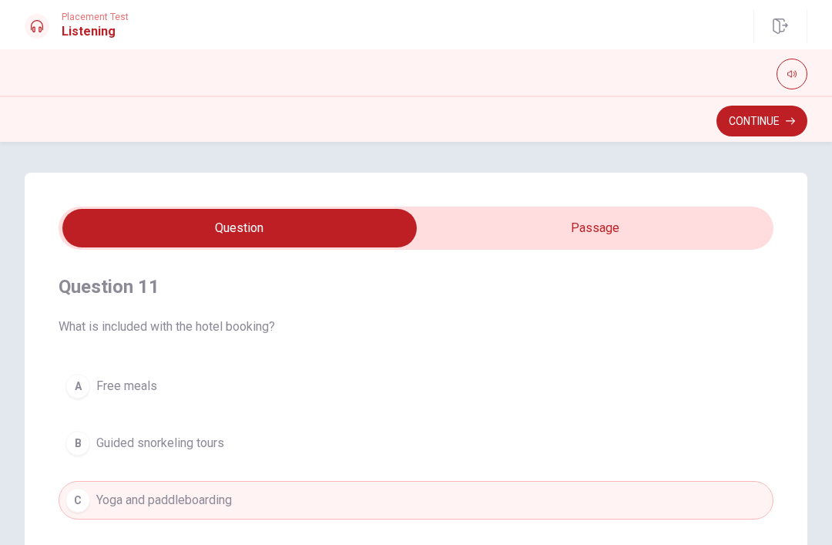
scroll to position [0, 0]
click at [763, 125] on button "Continue" at bounding box center [762, 121] width 91 height 31
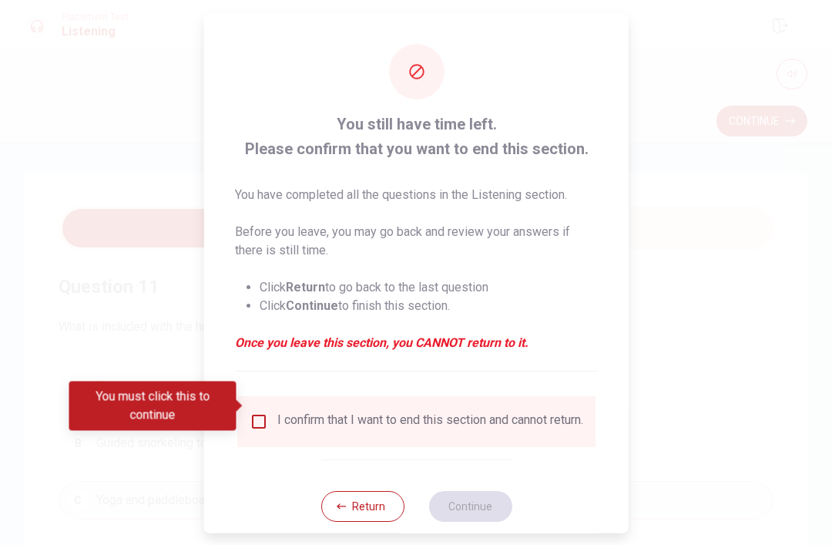
click at [253, 411] on input "You must click this to continue" at bounding box center [259, 420] width 18 height 18
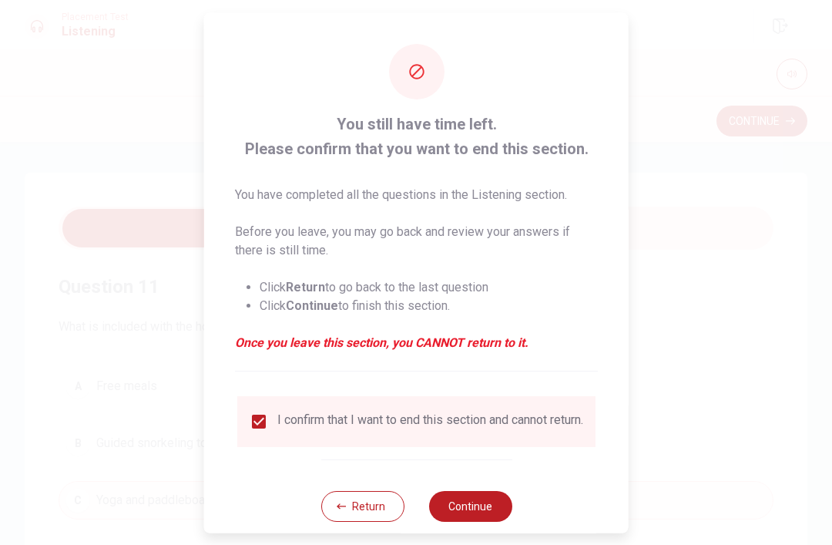
click at [486, 505] on button "Continue" at bounding box center [469, 505] width 83 height 31
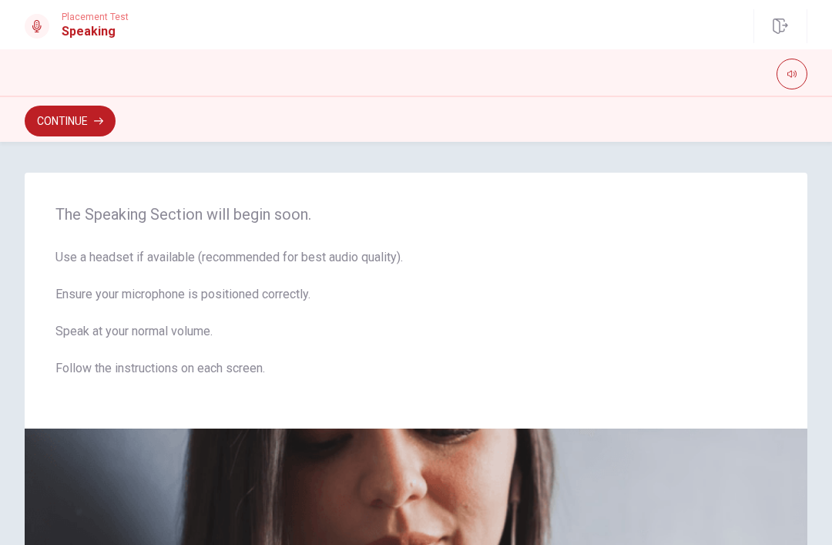
click at [796, 68] on button "button" at bounding box center [792, 74] width 31 height 31
click at [796, 72] on icon "button" at bounding box center [791, 74] width 9 height 7
click at [62, 123] on button "Continue" at bounding box center [70, 121] width 91 height 31
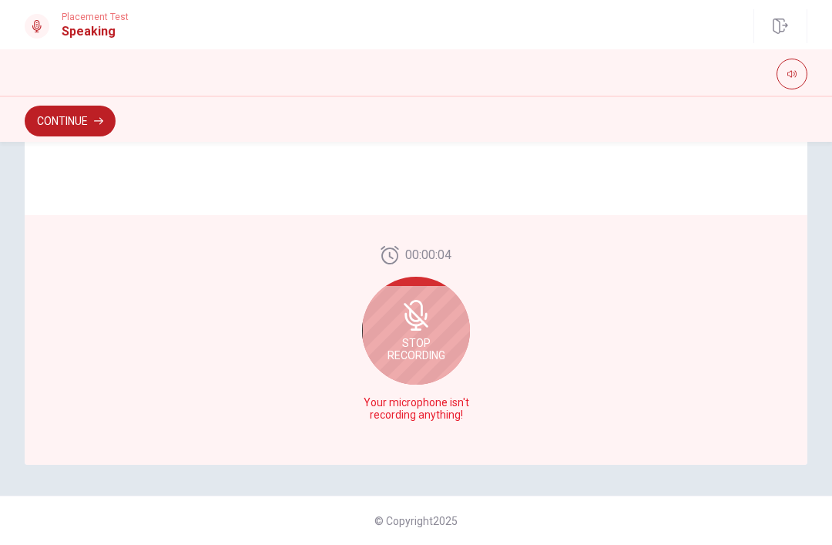
scroll to position [380, 0]
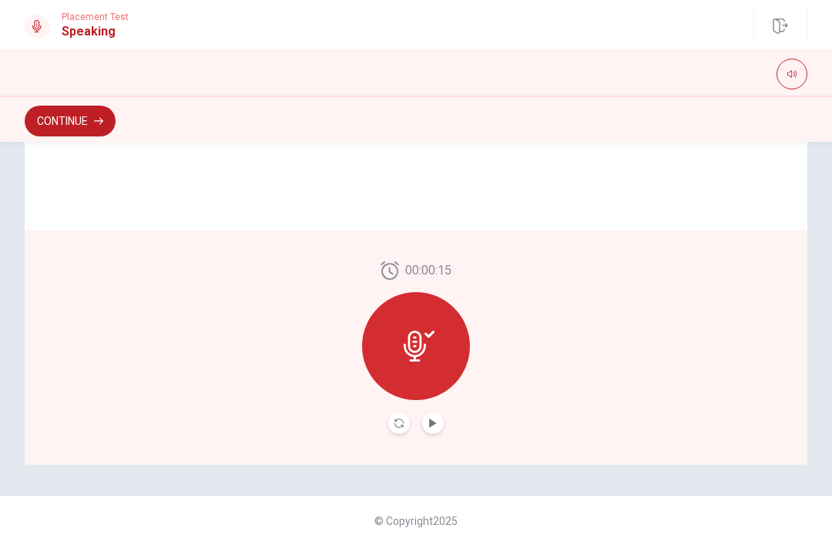
click at [437, 417] on button "Play Audio" at bounding box center [433, 423] width 22 height 22
click at [418, 341] on icon at bounding box center [419, 346] width 31 height 31
click at [401, 425] on icon "Record Again" at bounding box center [398, 422] width 9 height 9
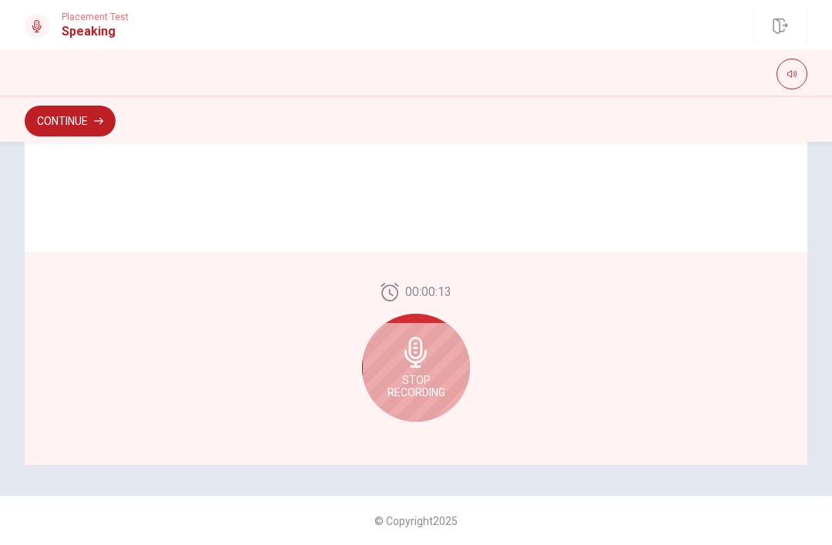
click at [419, 374] on span "Stop Recording" at bounding box center [417, 386] width 58 height 25
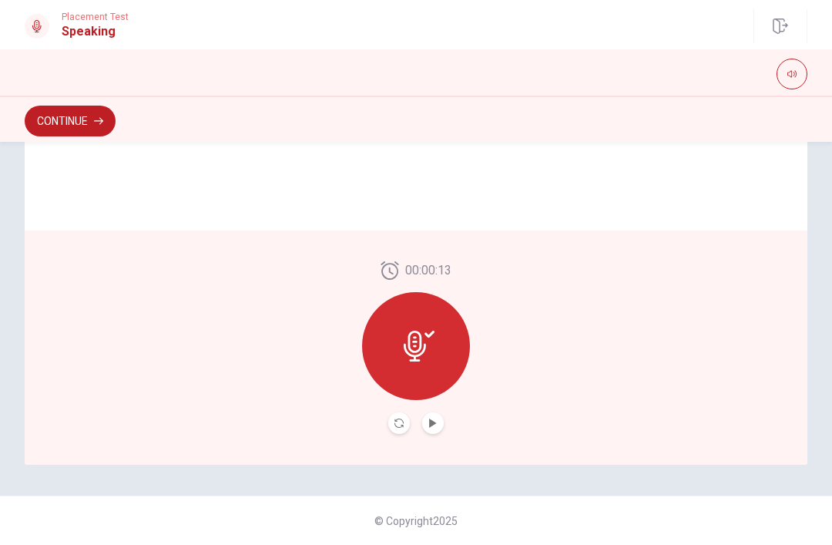
click at [438, 337] on div at bounding box center [416, 346] width 108 height 108
click at [435, 423] on icon "Play Audio" at bounding box center [432, 422] width 7 height 9
click at [398, 425] on icon "Record Again" at bounding box center [398, 422] width 9 height 9
click at [438, 421] on button "Play Audio" at bounding box center [433, 423] width 22 height 22
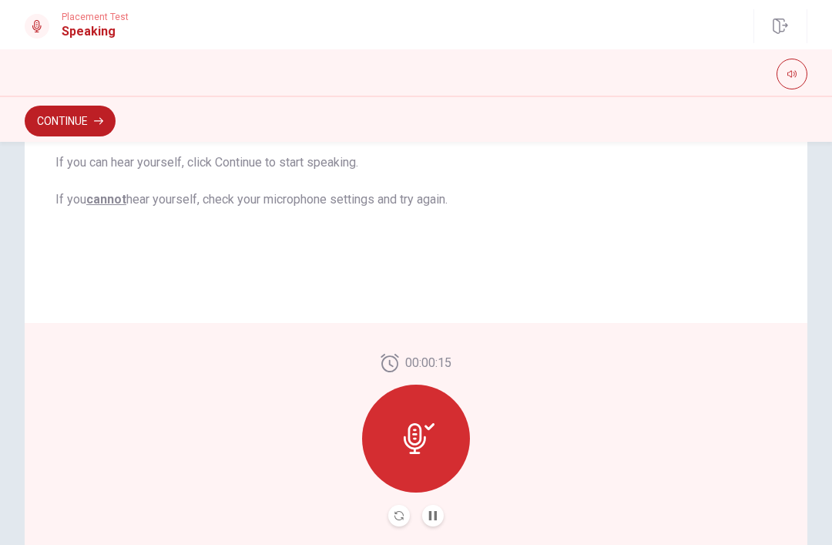
scroll to position [287, 0]
click at [399, 511] on icon "Record Again" at bounding box center [398, 515] width 9 height 9
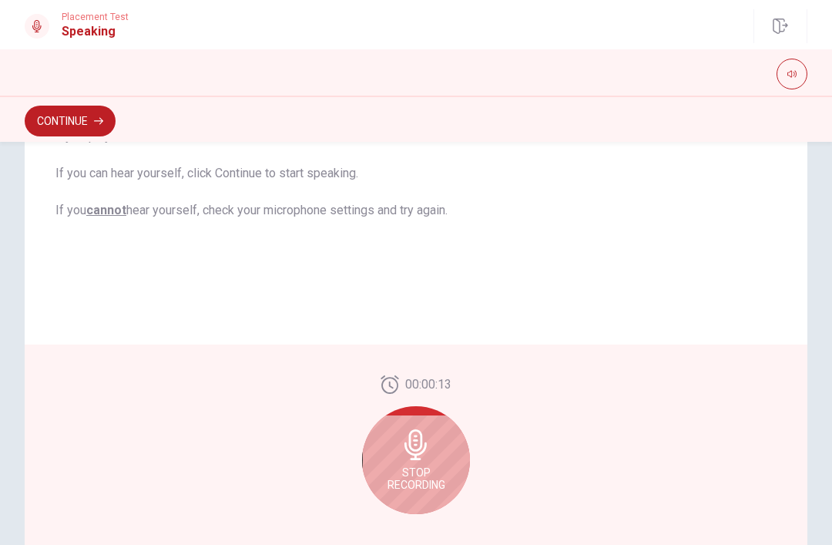
click at [449, 438] on div "Stop Recording" at bounding box center [416, 460] width 108 height 108
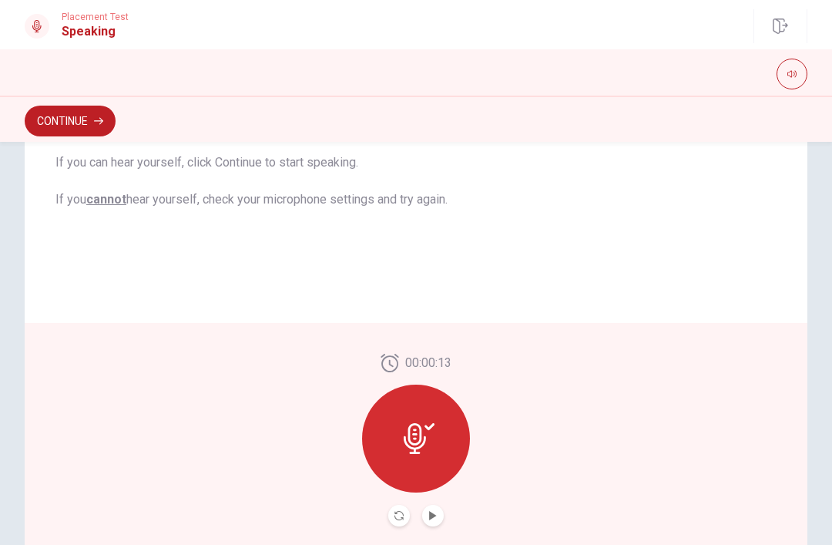
click at [420, 449] on icon at bounding box center [419, 438] width 31 height 31
click at [433, 514] on icon "Play Audio" at bounding box center [432, 515] width 7 height 9
click at [435, 519] on icon "Play Audio" at bounding box center [432, 515] width 9 height 9
click at [401, 515] on icon "Record Again" at bounding box center [398, 515] width 9 height 9
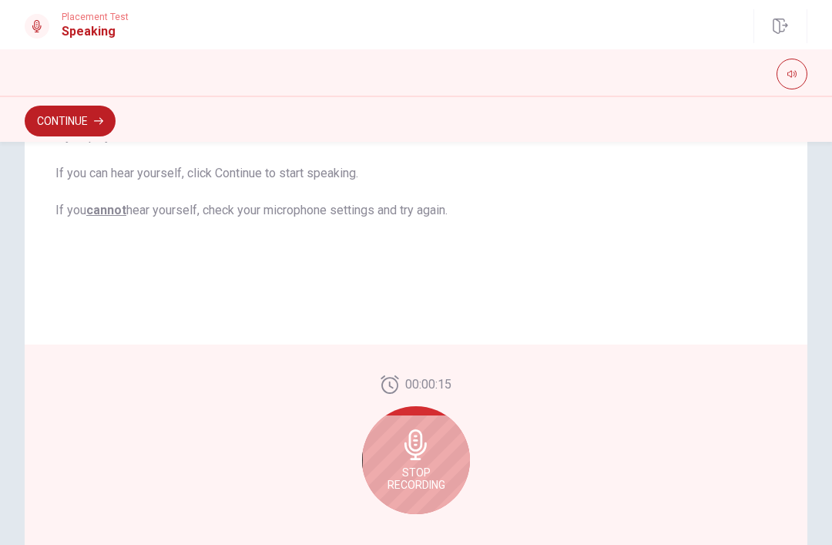
click at [430, 455] on icon at bounding box center [416, 444] width 31 height 31
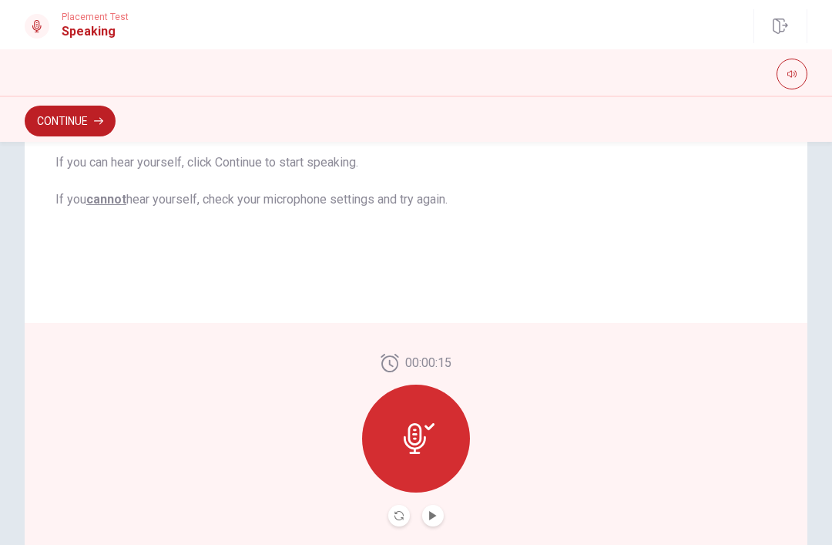
click at [401, 517] on icon "Record Again" at bounding box center [398, 515] width 9 height 9
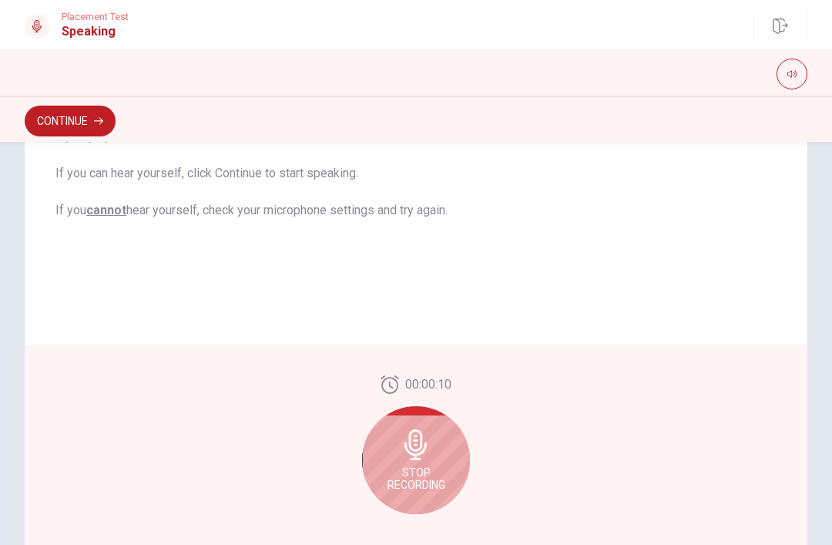
click at [396, 461] on div "Stop Recording" at bounding box center [416, 460] width 108 height 108
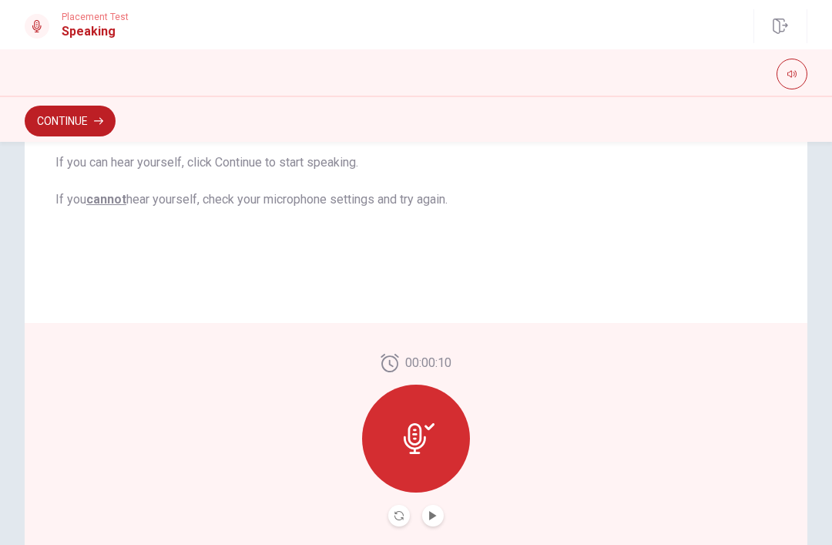
click at [431, 530] on div "00:00:10" at bounding box center [416, 440] width 783 height 234
click at [441, 515] on button "Play Audio" at bounding box center [433, 516] width 22 height 22
click at [393, 512] on button "Record Again" at bounding box center [399, 516] width 22 height 22
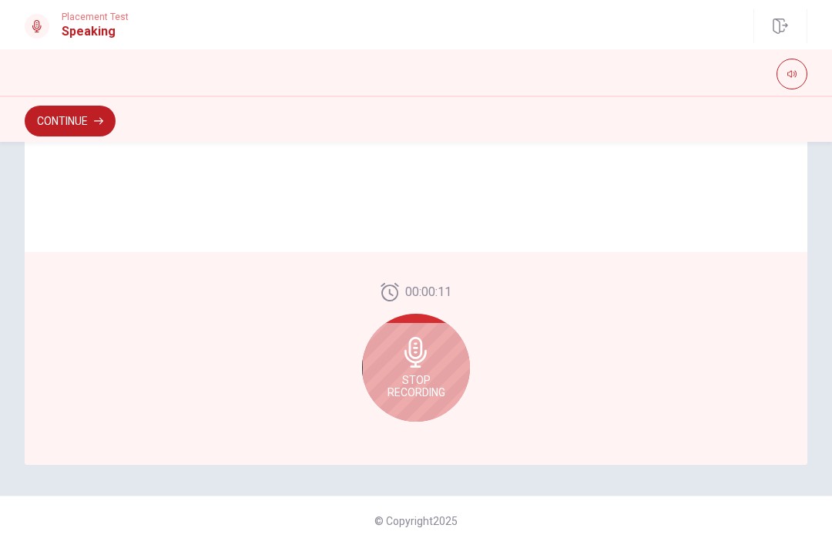
scroll to position [380, 0]
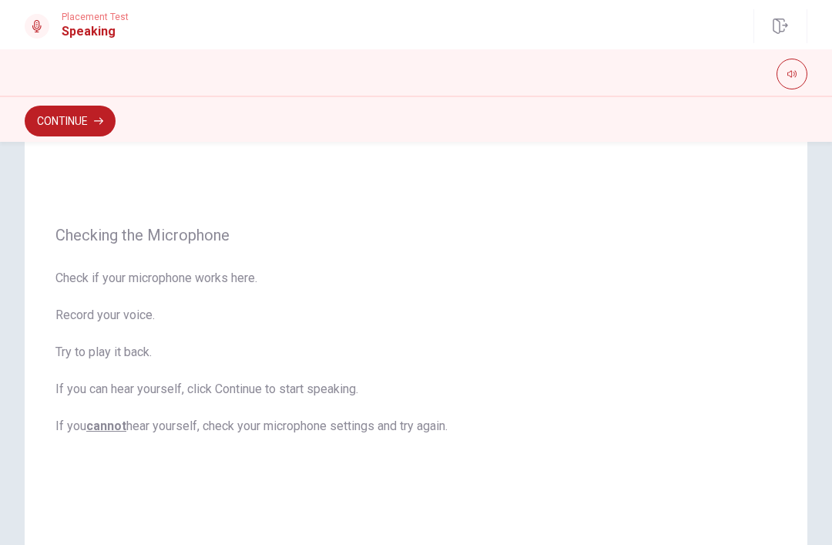
click at [81, 129] on button "Continue" at bounding box center [70, 121] width 91 height 31
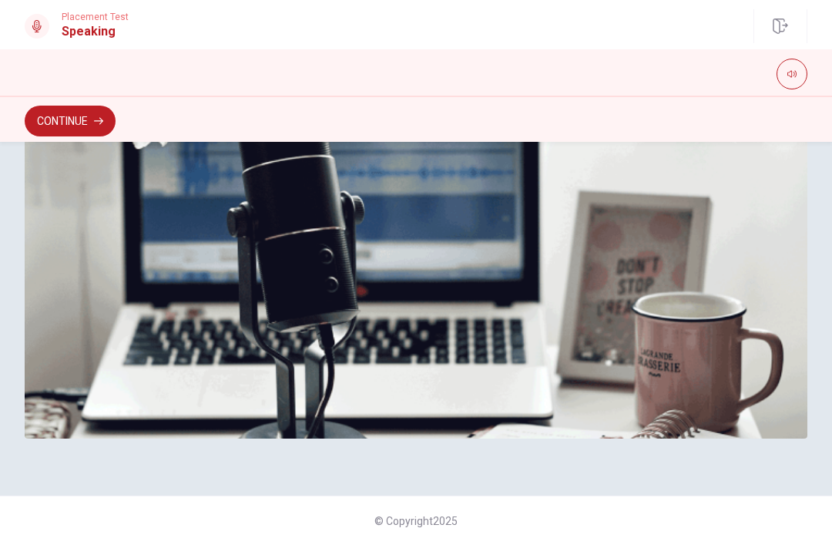
scroll to position [426, 0]
click at [87, 124] on button "Continue" at bounding box center [70, 121] width 91 height 31
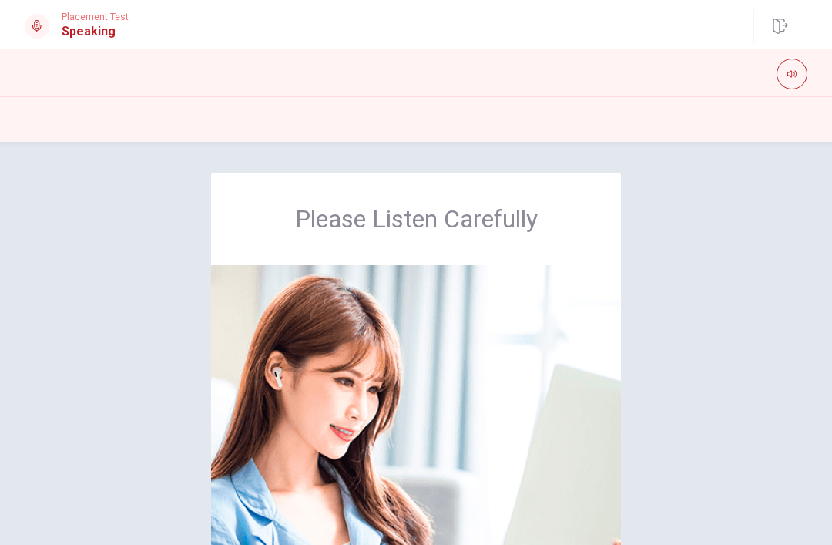
scroll to position [0, 0]
